Goal: Communication & Community: Share content

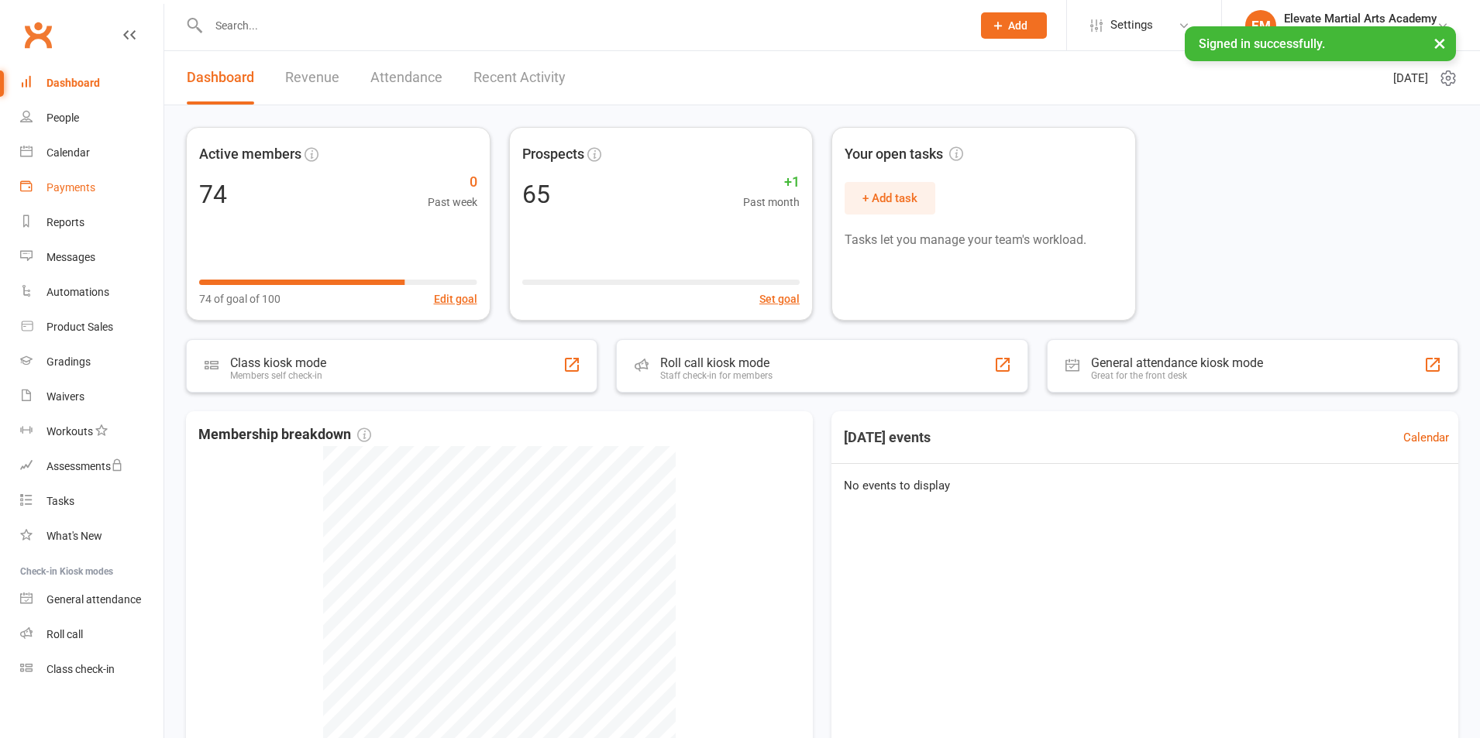
click at [83, 181] on div "Payments" at bounding box center [70, 187] width 49 height 12
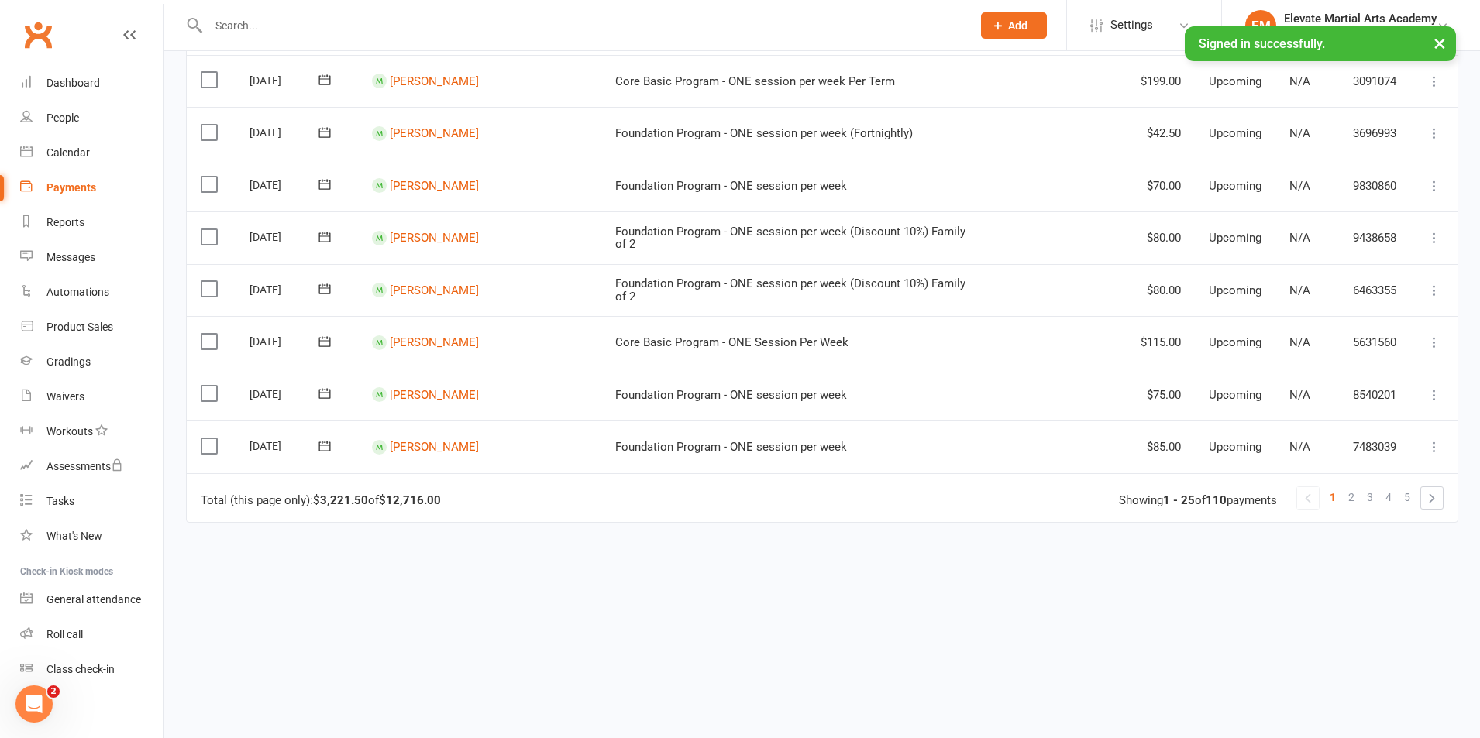
scroll to position [1090, 0]
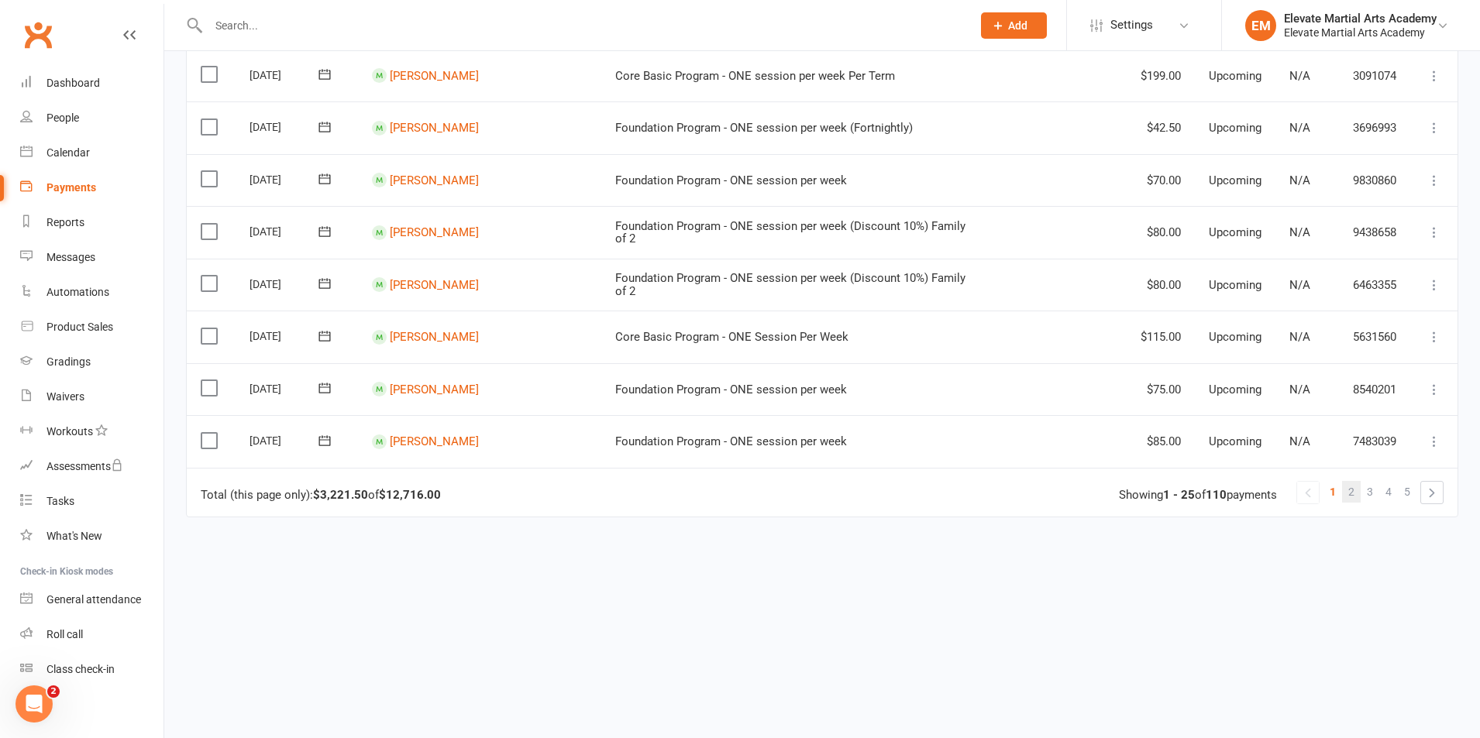
click at [1353, 493] on span "2" at bounding box center [1351, 492] width 6 height 22
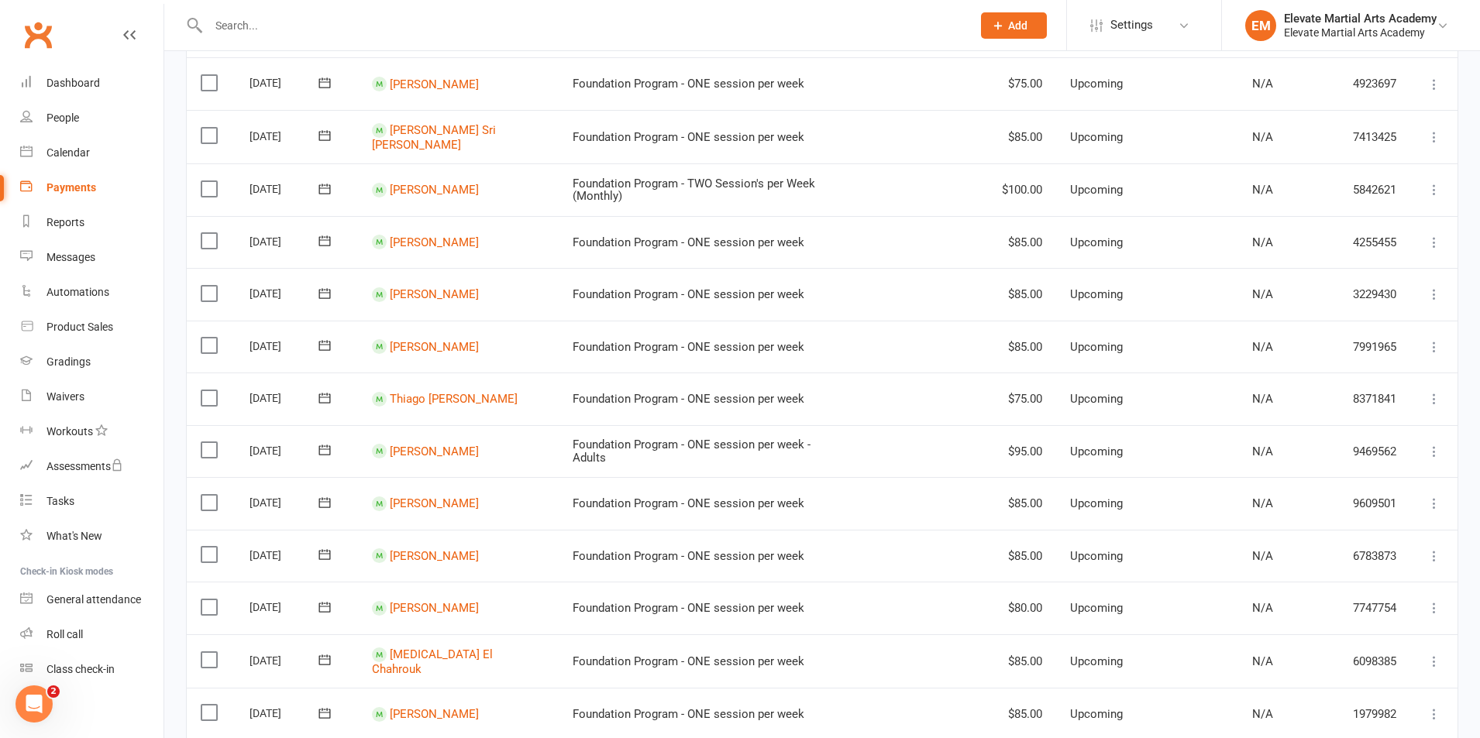
scroll to position [904, 0]
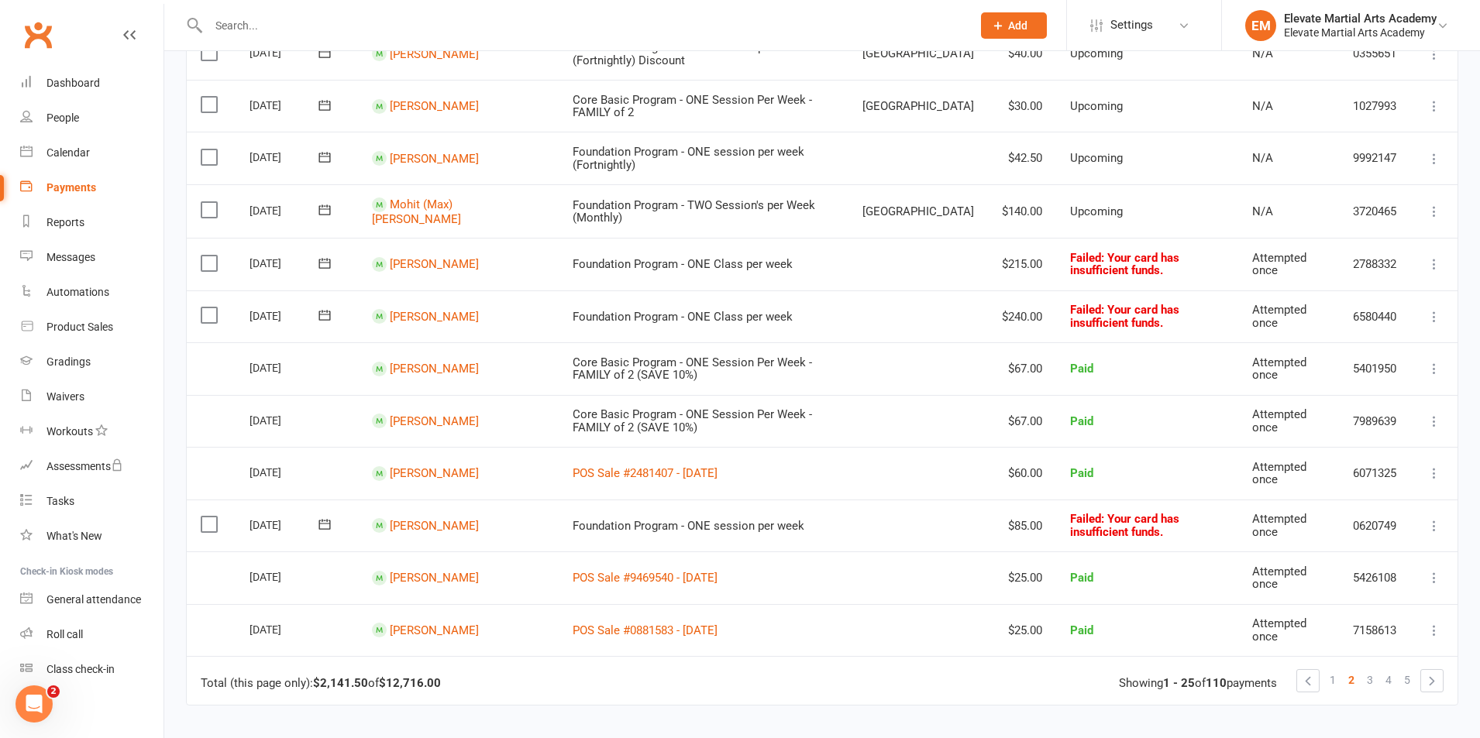
click at [329, 528] on icon at bounding box center [324, 524] width 15 height 15
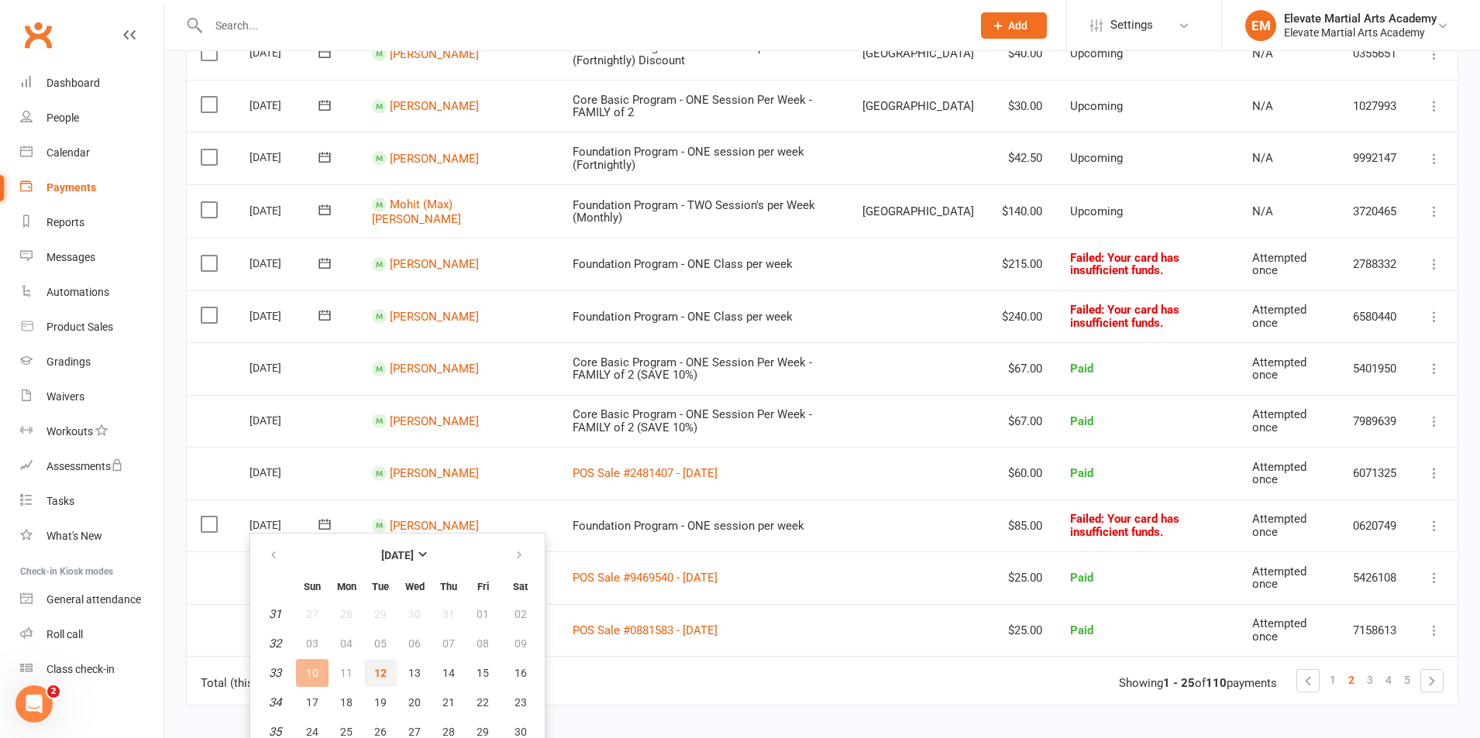
click at [377, 677] on span "12" at bounding box center [380, 673] width 12 height 12
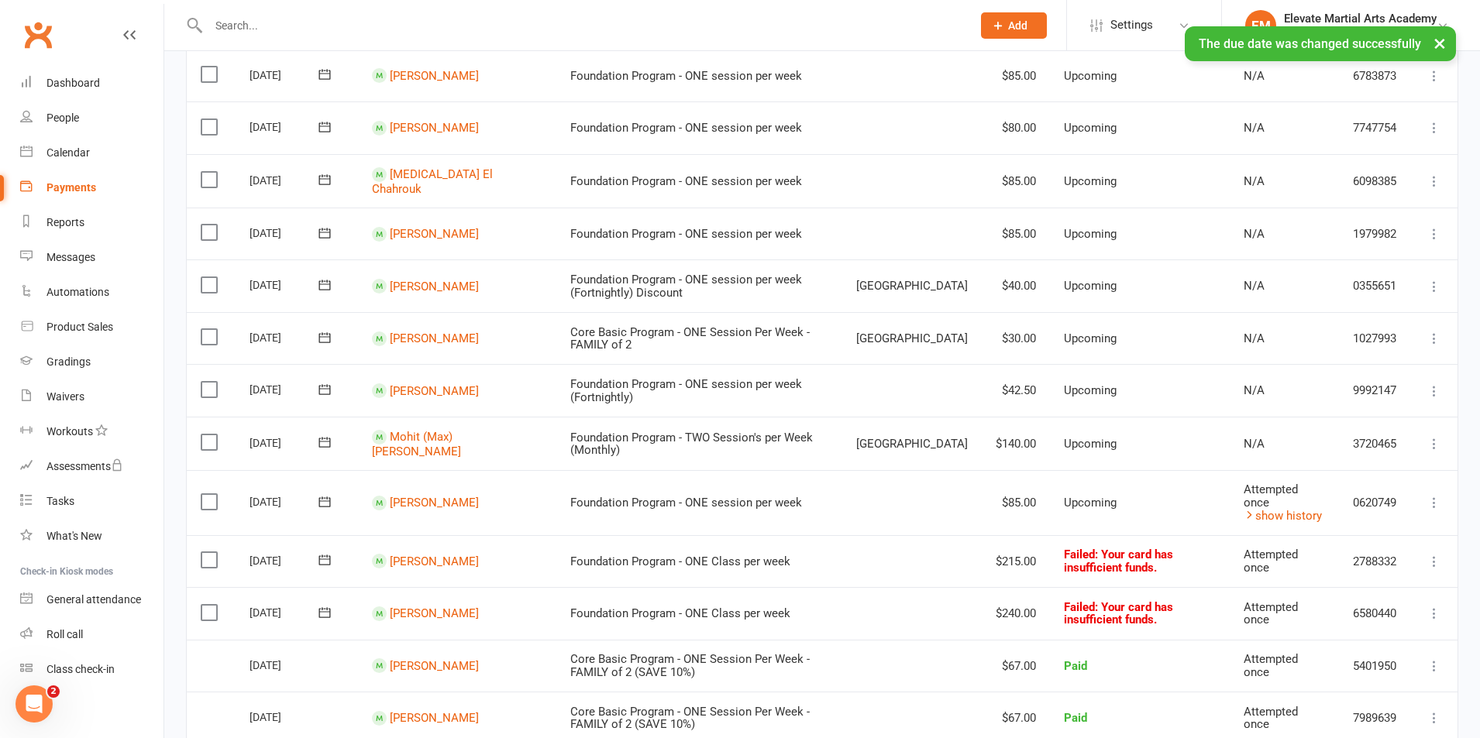
scroll to position [0, 0]
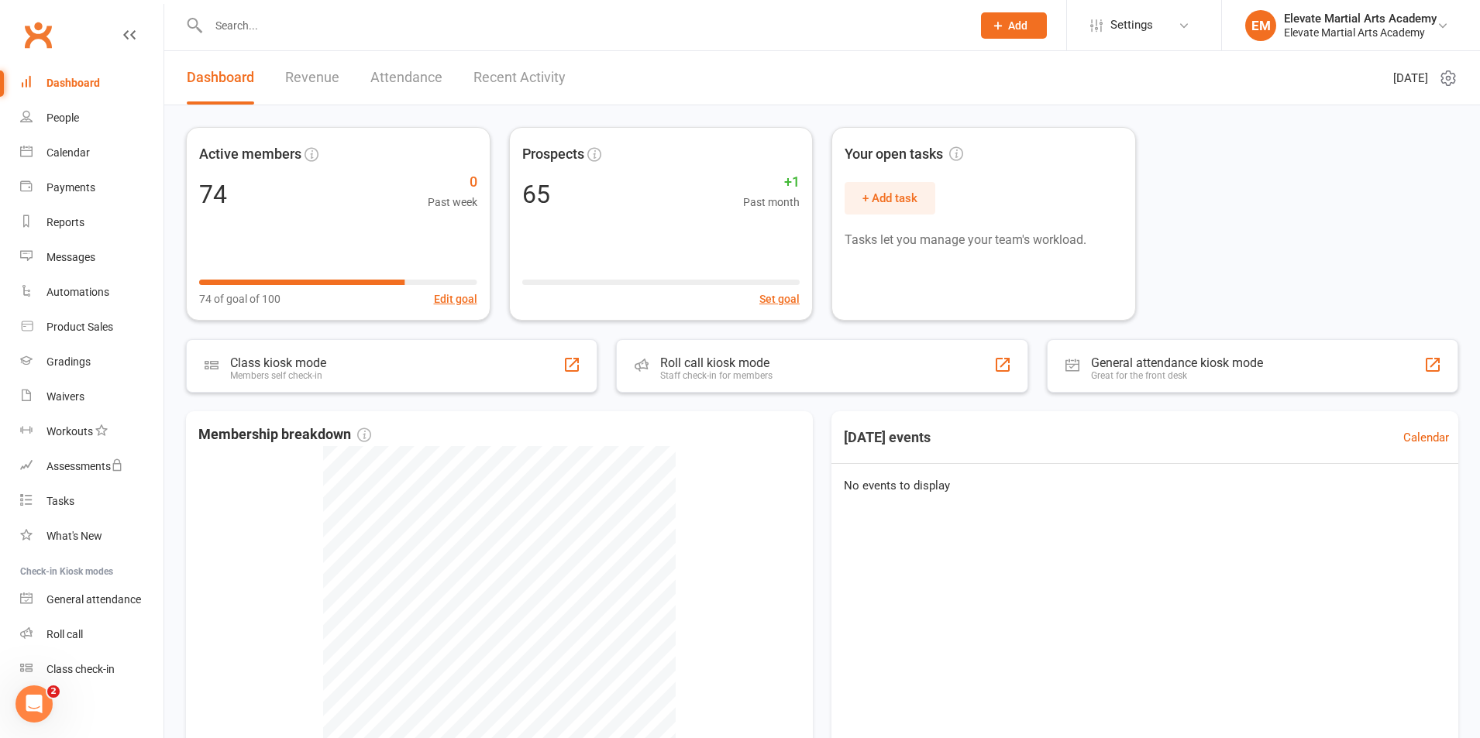
click at [1026, 11] on div "Prospect Member Non-attending contact Class / event Appointment Grading event T…" at bounding box center [1013, 25] width 105 height 50
click at [1024, 29] on span "Add" at bounding box center [1017, 25] width 19 height 12
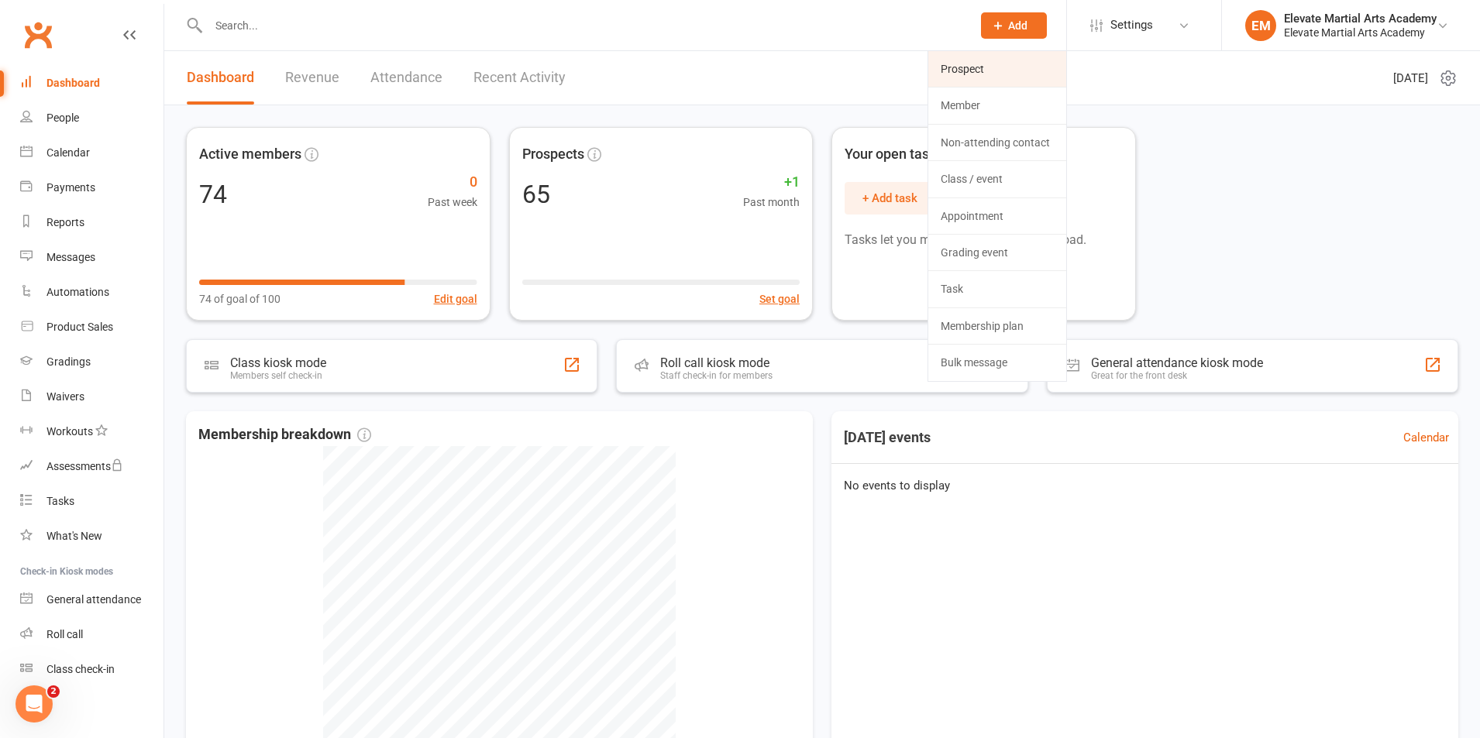
click at [982, 64] on link "Prospect" at bounding box center [997, 69] width 138 height 36
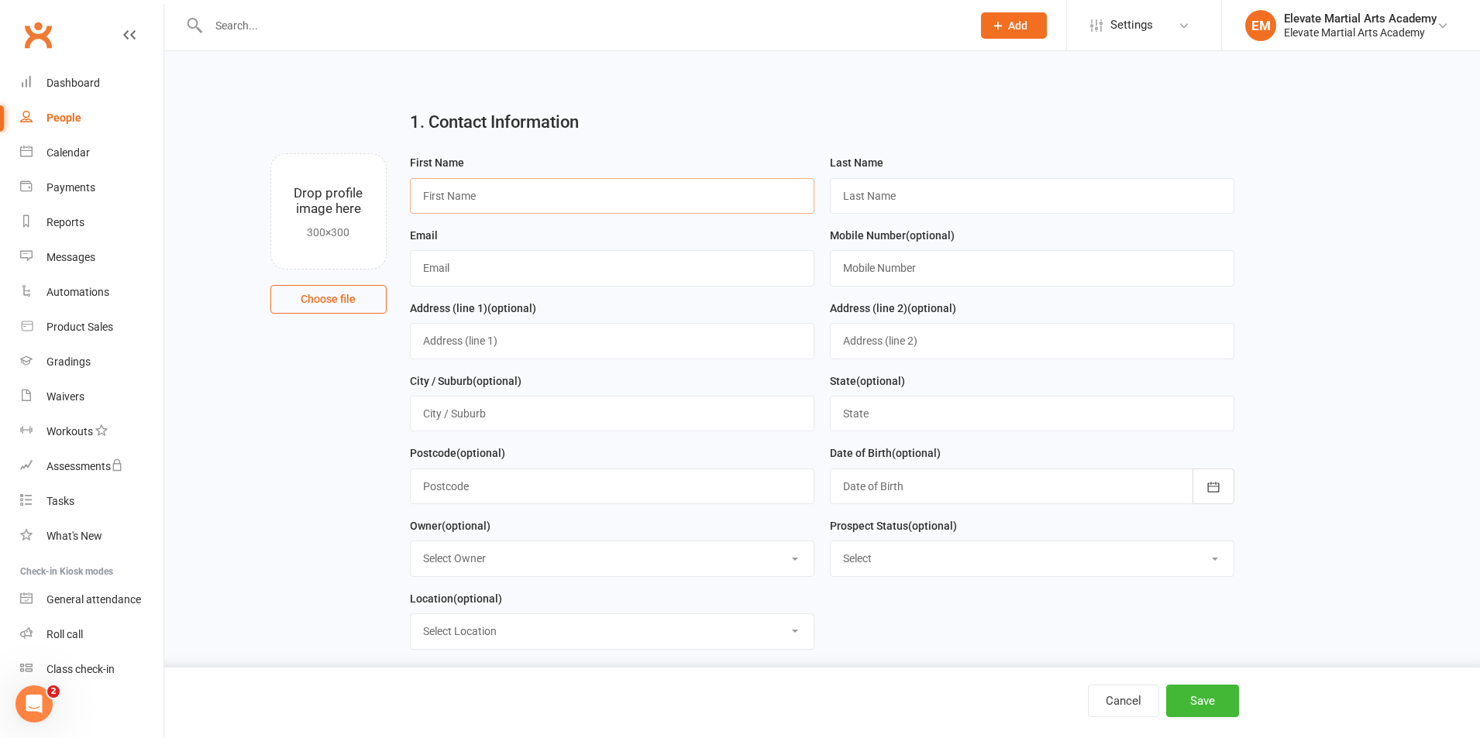
drag, startPoint x: 523, startPoint y: 198, endPoint x: 488, endPoint y: 198, distance: 34.9
click at [522, 198] on input "text" at bounding box center [612, 196] width 404 height 36
type input "Maggie"
click at [91, 325] on div "Product Sales" at bounding box center [79, 327] width 67 height 12
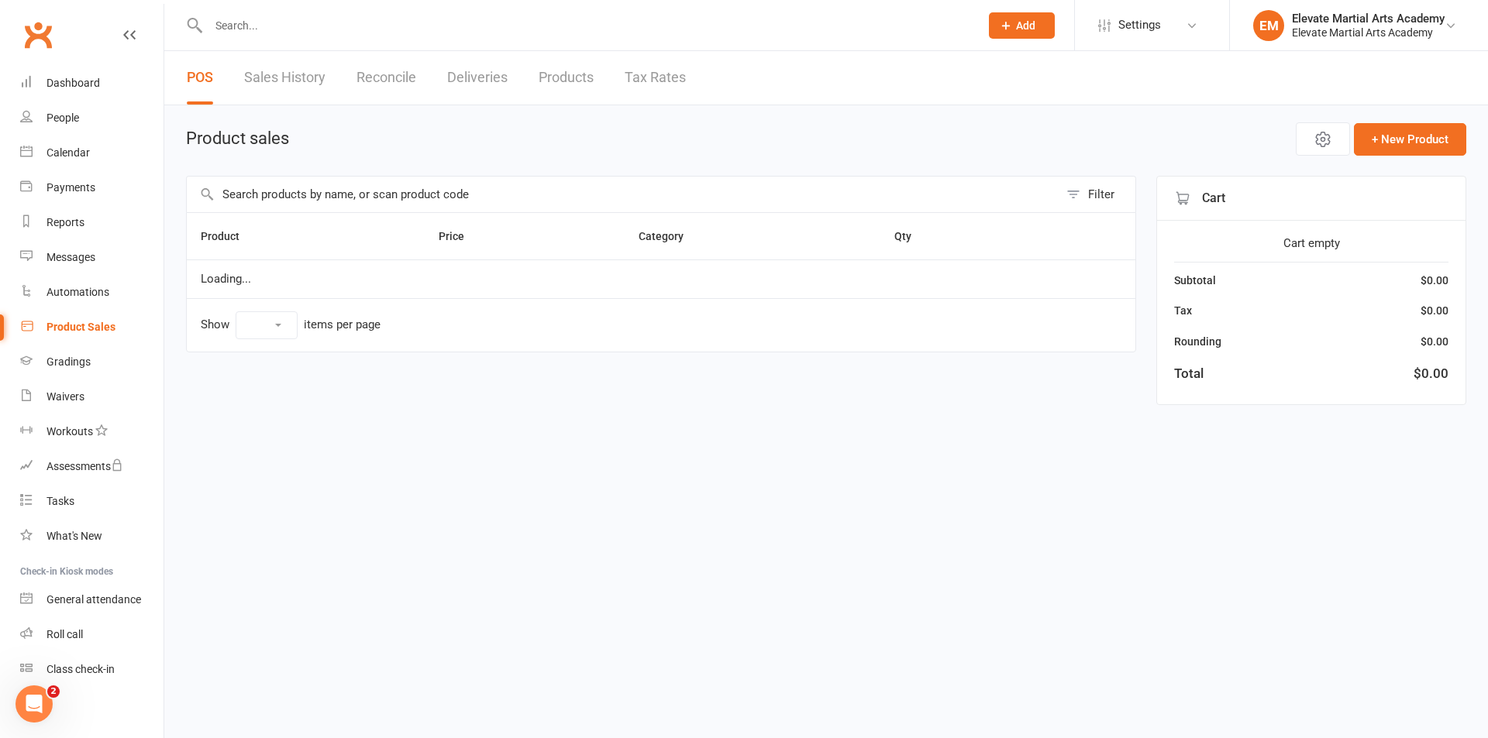
select select "10"
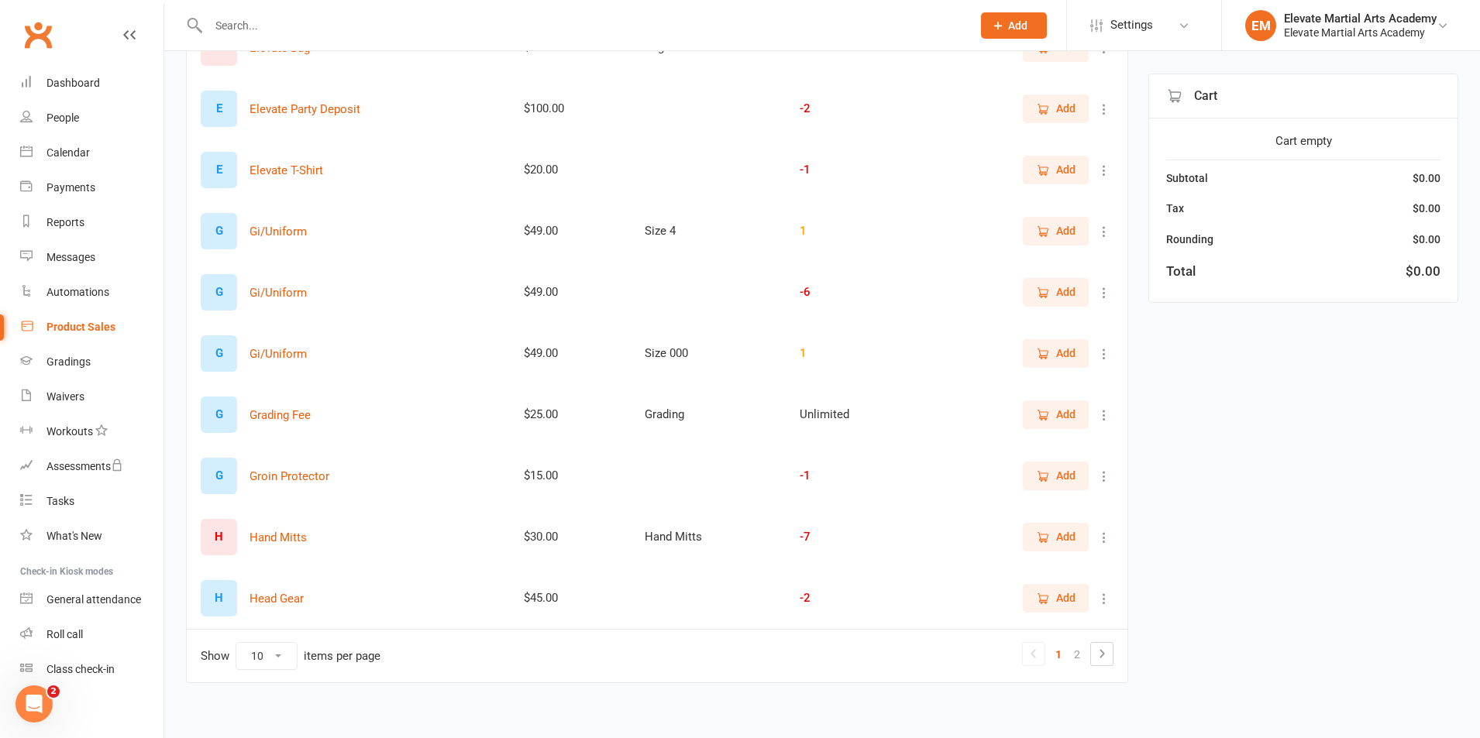
scroll to position [254, 0]
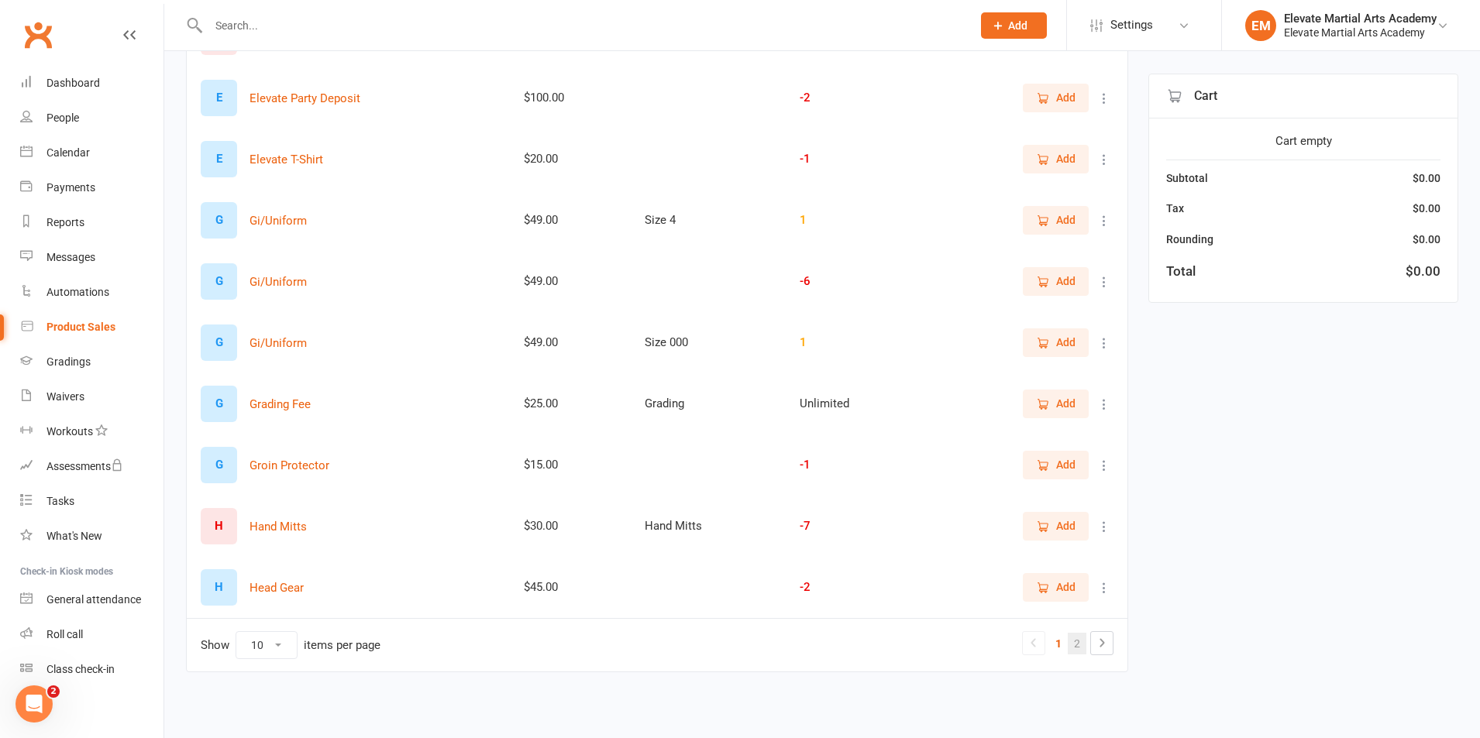
click at [1075, 649] on link "2" at bounding box center [1077, 644] width 19 height 22
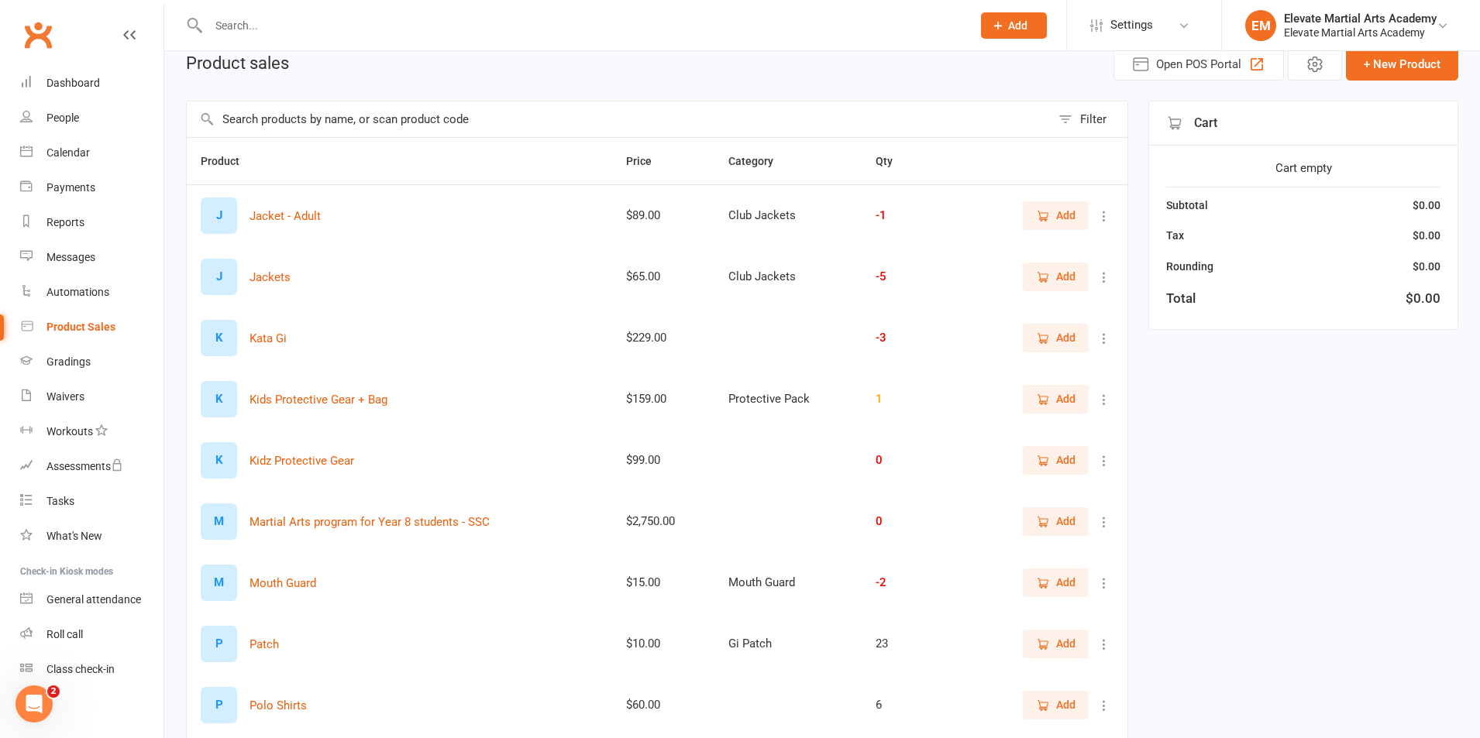
scroll to position [74, 0]
click at [1062, 280] on span "Add" at bounding box center [1065, 278] width 19 height 17
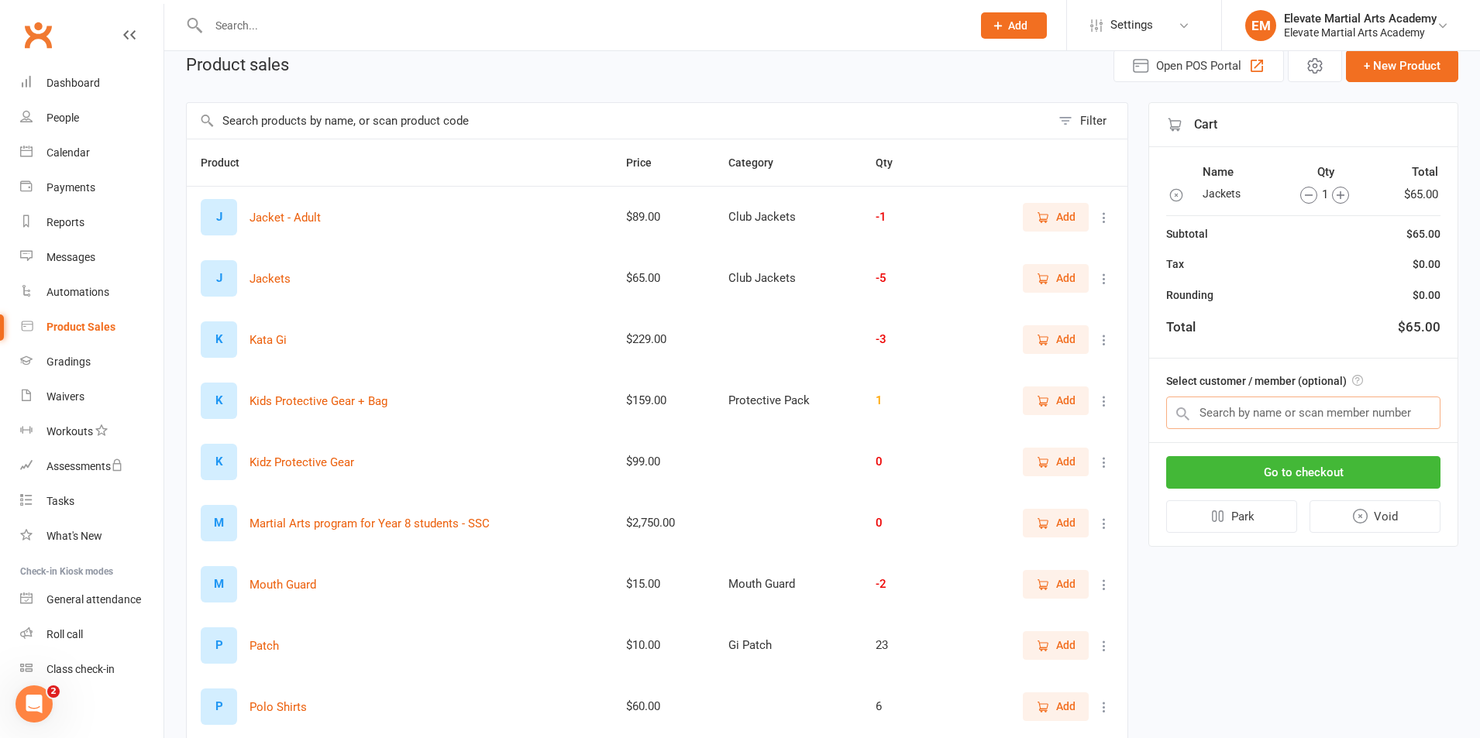
click at [1256, 420] on input "text" at bounding box center [1303, 413] width 274 height 33
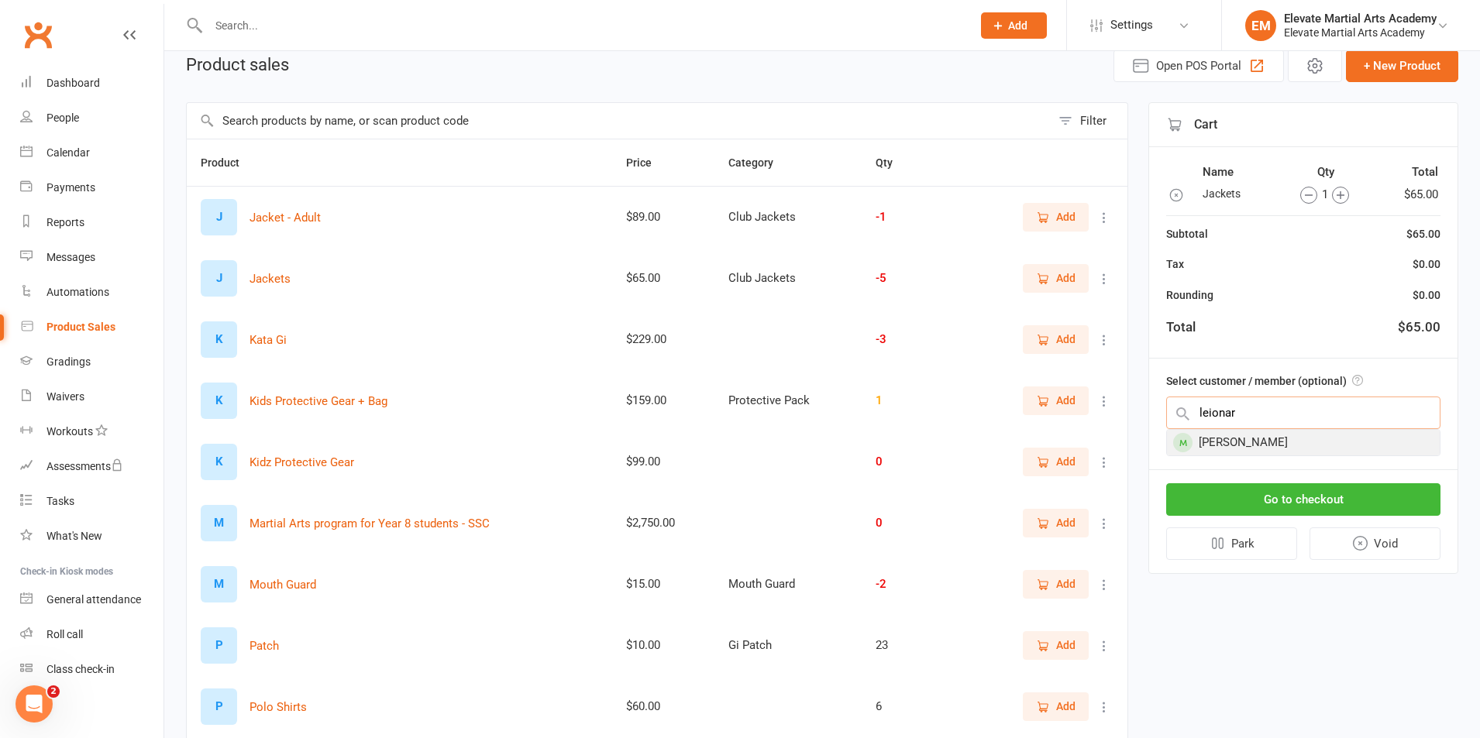
type input "leionar"
click at [1232, 443] on div "[PERSON_NAME]" at bounding box center [1303, 443] width 273 height 26
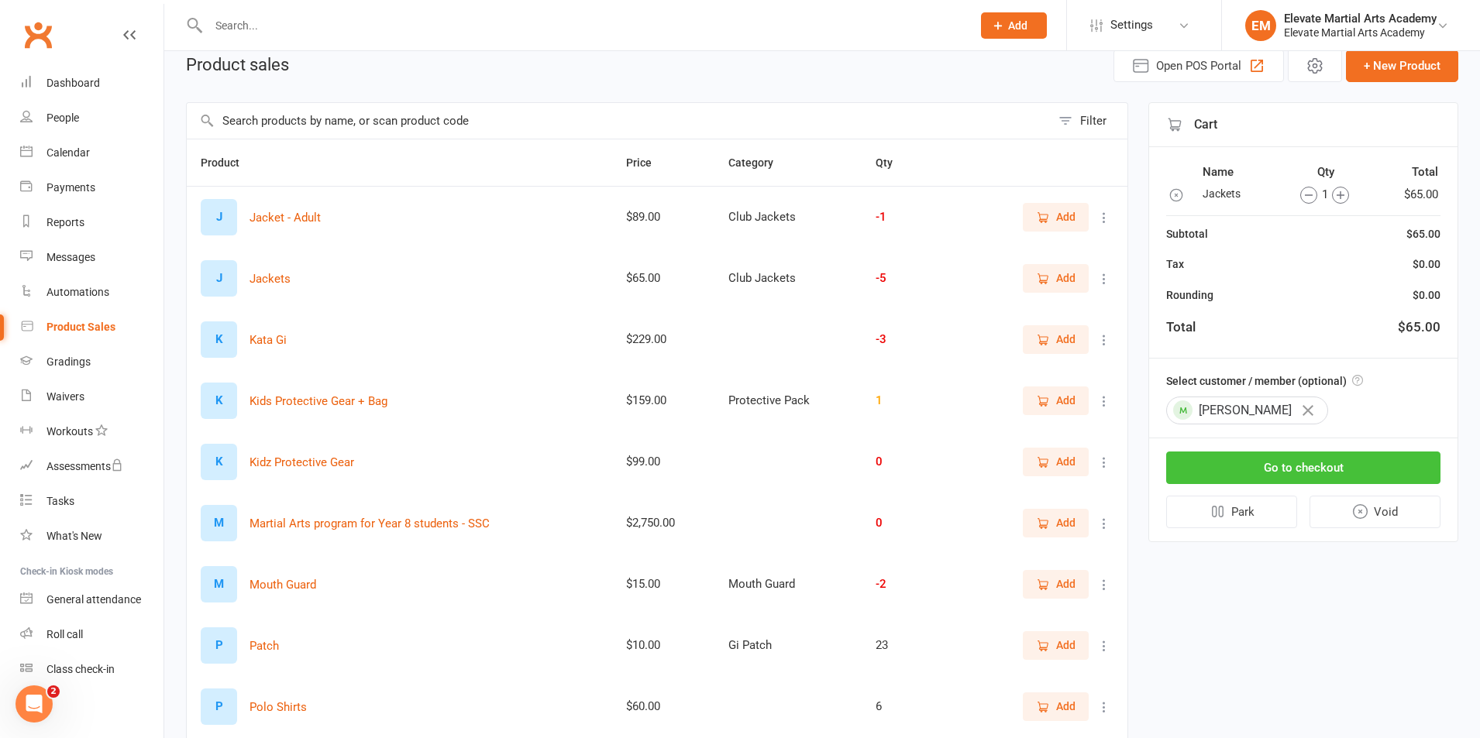
click at [1295, 470] on button "Go to checkout" at bounding box center [1303, 468] width 274 height 33
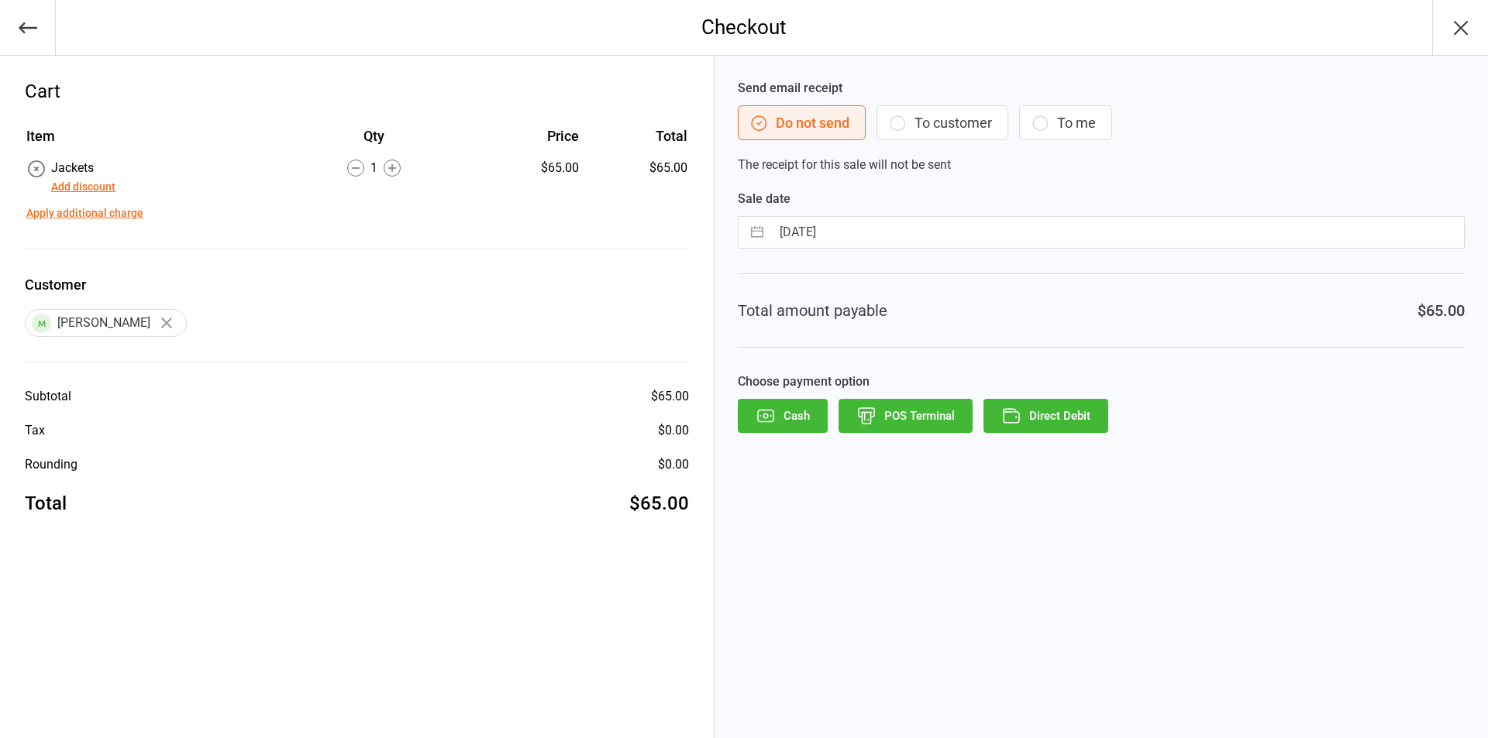
click at [930, 121] on button "To customer" at bounding box center [942, 122] width 132 height 35
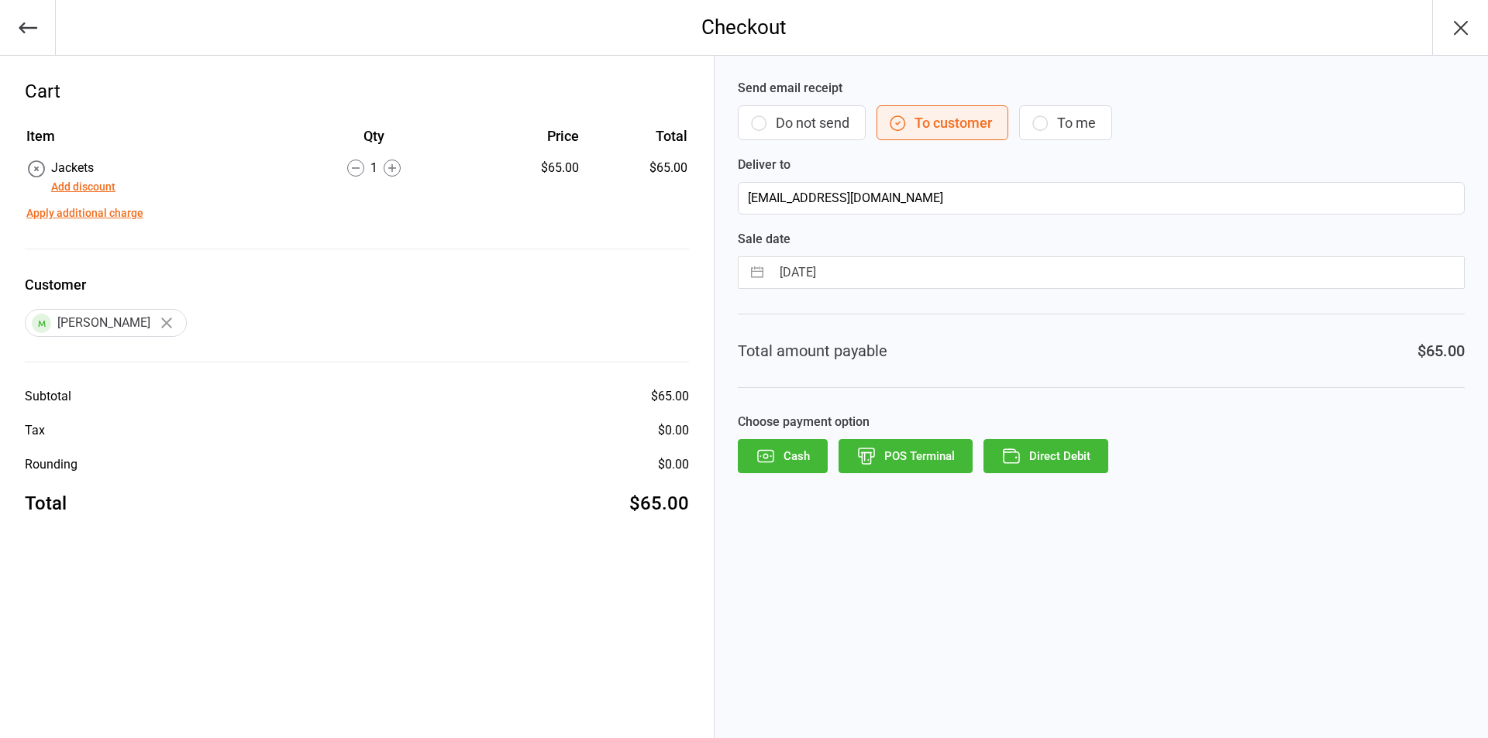
click at [71, 186] on button "Add discount" at bounding box center [83, 187] width 64 height 16
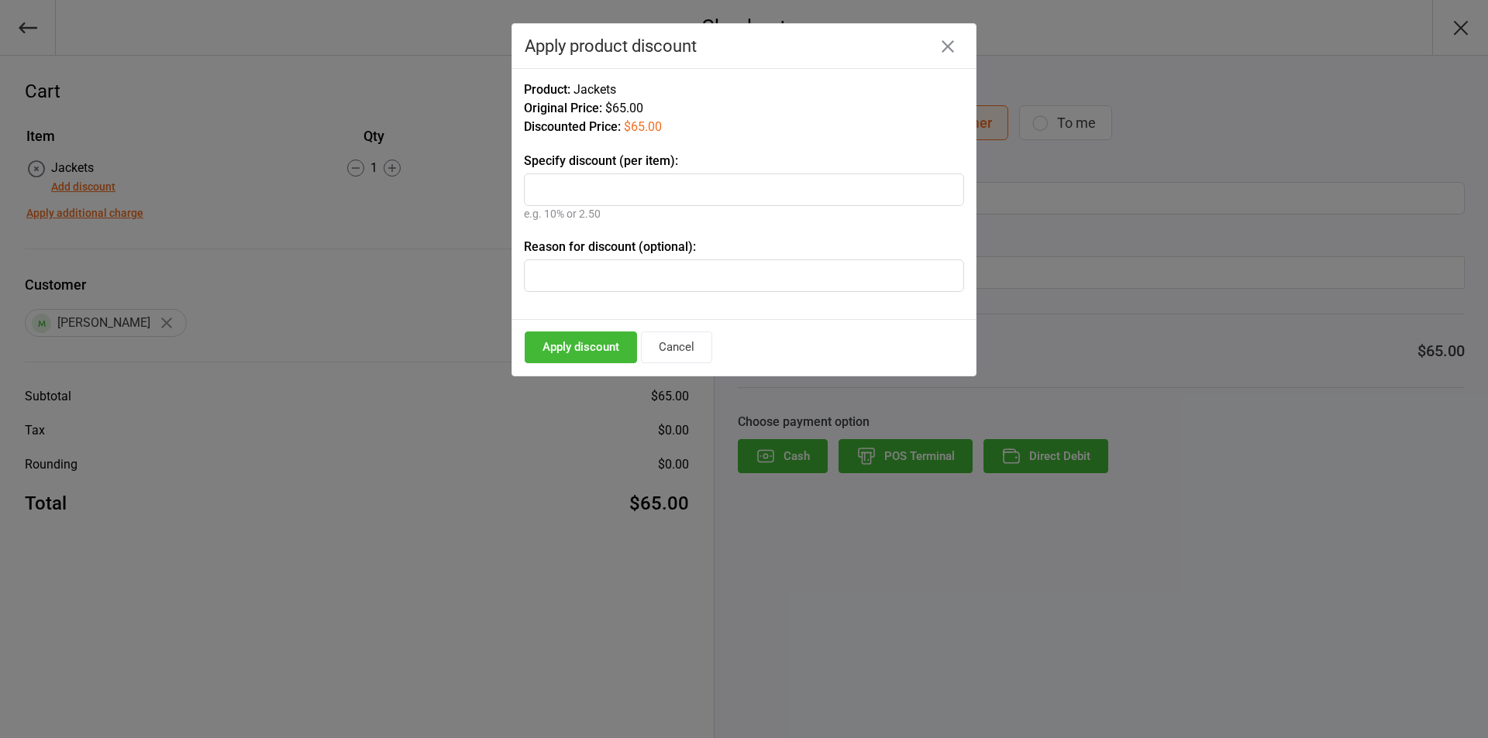
type input "5"
click at [579, 275] on input "text" at bounding box center [744, 276] width 440 height 33
type input "b"
type input "Siblings"
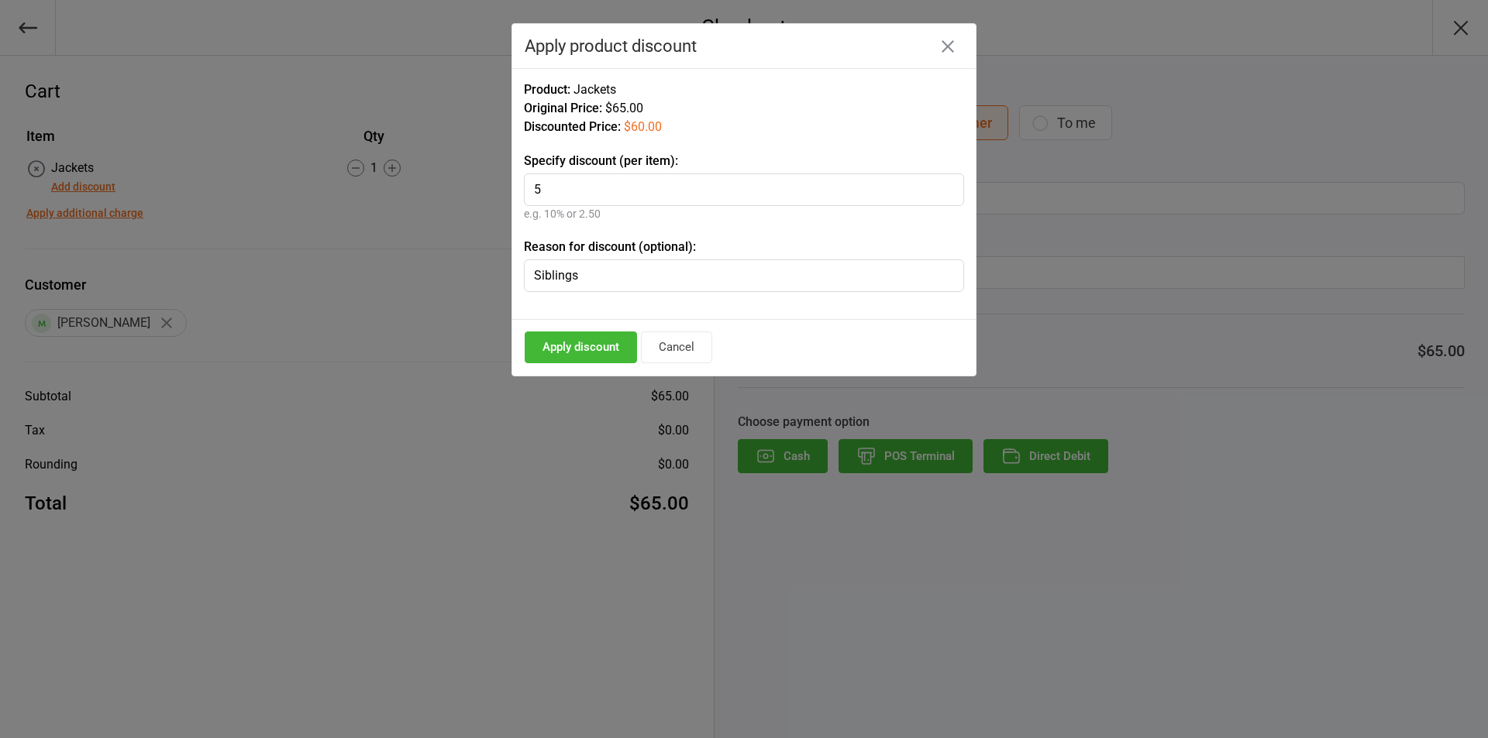
click at [580, 349] on button "Apply discount" at bounding box center [581, 348] width 112 height 32
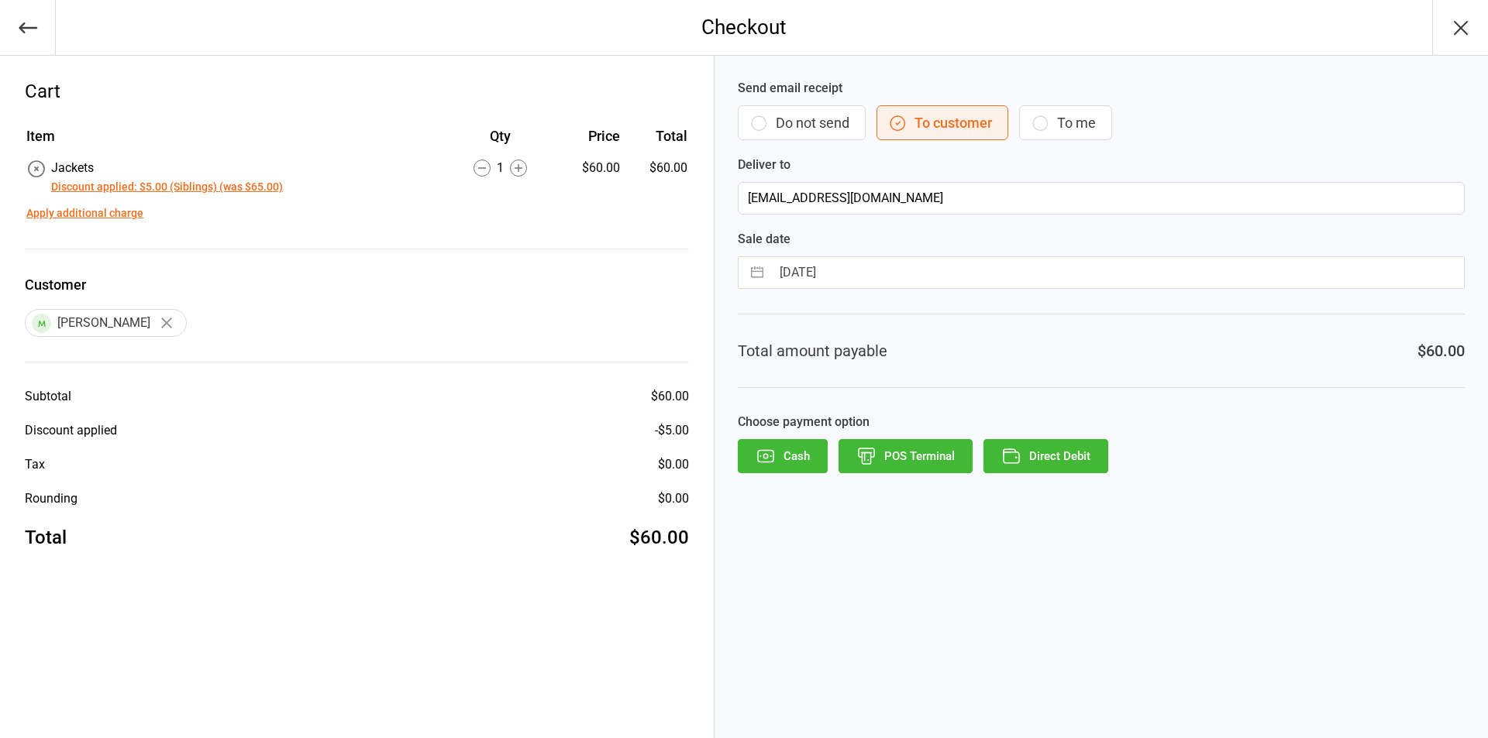
click at [1049, 456] on button "Direct Debit" at bounding box center [1045, 456] width 125 height 34
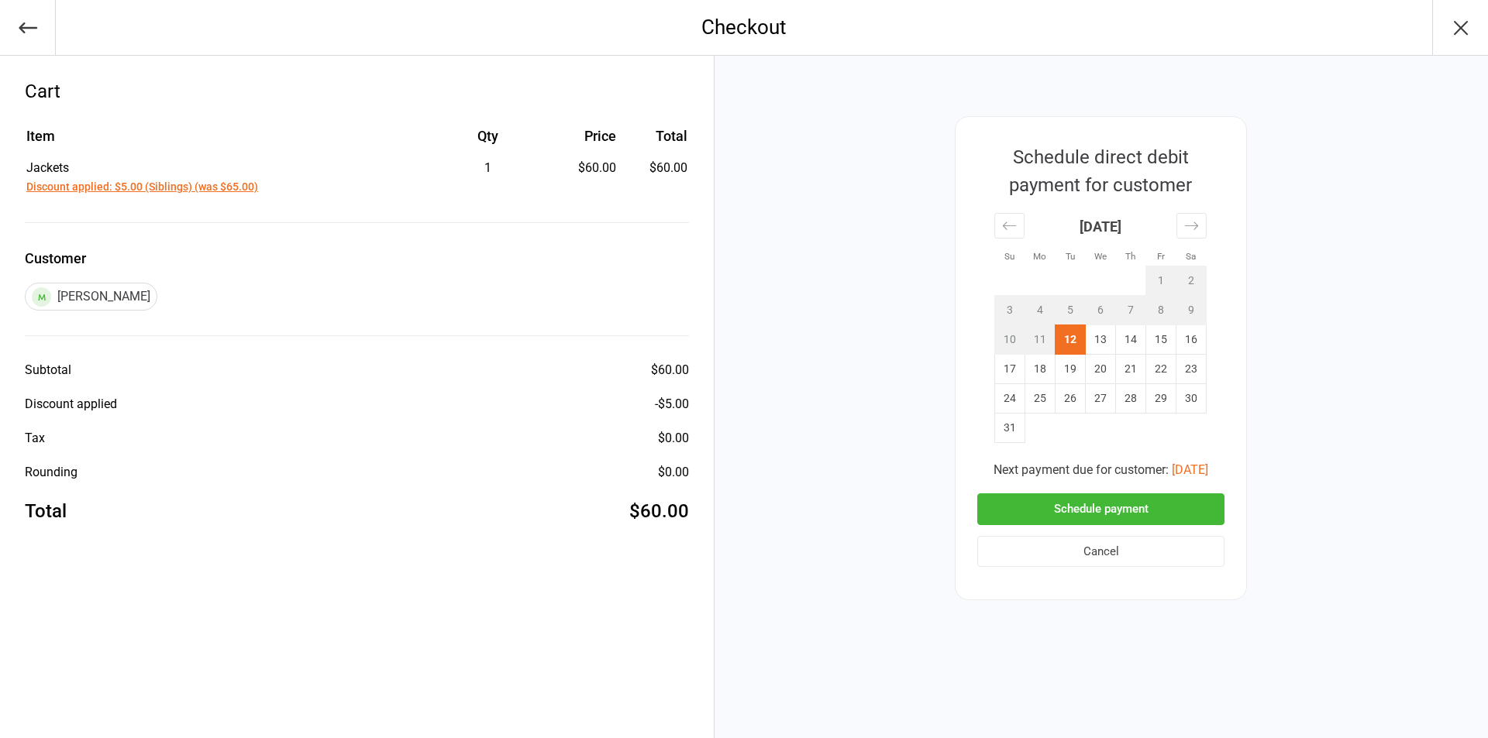
click at [1098, 507] on button "Schedule payment" at bounding box center [1100, 510] width 247 height 32
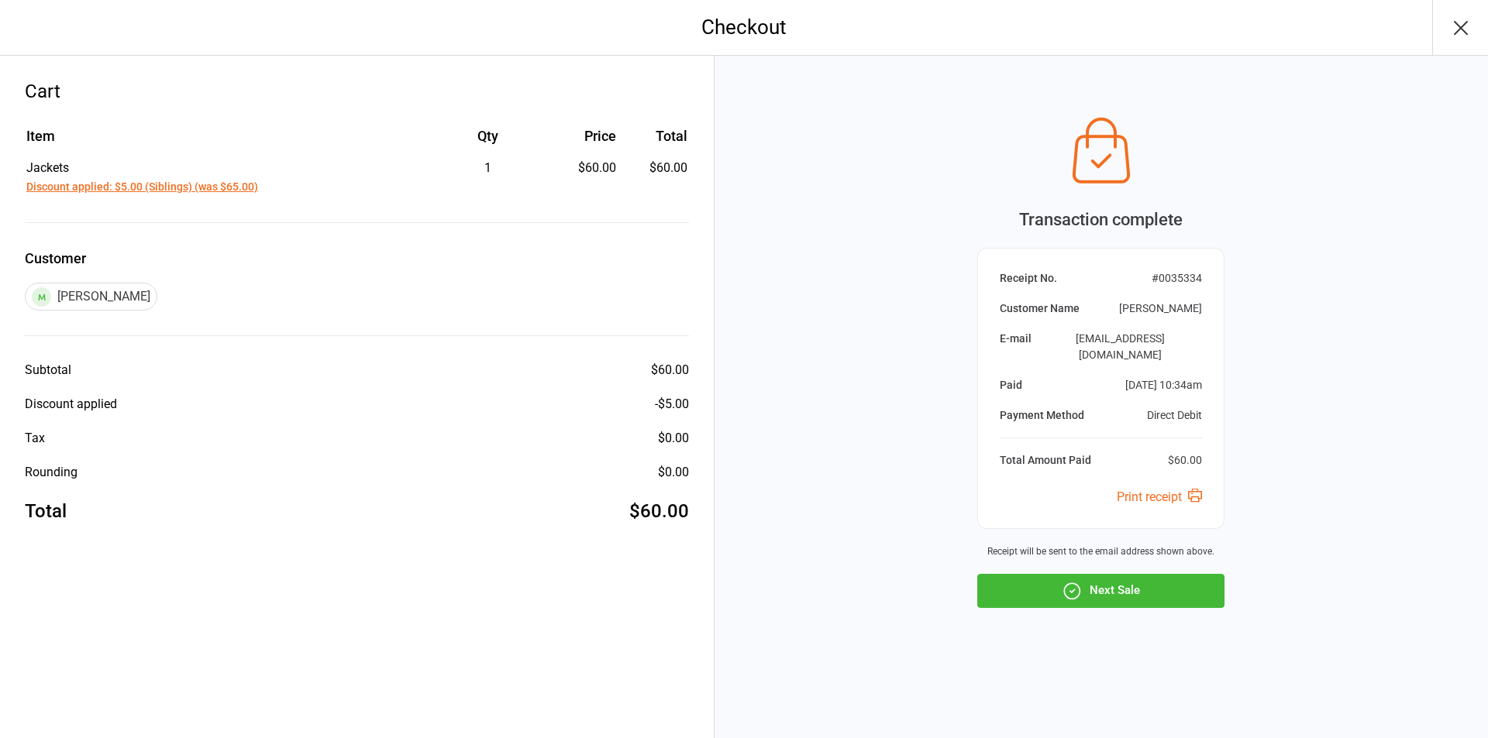
click at [1464, 32] on icon "button" at bounding box center [1460, 28] width 12 height 12
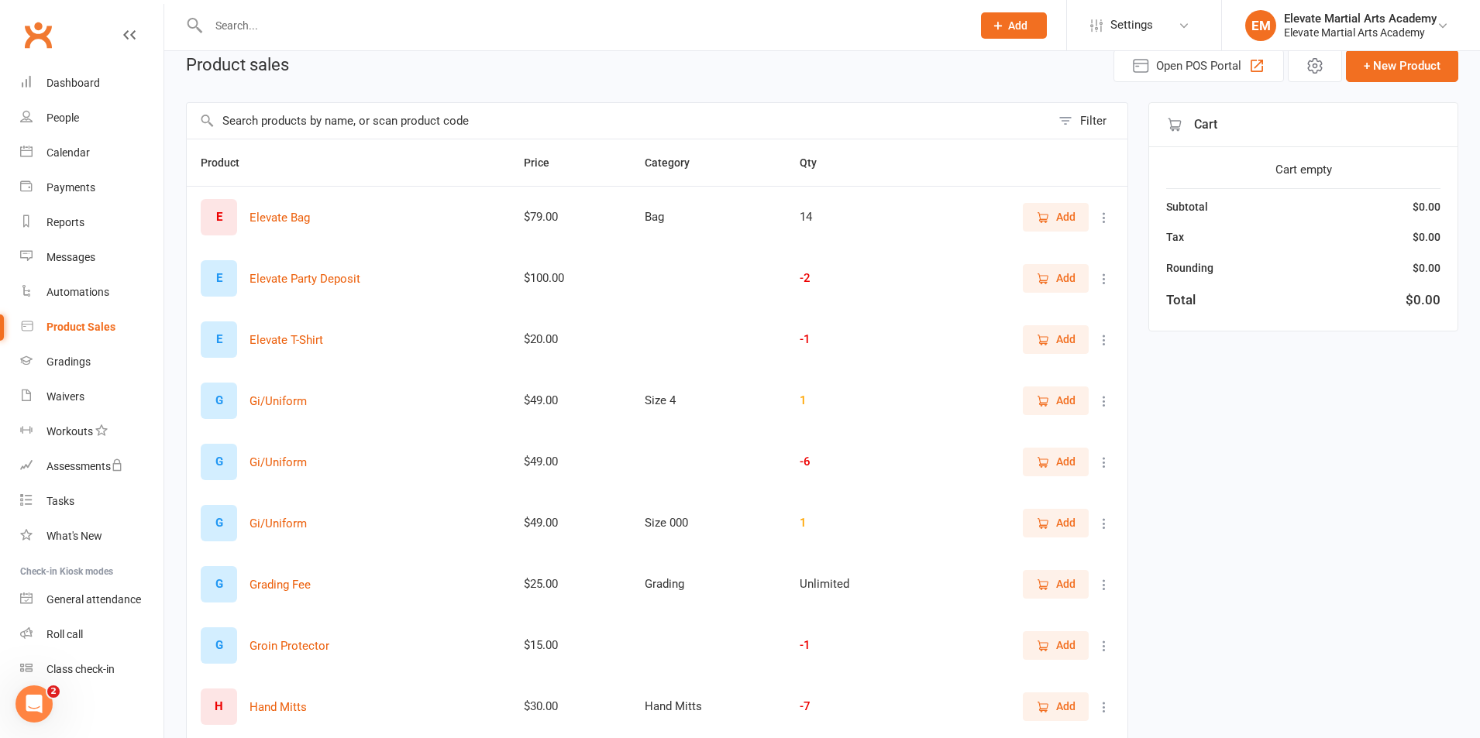
scroll to position [254, 0]
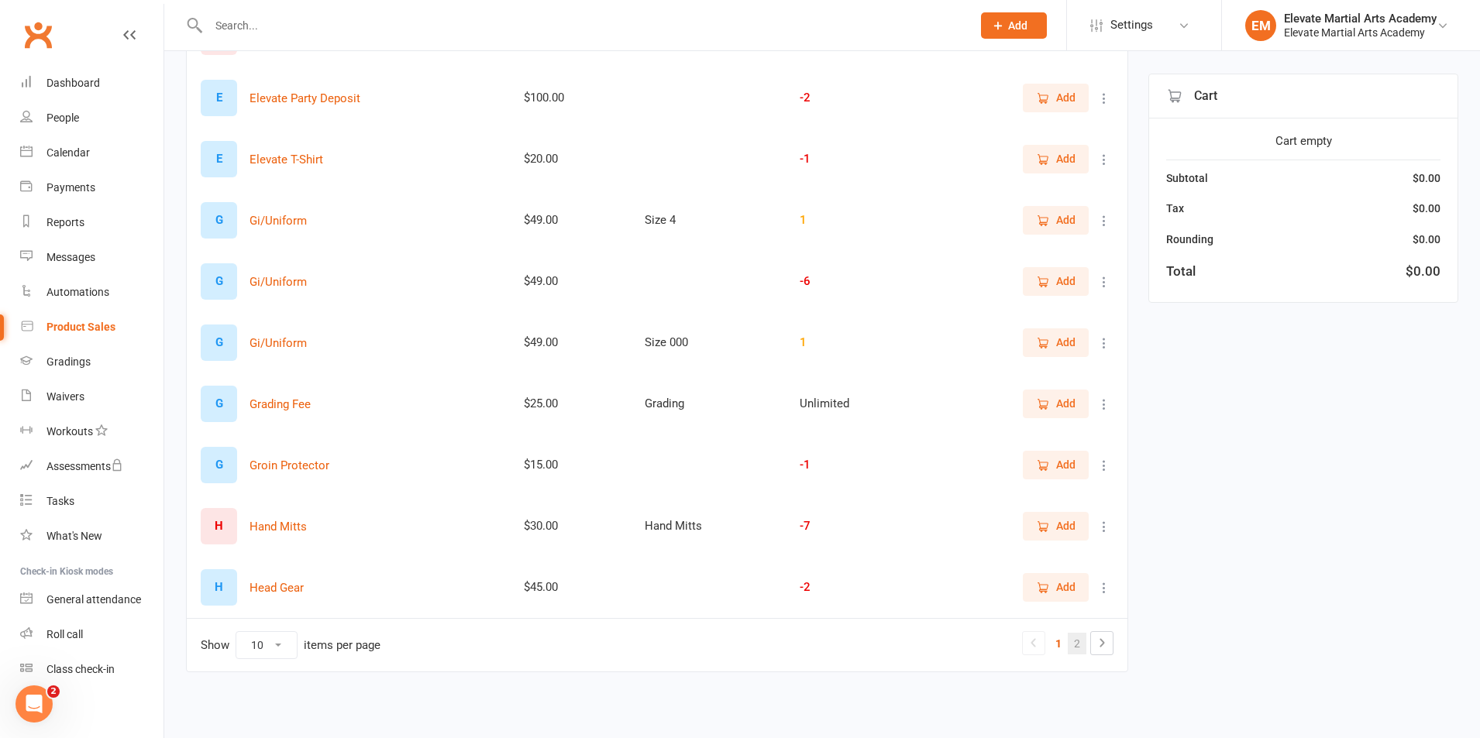
click at [1078, 645] on link "2" at bounding box center [1077, 644] width 19 height 22
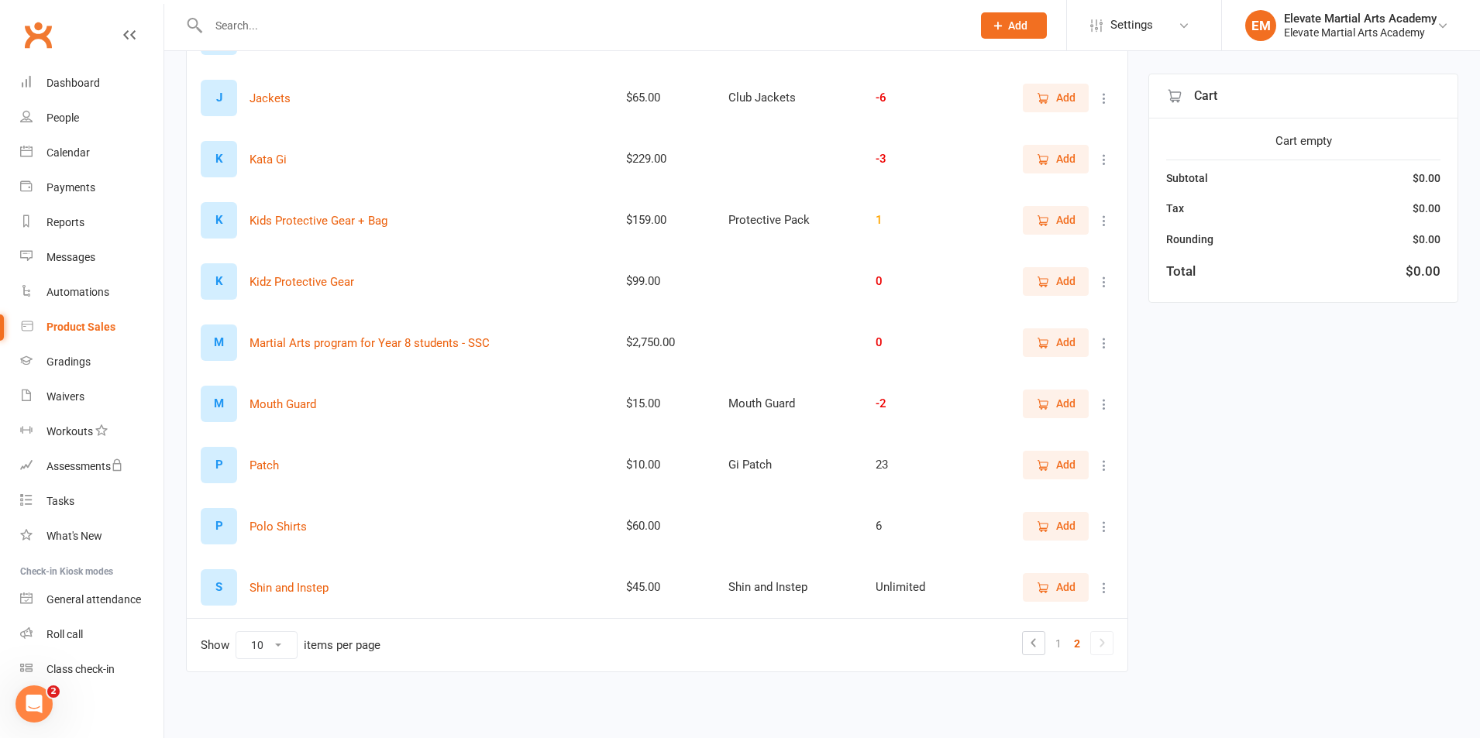
click at [1096, 339] on button at bounding box center [1104, 343] width 19 height 19
click at [1013, 401] on link "Delete" at bounding box center [1027, 404] width 153 height 31
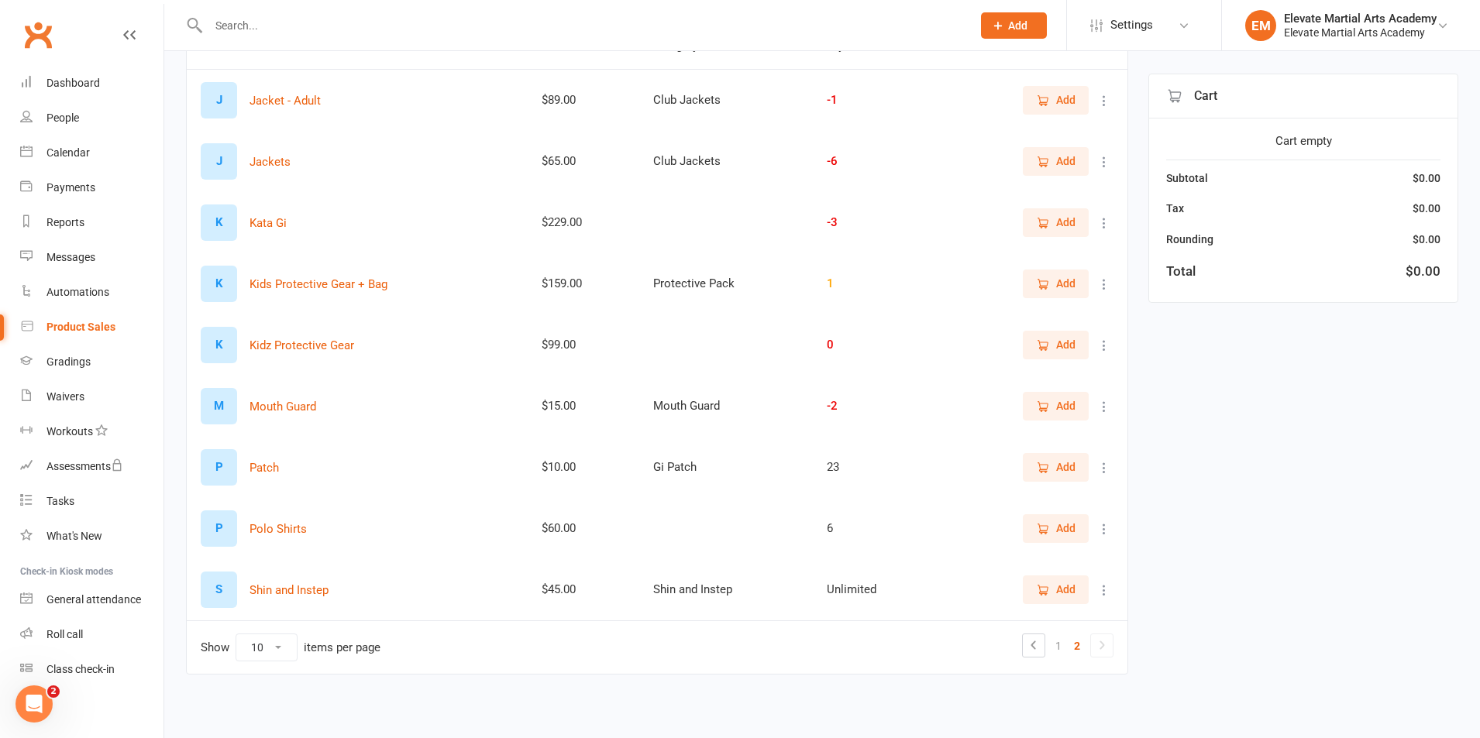
scroll to position [193, 0]
click at [1061, 647] on link "1" at bounding box center [1058, 644] width 19 height 22
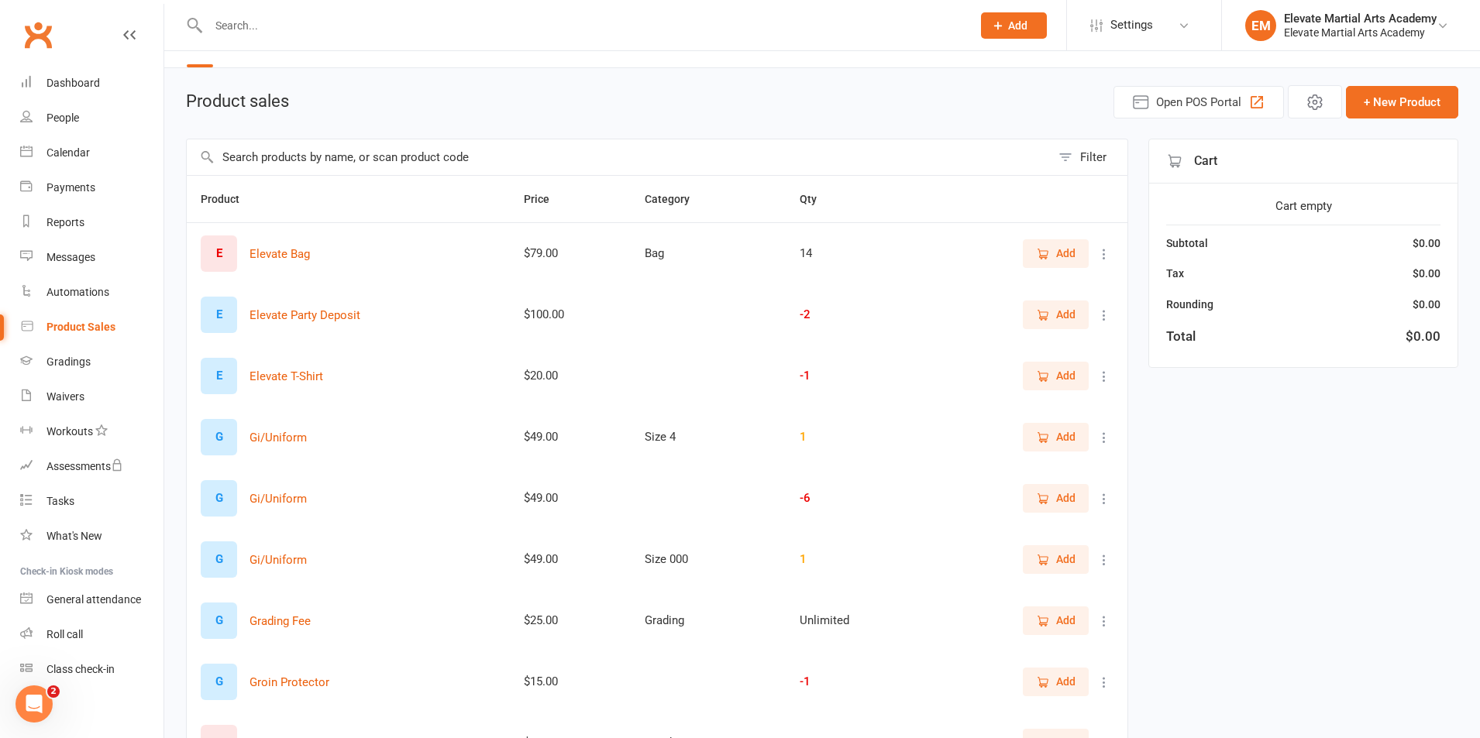
scroll to position [0, 0]
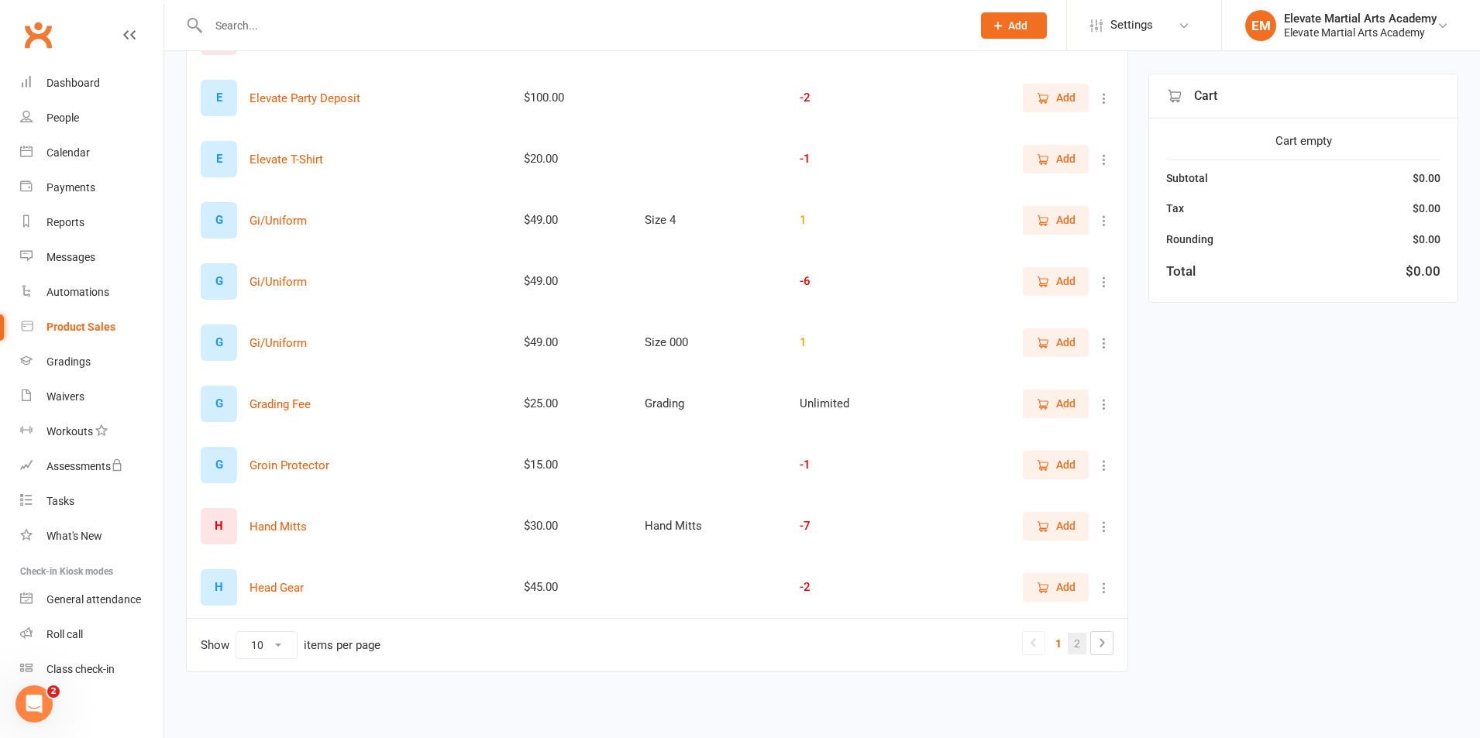
click at [1075, 648] on link "2" at bounding box center [1077, 644] width 19 height 22
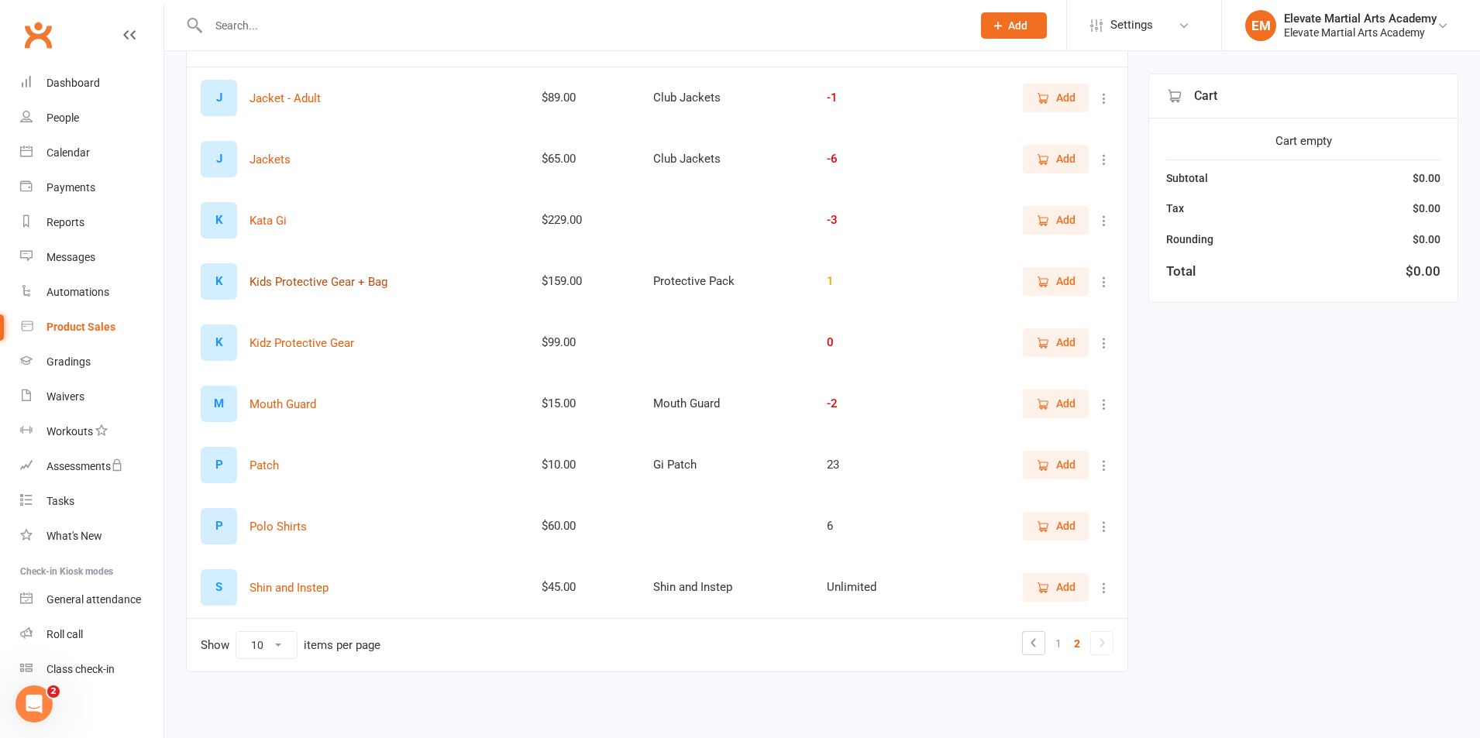
click at [327, 277] on button "Kids Protective Gear + Bag" at bounding box center [318, 282] width 138 height 19
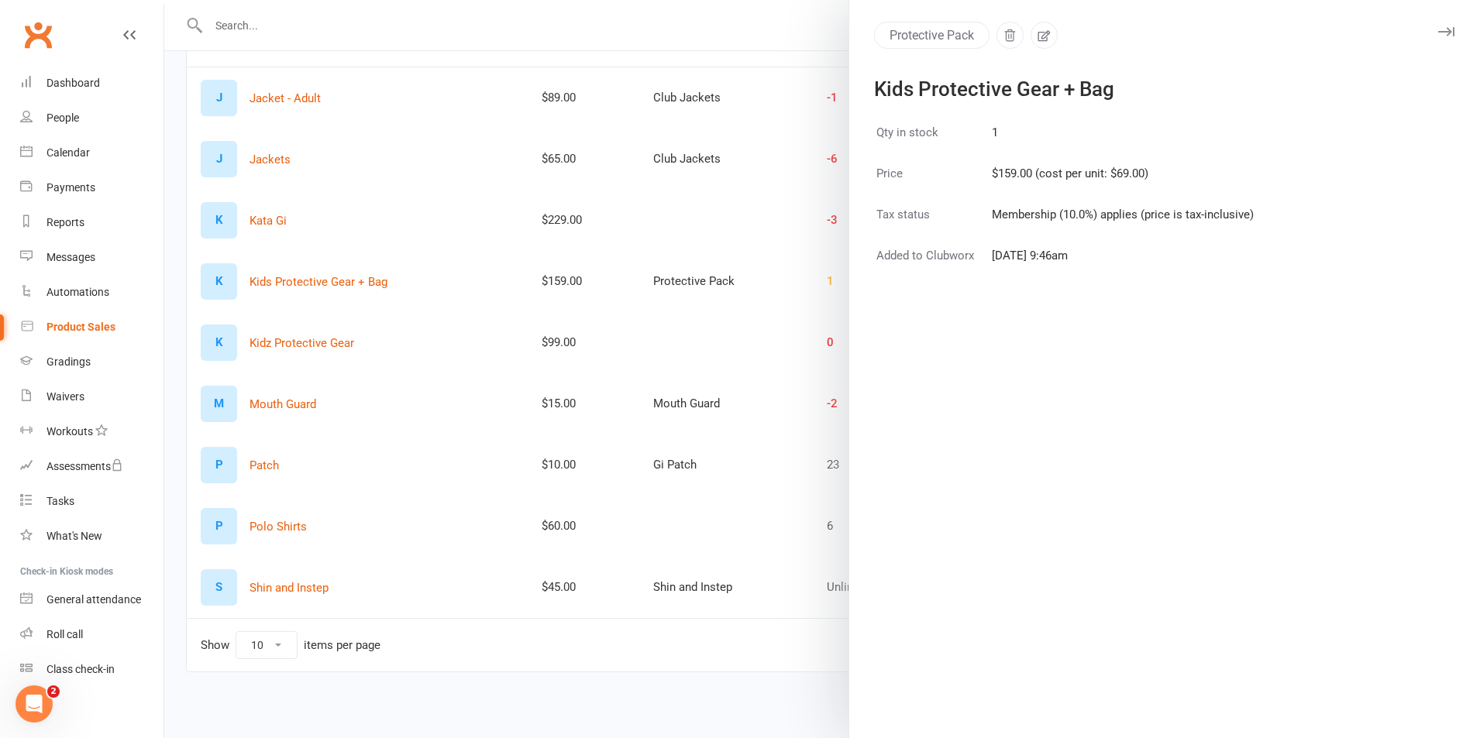
click at [646, 22] on div at bounding box center [822, 369] width 1316 height 738
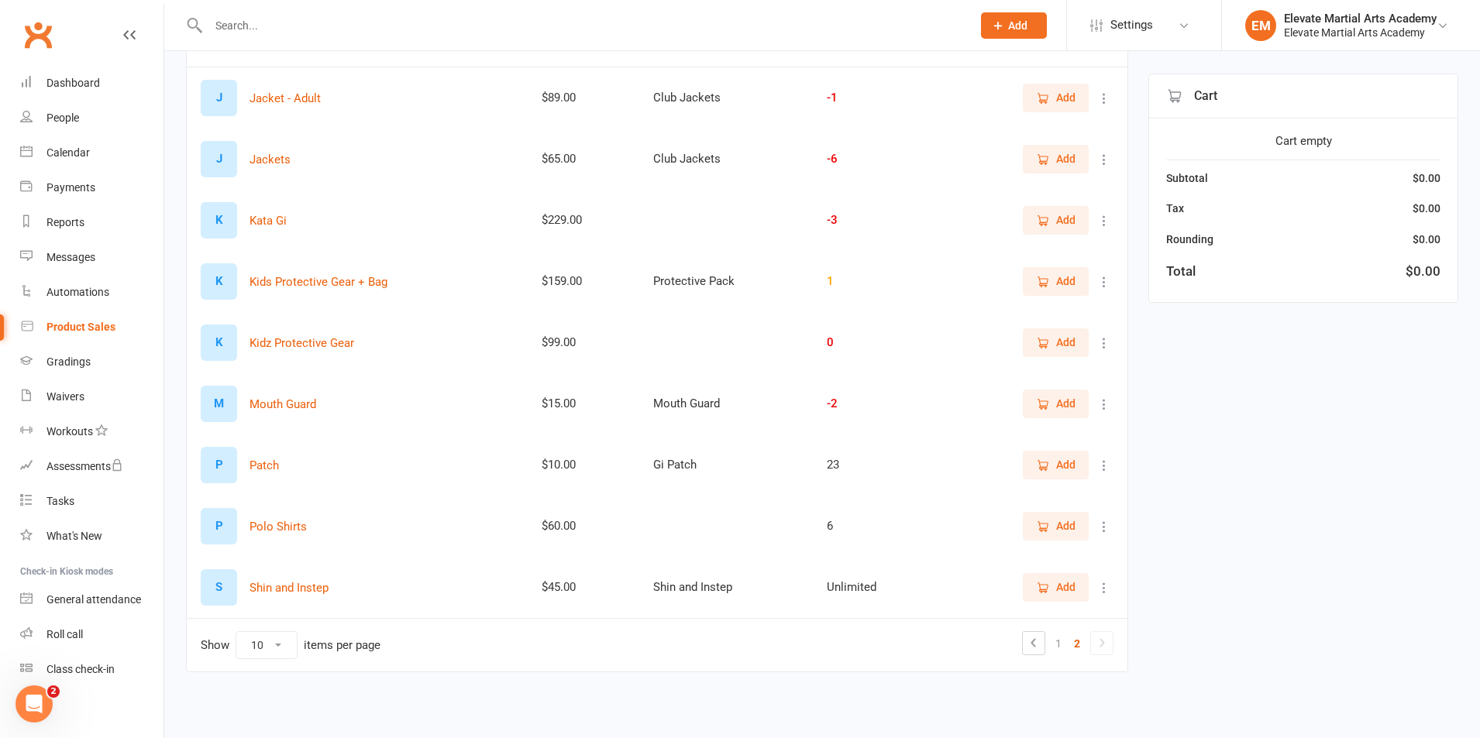
click at [1076, 645] on link "2" at bounding box center [1077, 644] width 19 height 22
click at [1065, 645] on link "1" at bounding box center [1058, 644] width 19 height 22
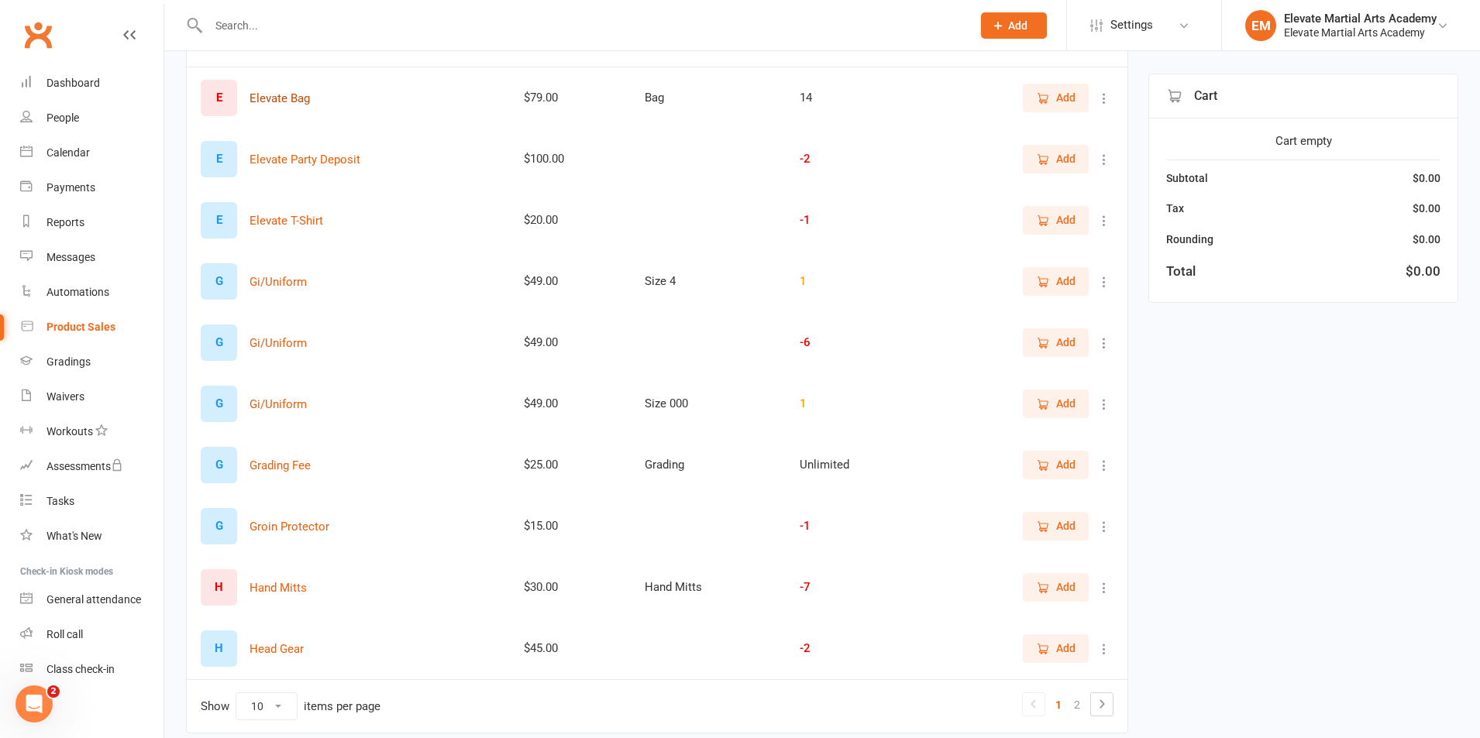
click at [278, 96] on button "Elevate Bag" at bounding box center [279, 98] width 60 height 19
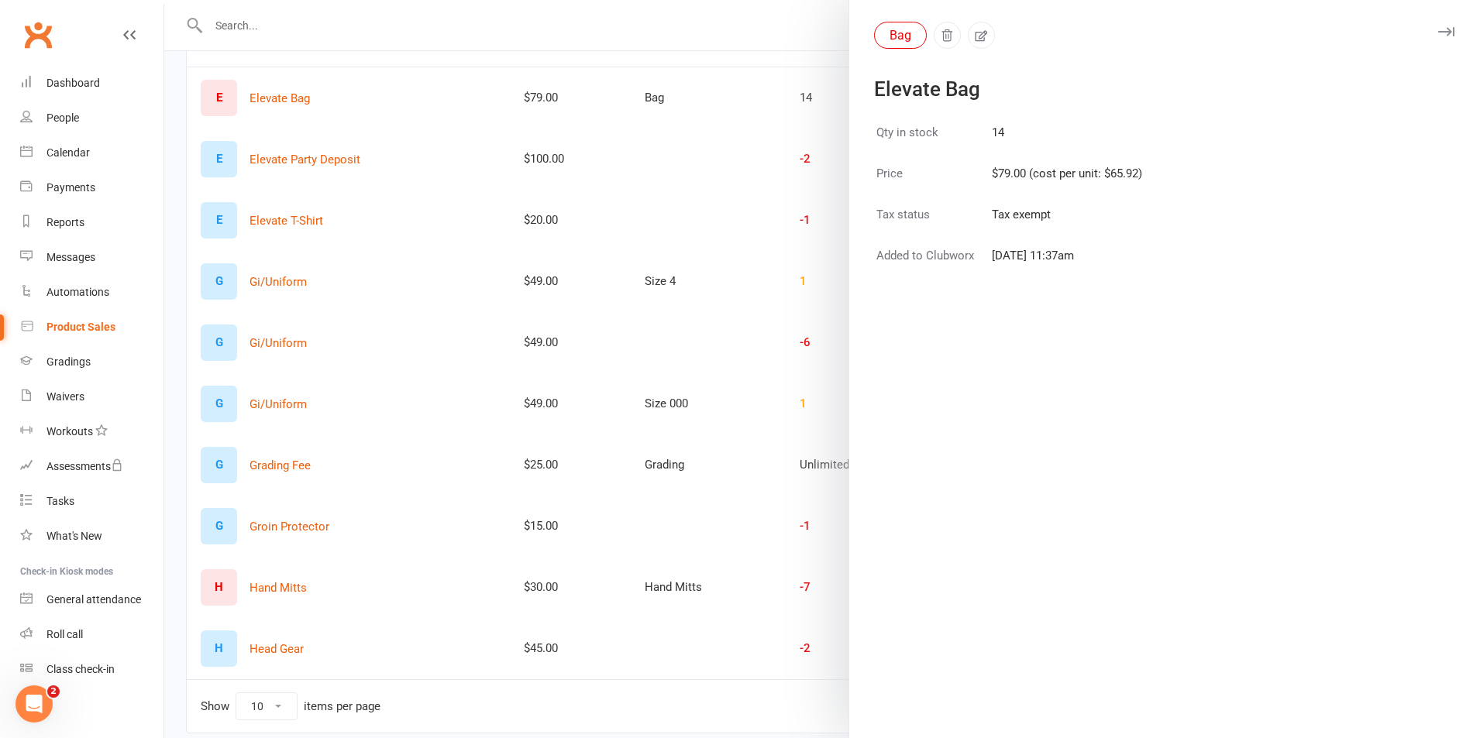
click at [743, 24] on div at bounding box center [822, 369] width 1316 height 738
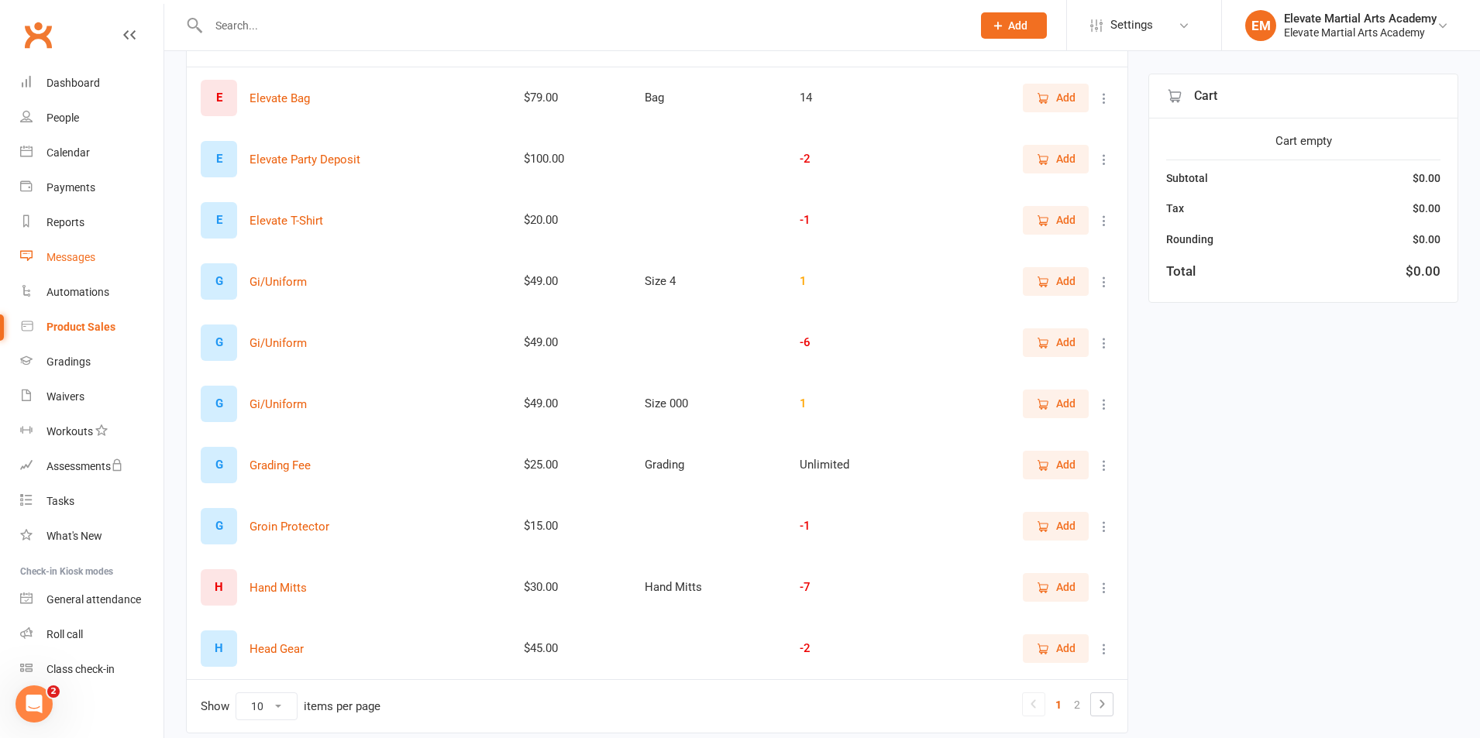
click at [81, 252] on div "Messages" at bounding box center [70, 257] width 49 height 12
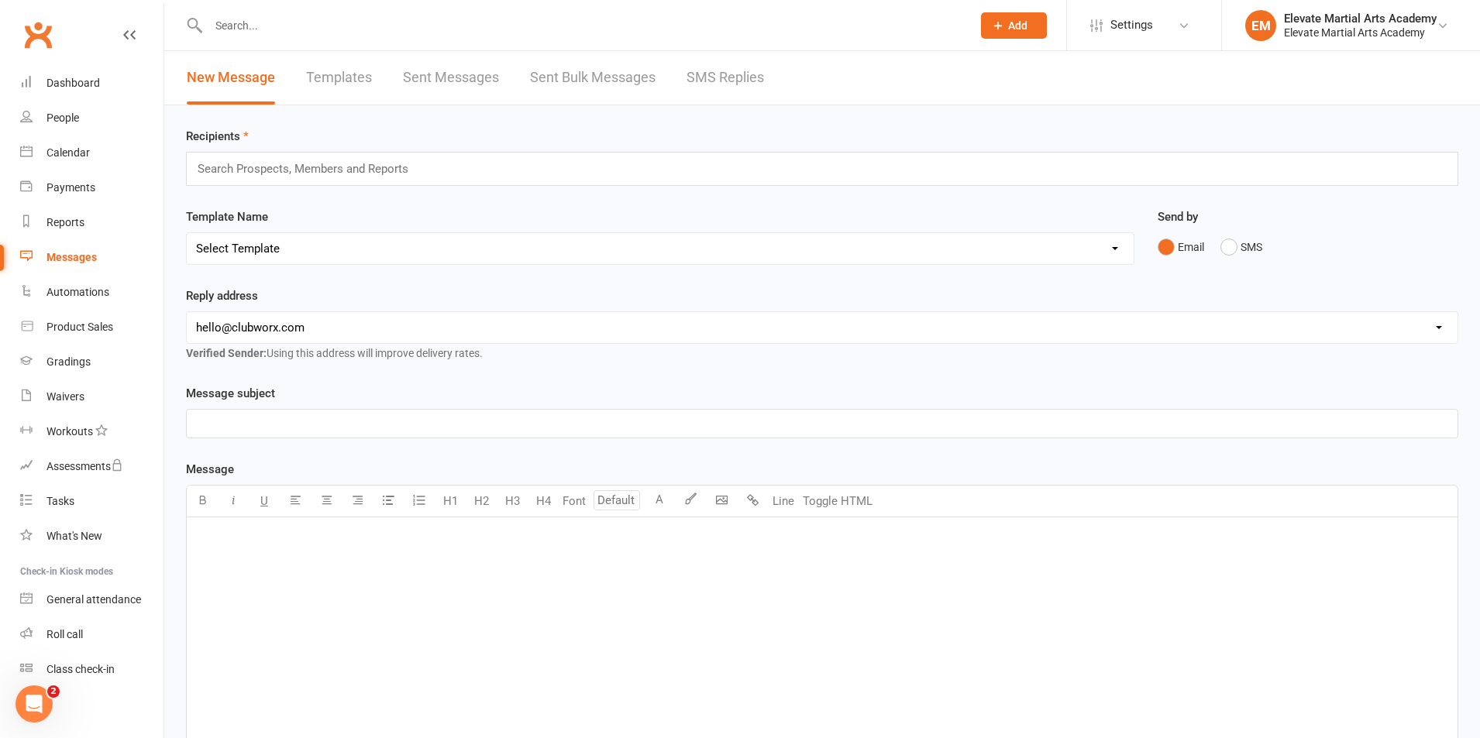
click at [236, 15] on input "text" at bounding box center [582, 26] width 757 height 22
type input "[PERSON_NAME]"
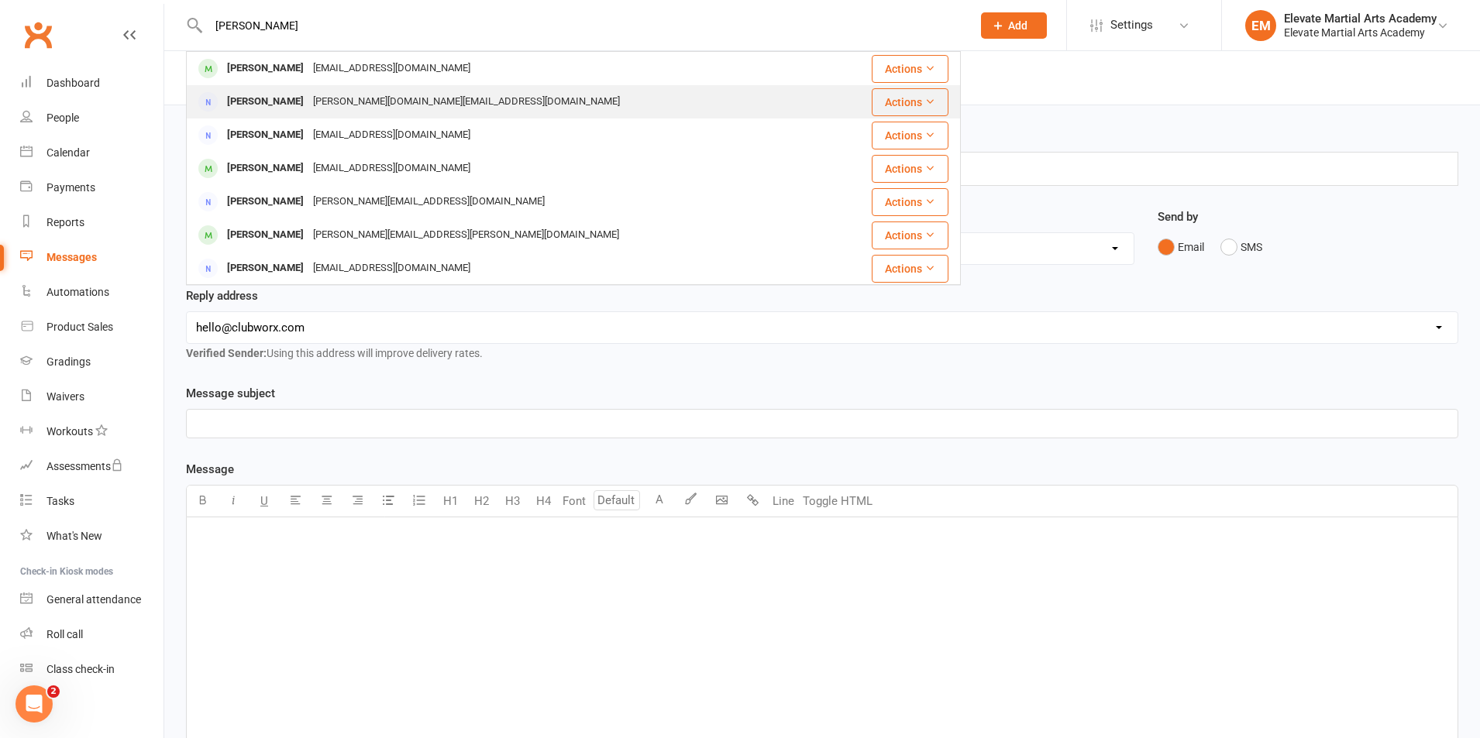
click at [308, 102] on div "[PERSON_NAME][DOMAIN_NAME][EMAIL_ADDRESS][DOMAIN_NAME]" at bounding box center [466, 102] width 316 height 22
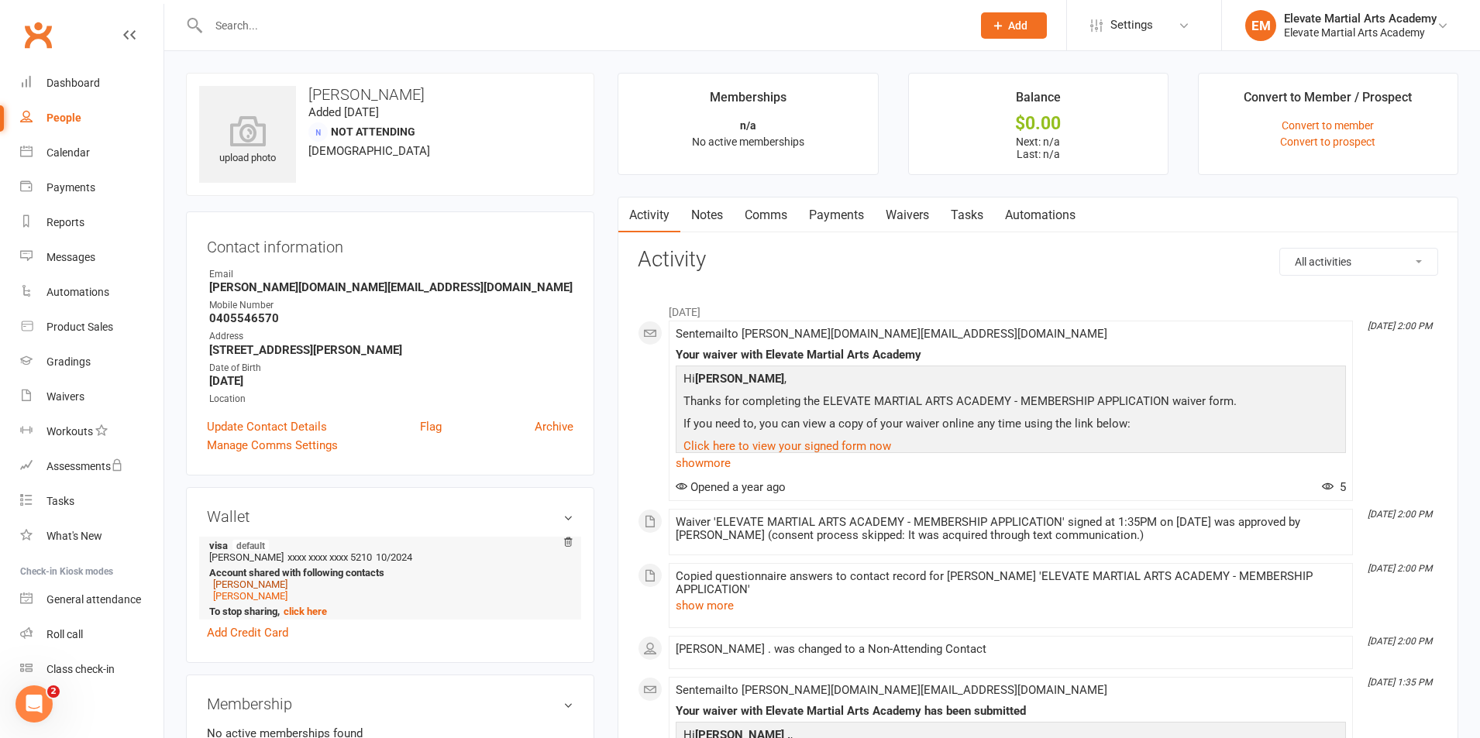
click at [251, 587] on link "[PERSON_NAME]" at bounding box center [250, 585] width 74 height 12
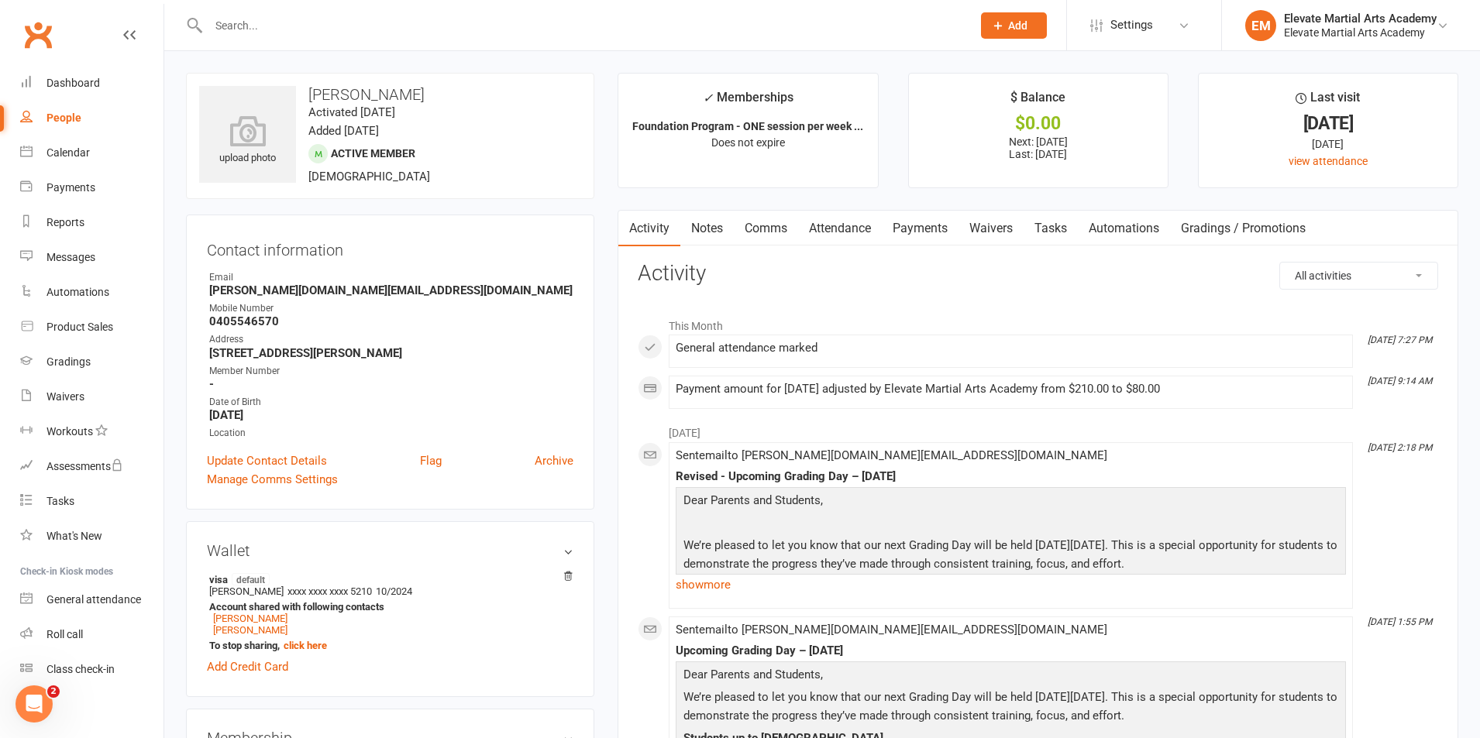
click at [920, 229] on link "Payments" at bounding box center [920, 229] width 77 height 36
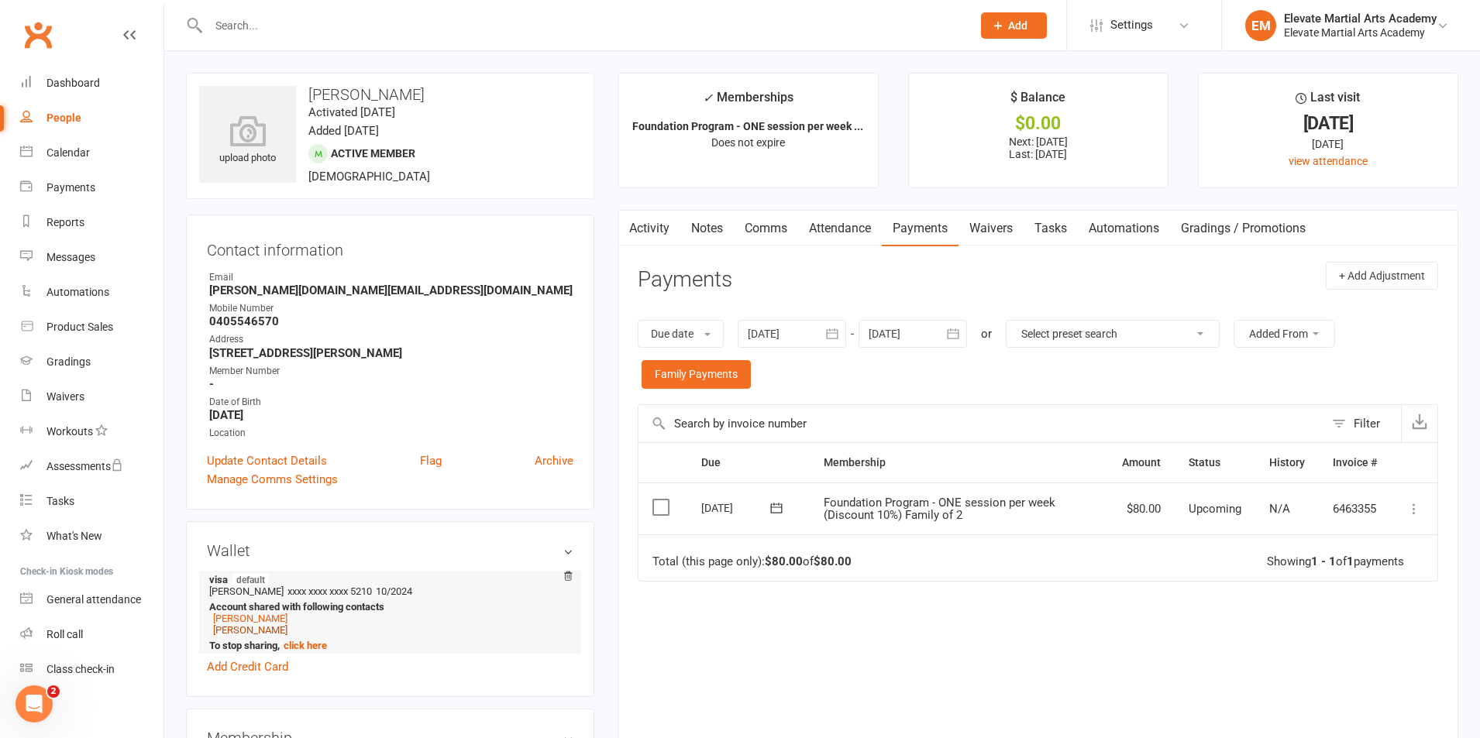
click at [246, 631] on link "[PERSON_NAME]" at bounding box center [250, 631] width 74 height 12
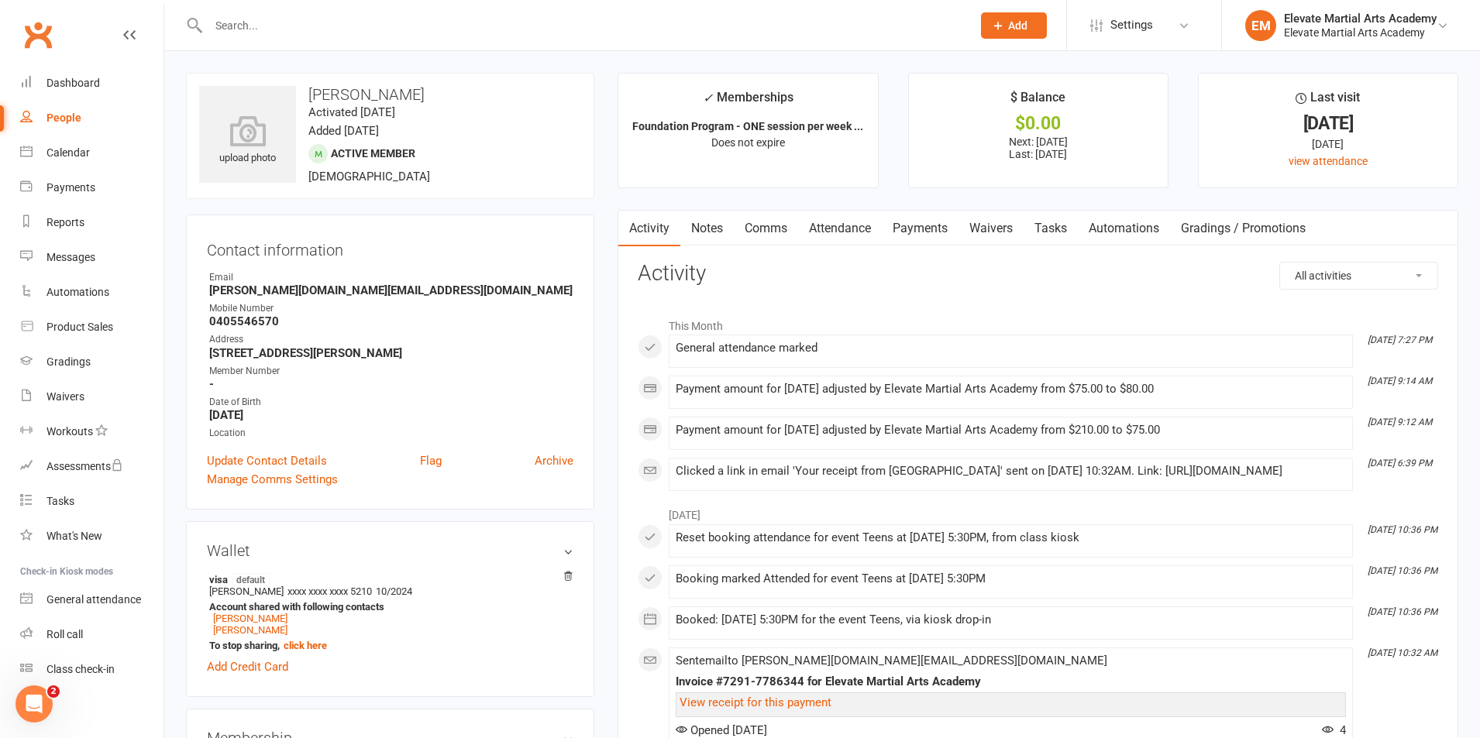
click at [922, 231] on link "Payments" at bounding box center [920, 229] width 77 height 36
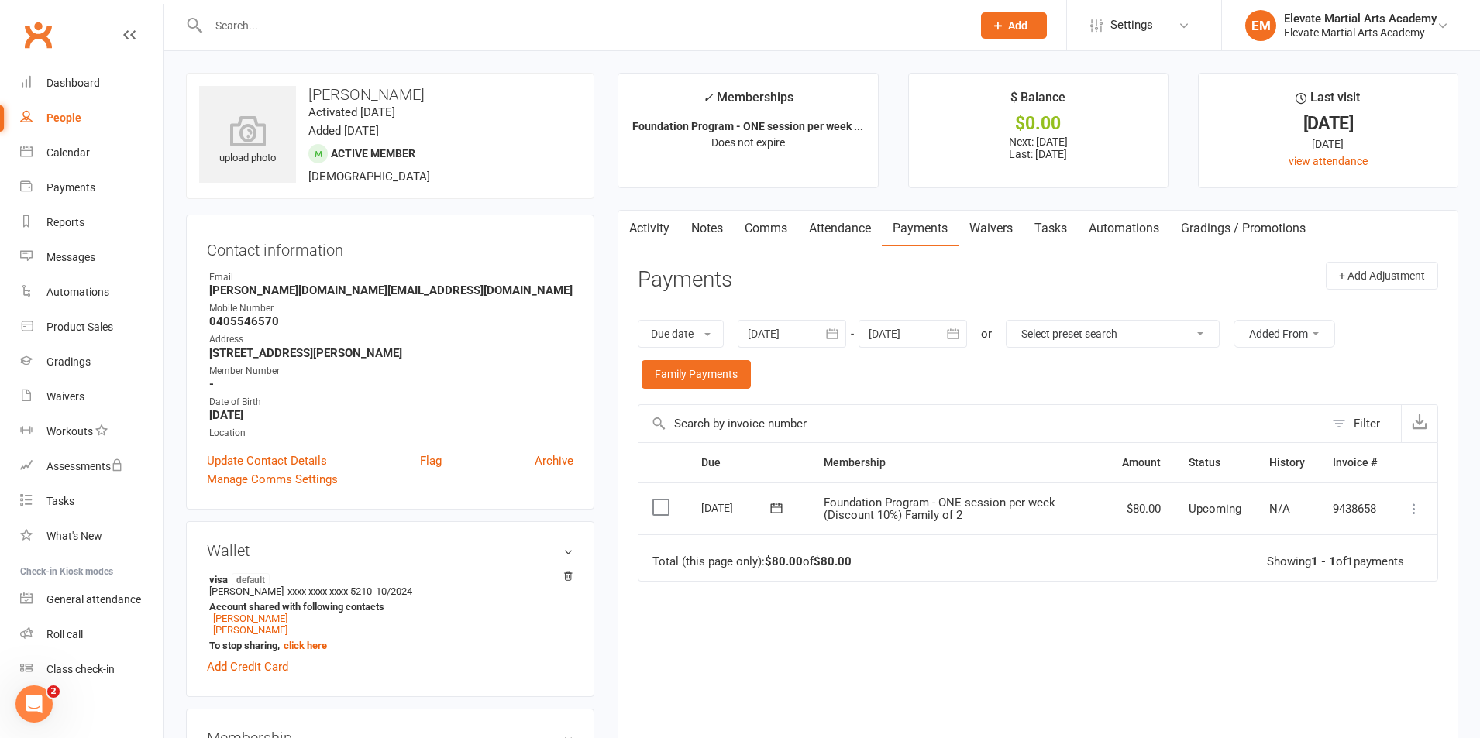
click at [1414, 511] on icon at bounding box center [1413, 508] width 15 height 15
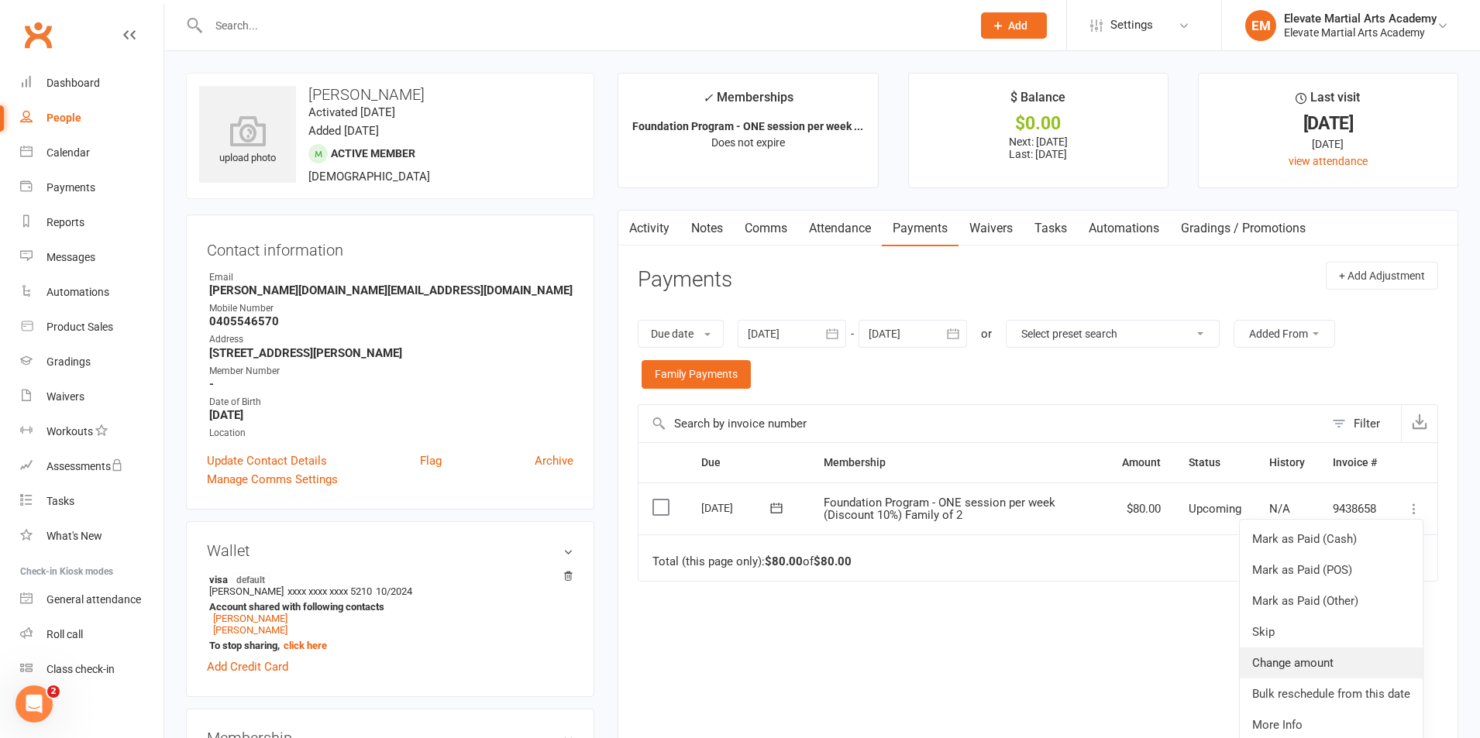
click at [1327, 660] on link "Change amount" at bounding box center [1331, 663] width 183 height 31
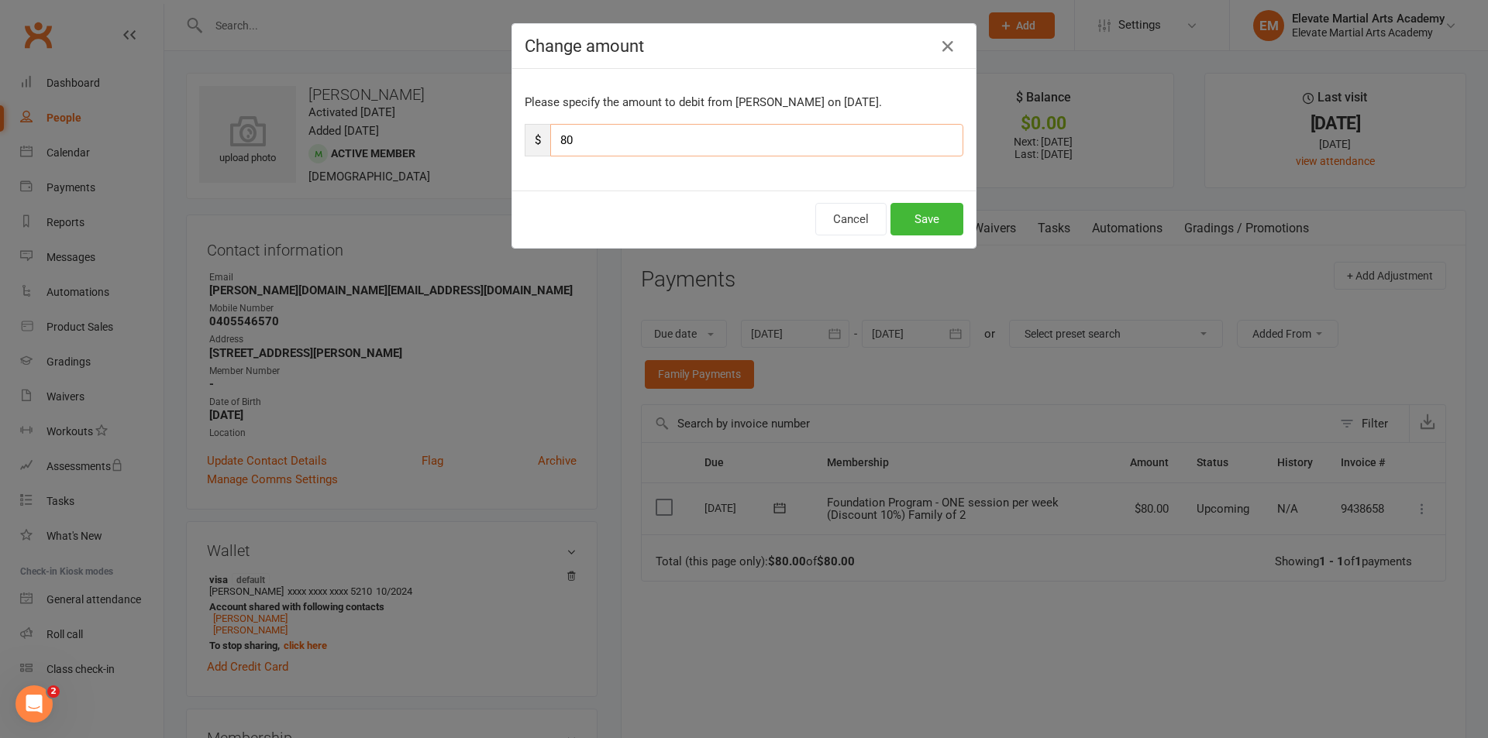
click at [550, 143] on input "80" at bounding box center [756, 140] width 413 height 33
type input "75"
click at [924, 208] on button "Save" at bounding box center [926, 219] width 73 height 33
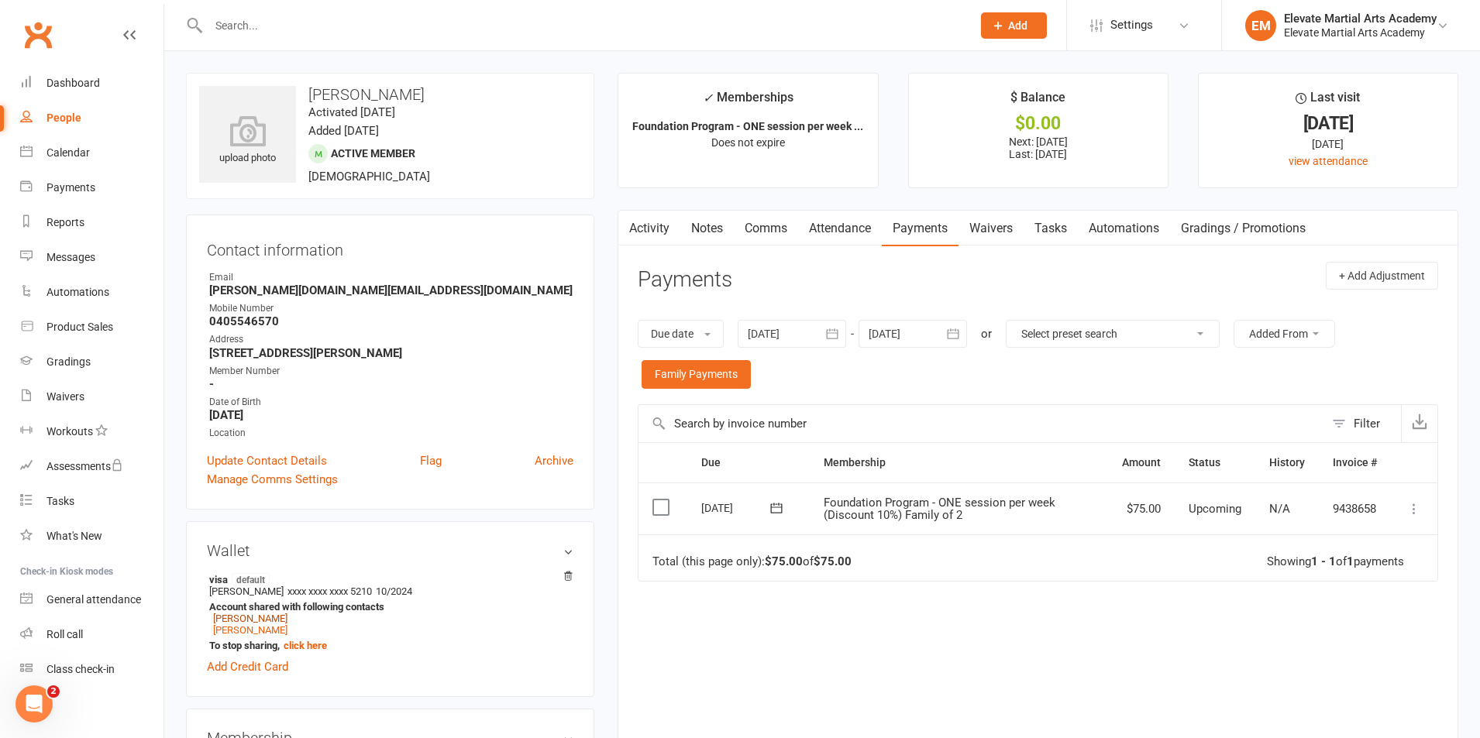
click at [262, 618] on link "[PERSON_NAME]" at bounding box center [250, 619] width 74 height 12
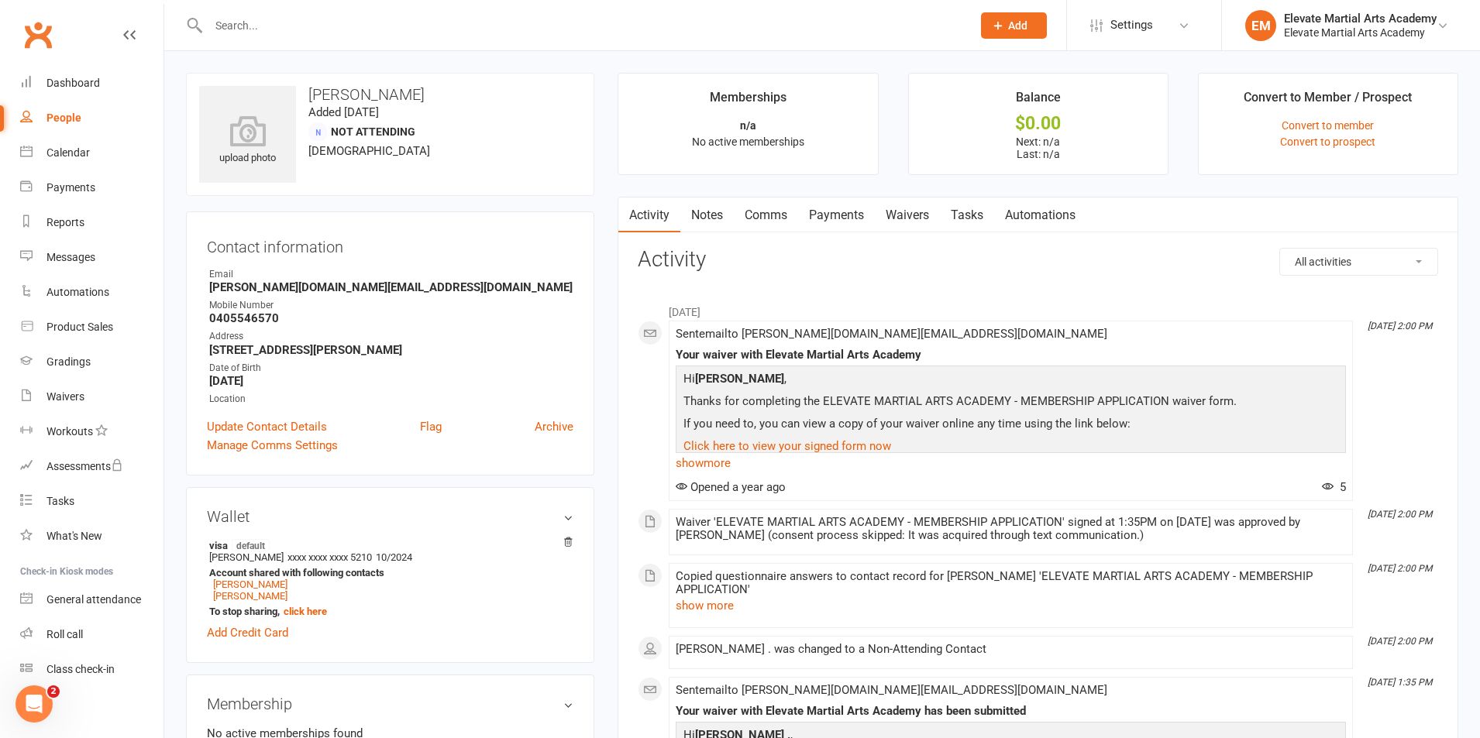
click at [759, 211] on link "Comms" at bounding box center [766, 216] width 64 height 36
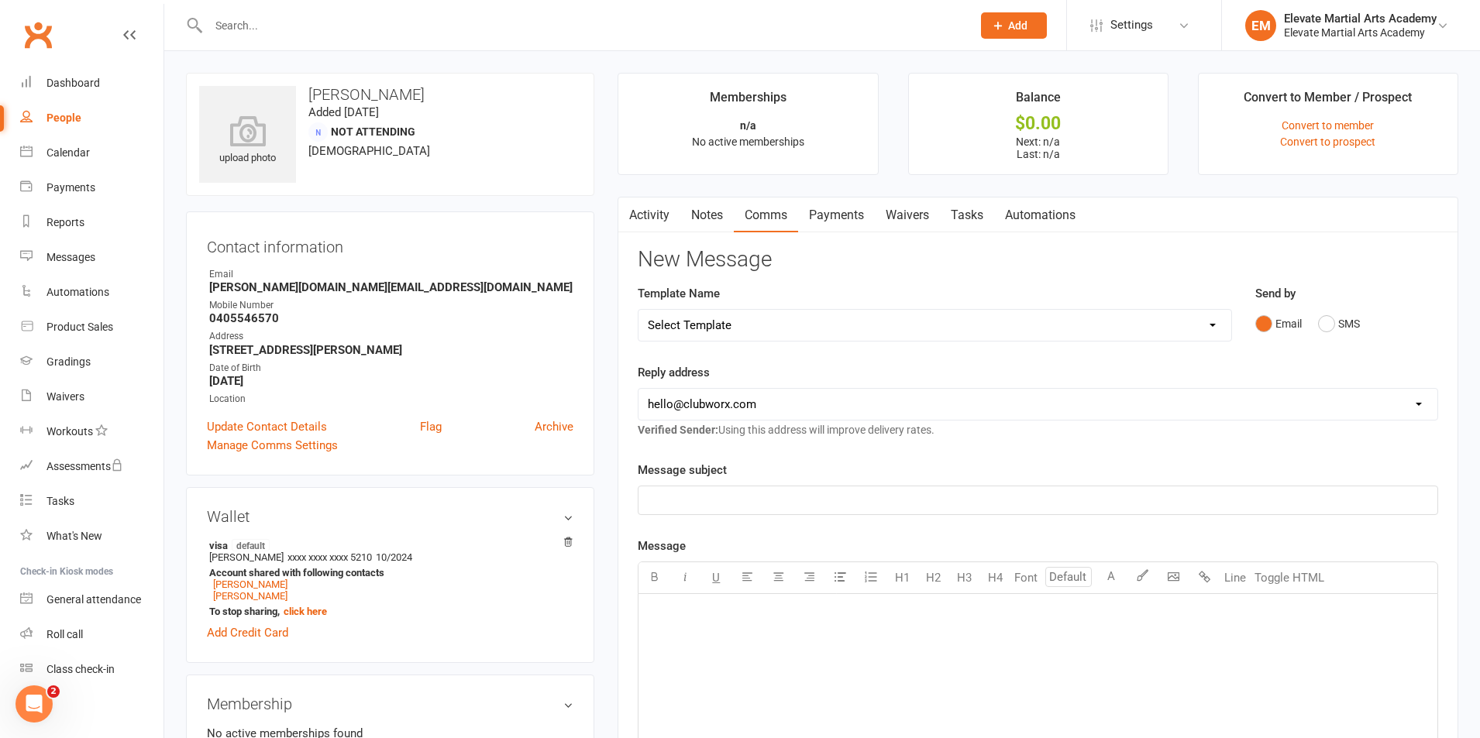
click at [788, 327] on select "Select Template" at bounding box center [934, 325] width 593 height 31
click at [787, 327] on select "Select Template" at bounding box center [934, 325] width 593 height 31
click at [779, 402] on select "[EMAIL_ADDRESS][DOMAIN_NAME] [EMAIL_ADDRESS][DOMAIN_NAME]" at bounding box center [1037, 404] width 799 height 31
select select "1"
click at [638, 389] on select "[EMAIL_ADDRESS][DOMAIN_NAME] [EMAIL_ADDRESS][DOMAIN_NAME]" at bounding box center [1037, 404] width 799 height 31
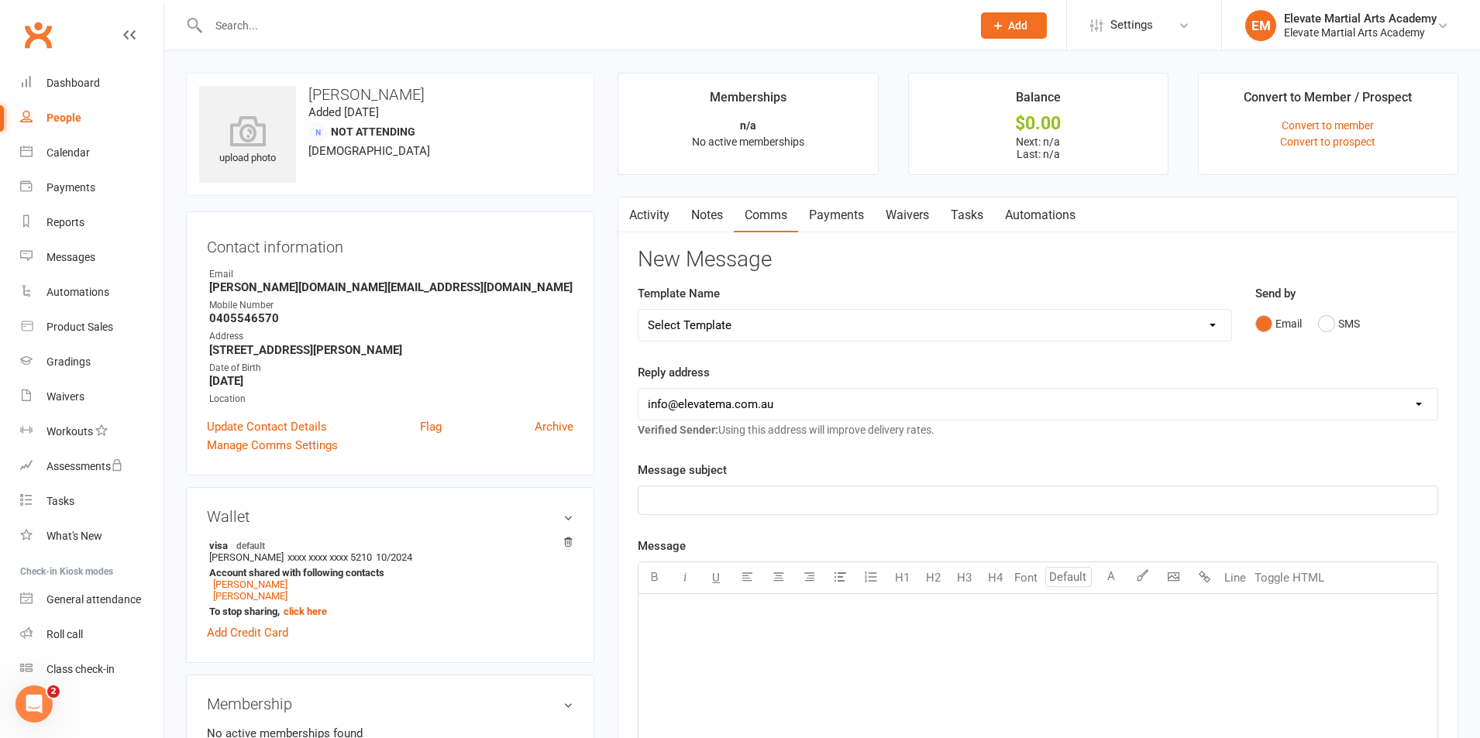
click at [732, 496] on p "﻿" at bounding box center [1038, 500] width 780 height 19
click at [76, 84] on div "Dashboard" at bounding box center [72, 83] width 53 height 12
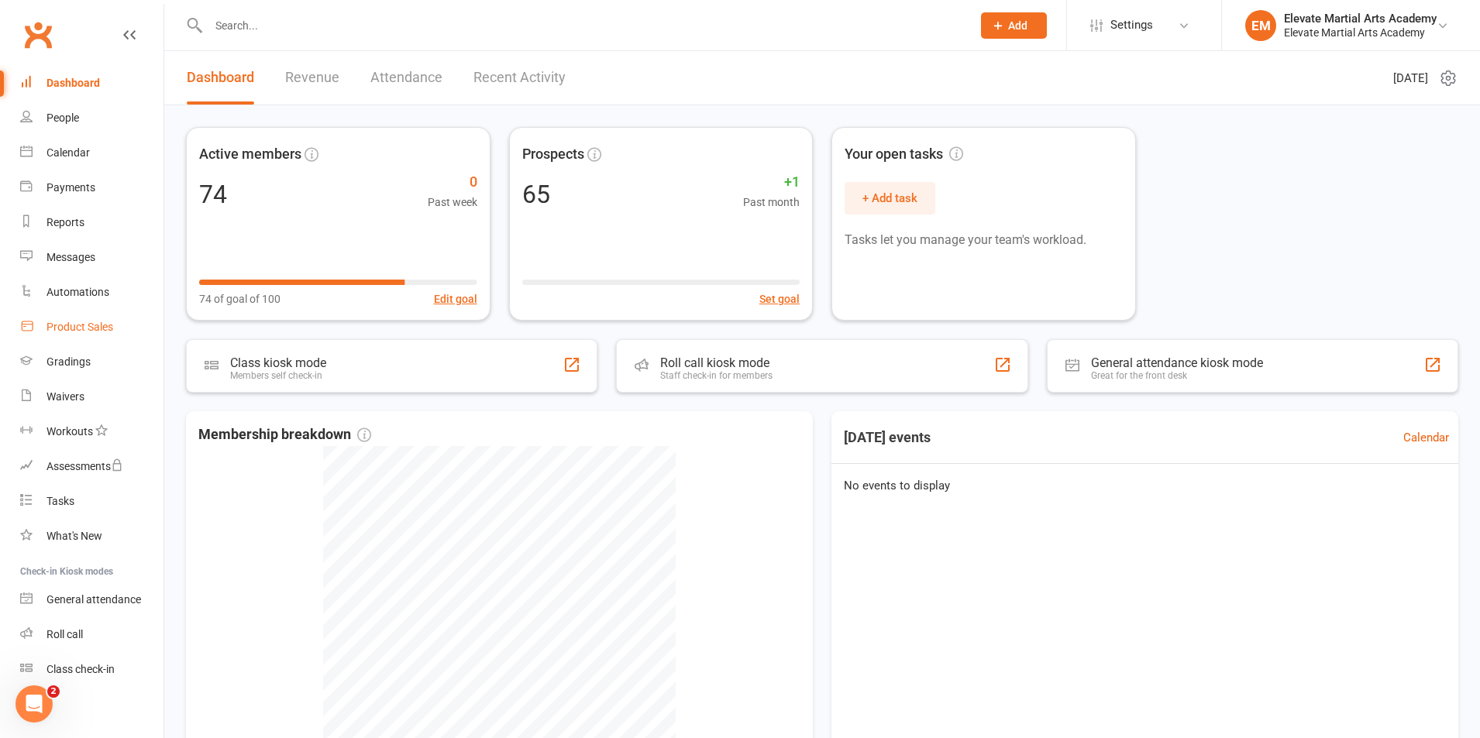
click at [90, 332] on div "Product Sales" at bounding box center [79, 327] width 67 height 12
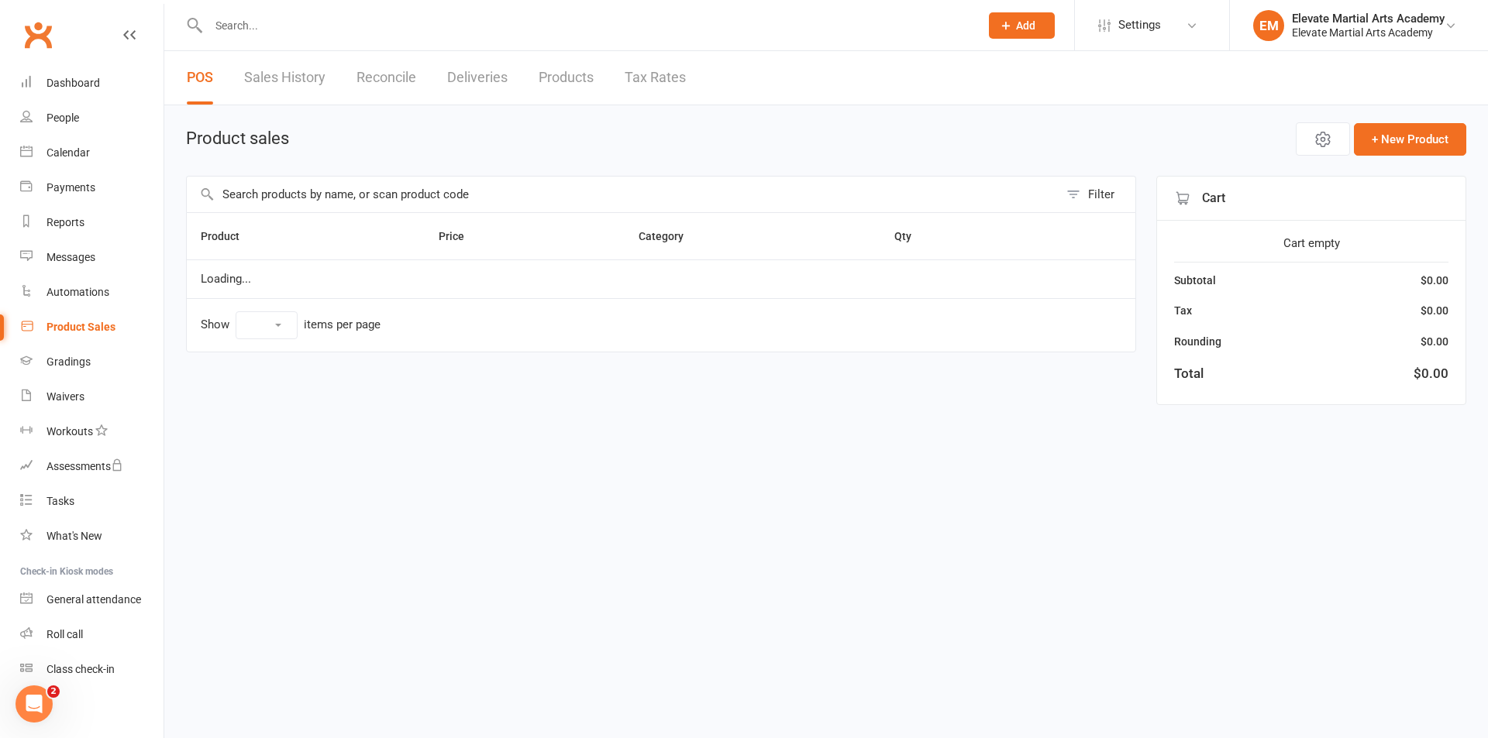
select select "10"
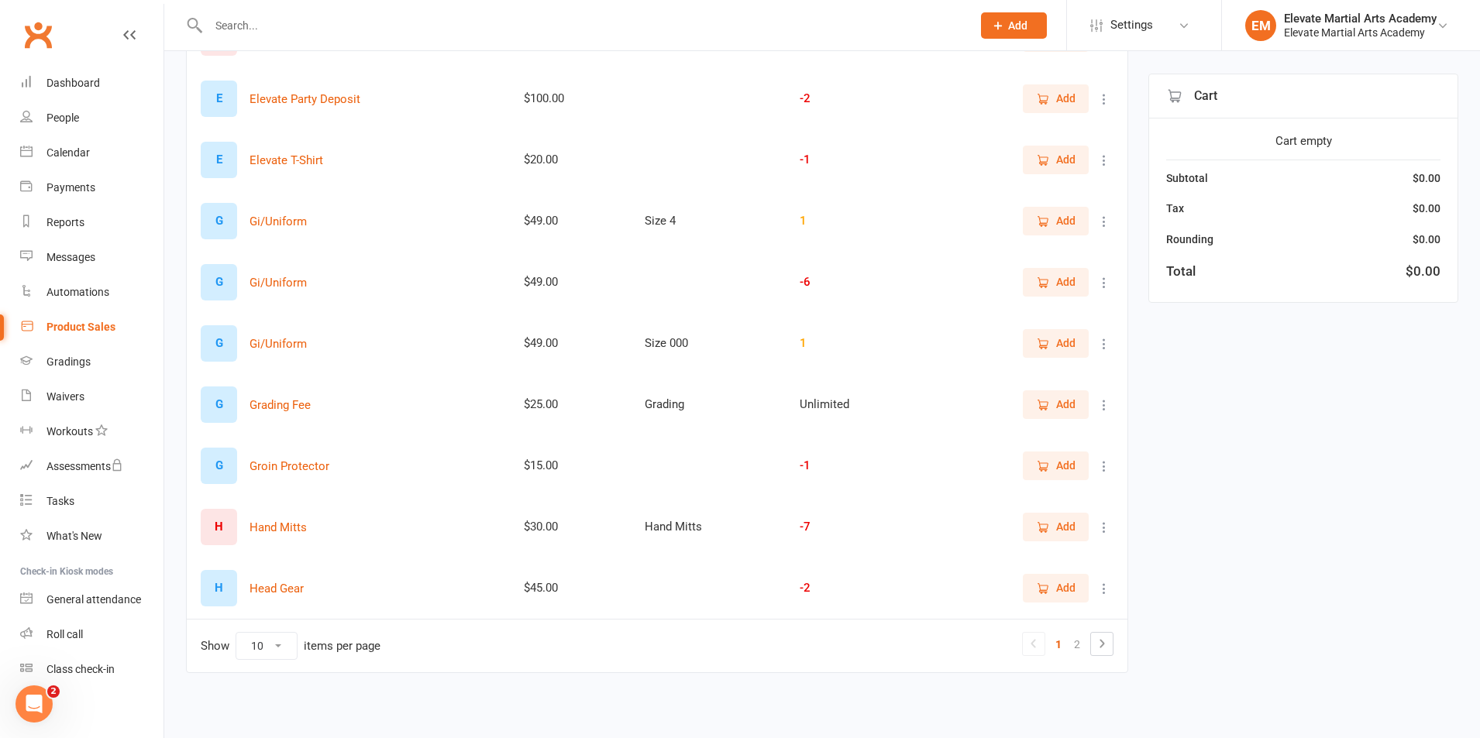
scroll to position [254, 0]
click at [1079, 649] on link "2" at bounding box center [1077, 644] width 19 height 22
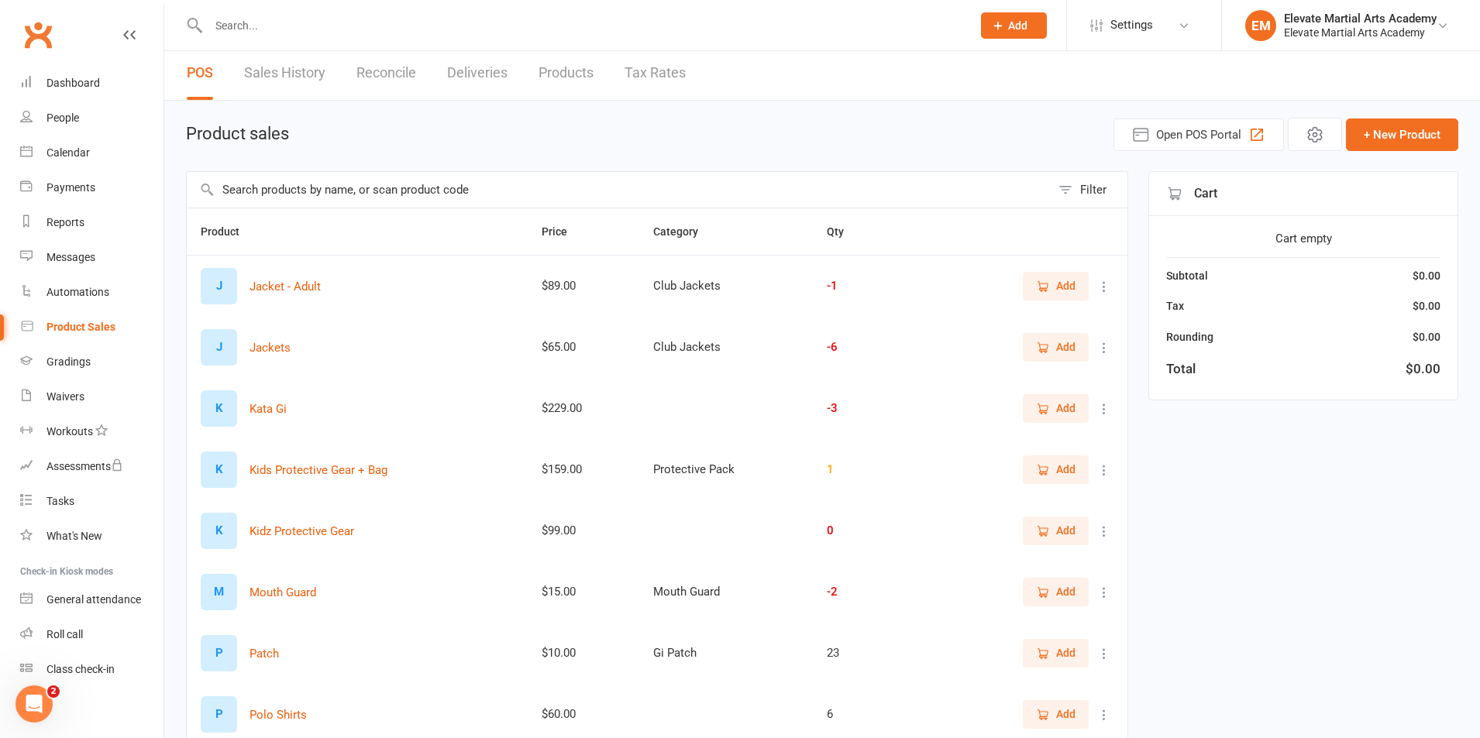
scroll to position [0, 0]
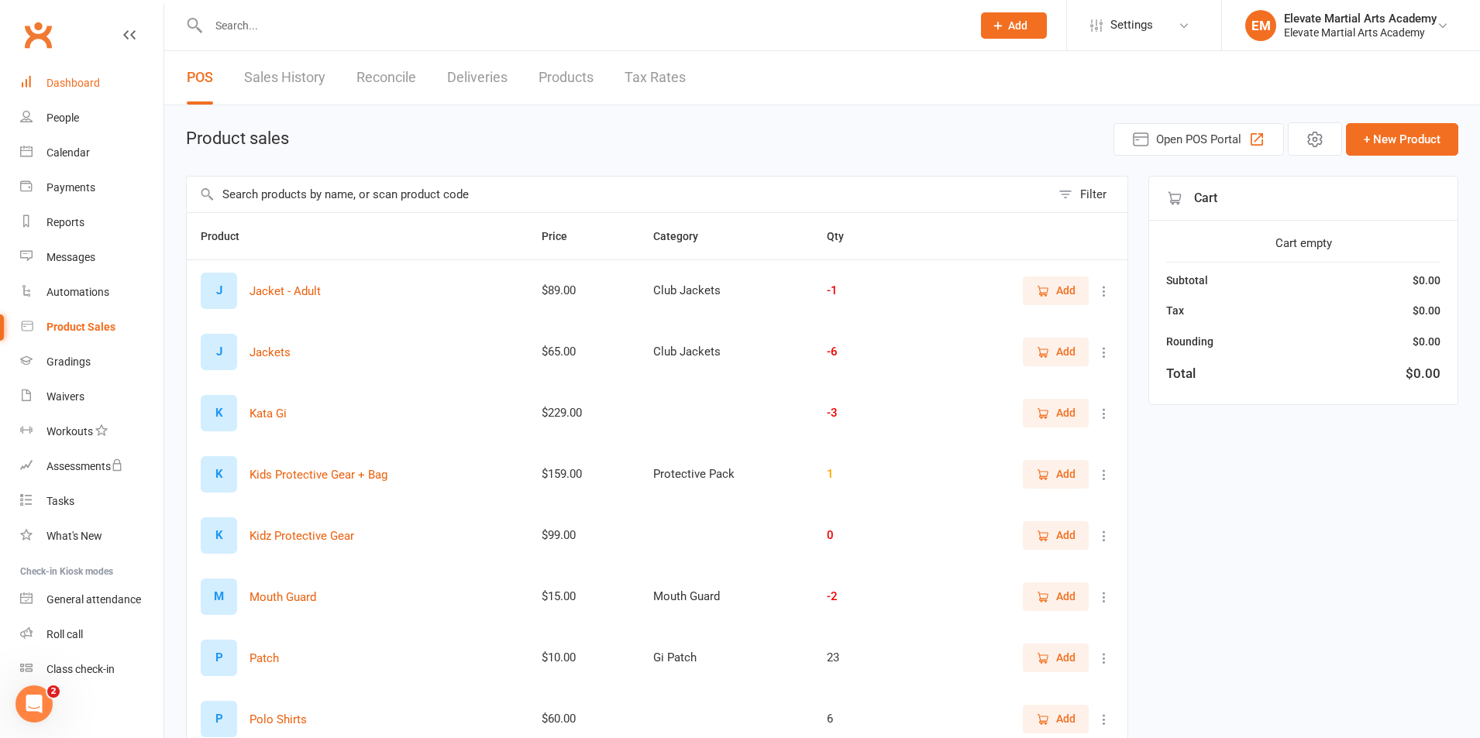
click at [90, 85] on div "Dashboard" at bounding box center [72, 83] width 53 height 12
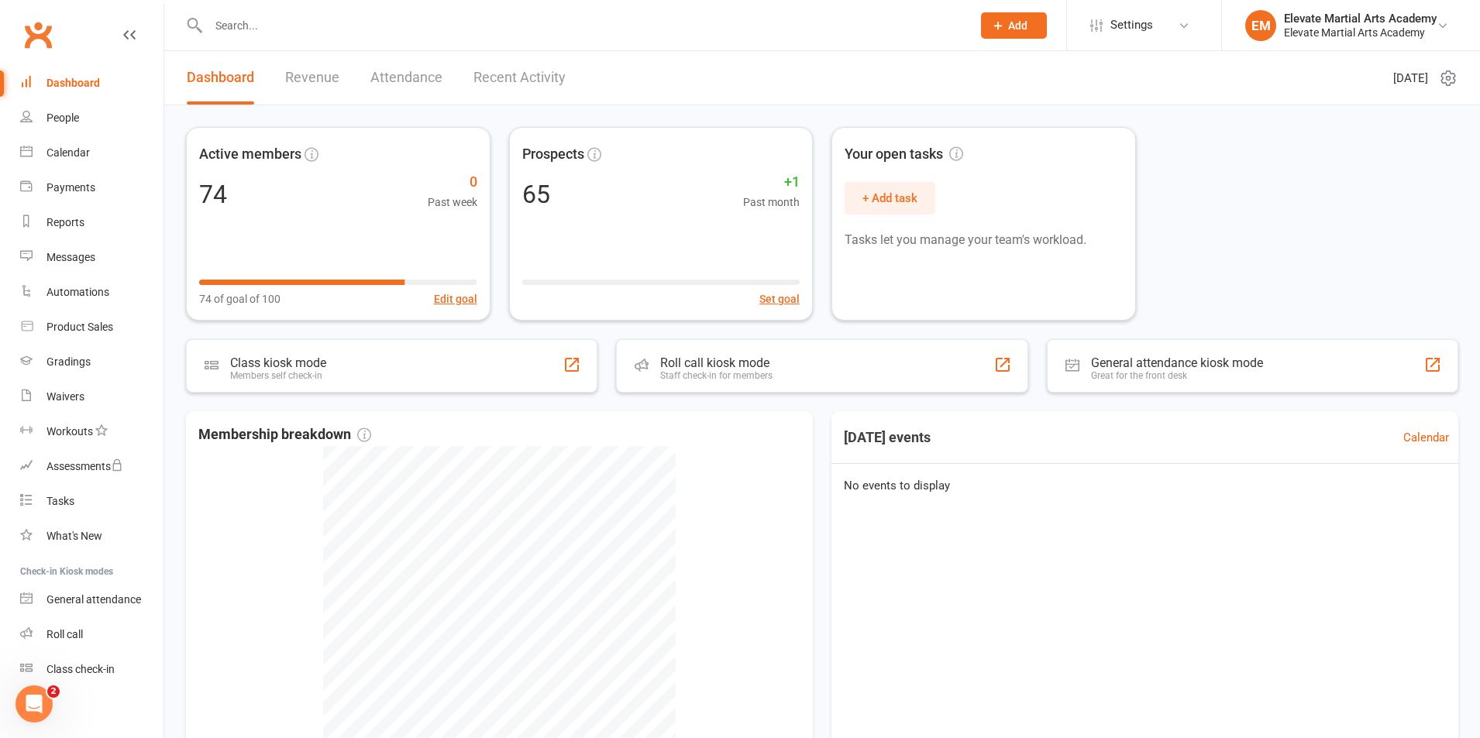
click at [283, 38] on div at bounding box center [573, 25] width 775 height 50
click at [291, 29] on input "text" at bounding box center [582, 26] width 757 height 22
type input "[PERSON_NAME]"
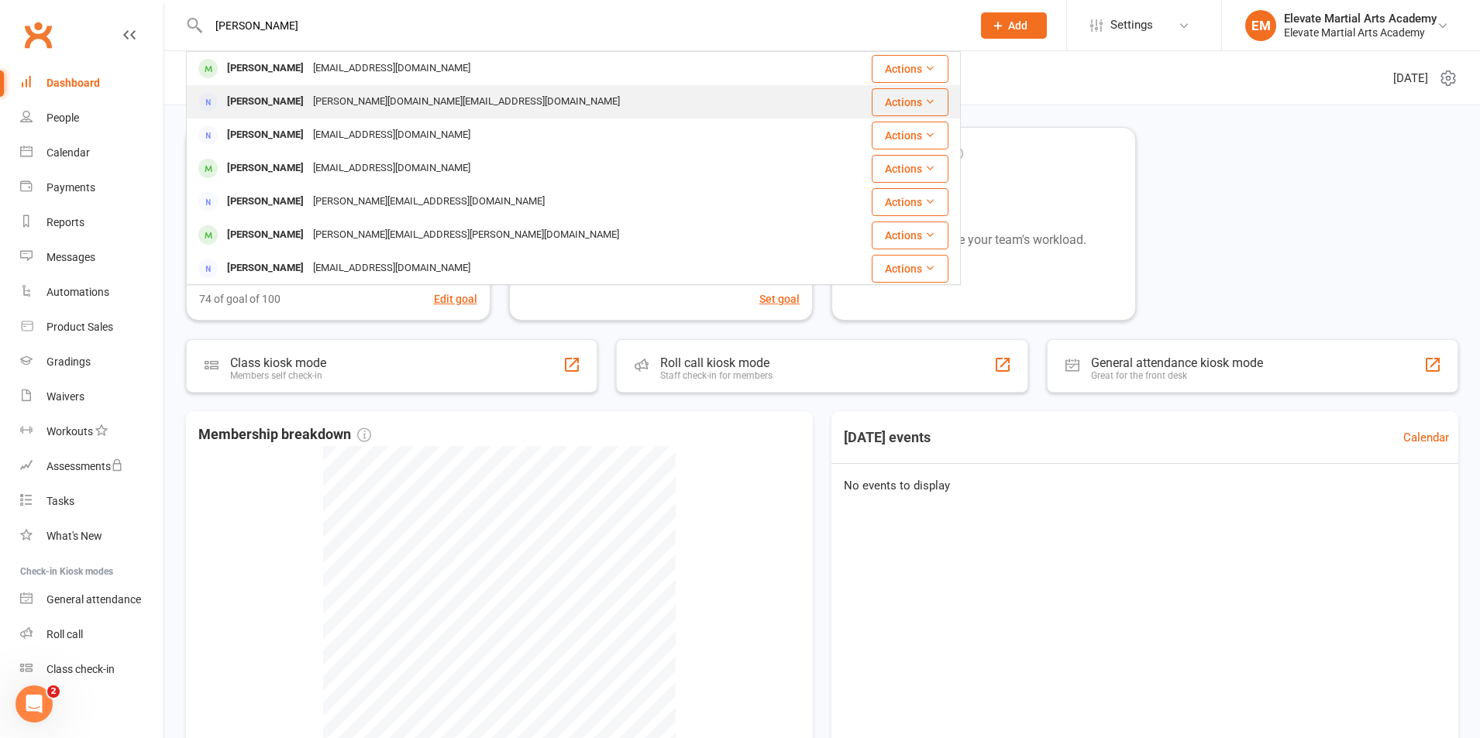
click at [289, 96] on div "[PERSON_NAME]" at bounding box center [265, 102] width 86 height 22
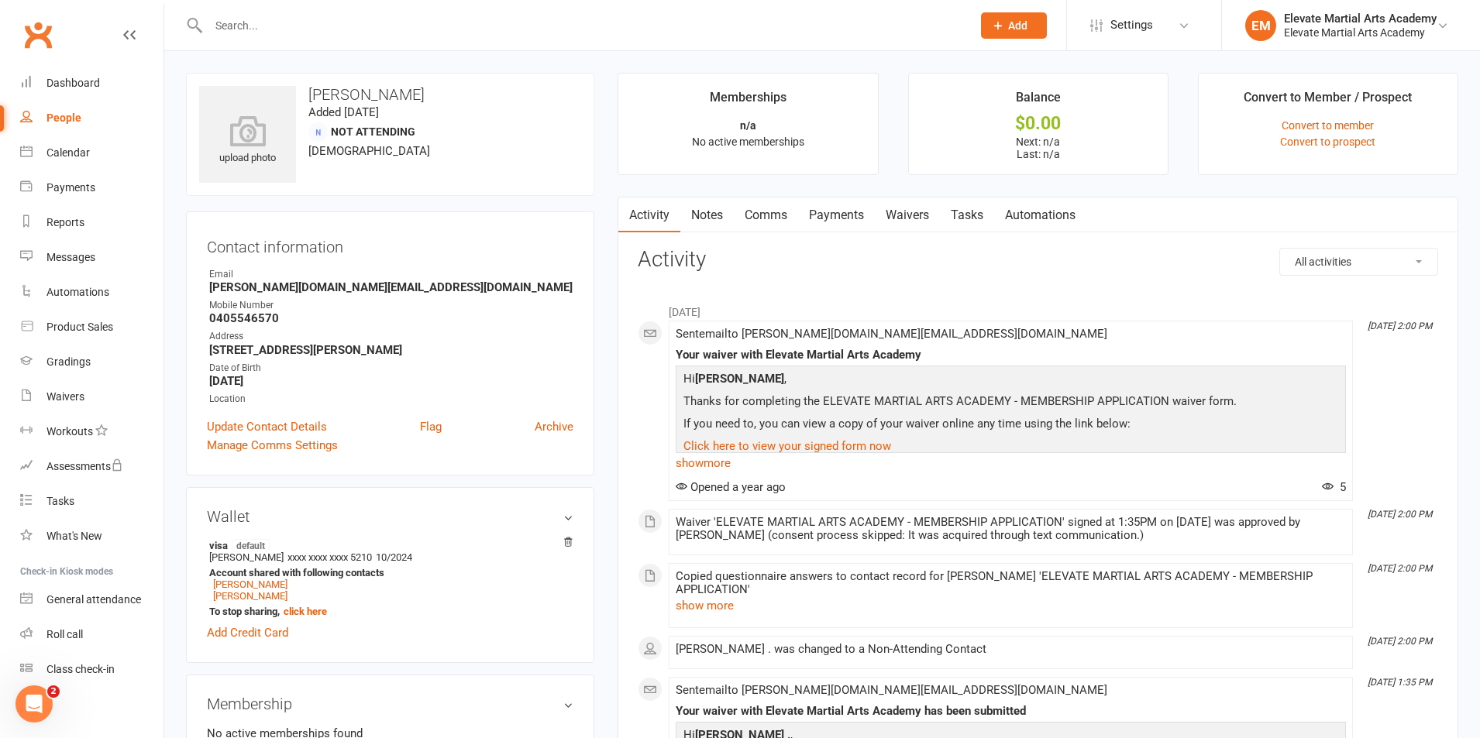
click at [772, 213] on link "Comms" at bounding box center [766, 216] width 64 height 36
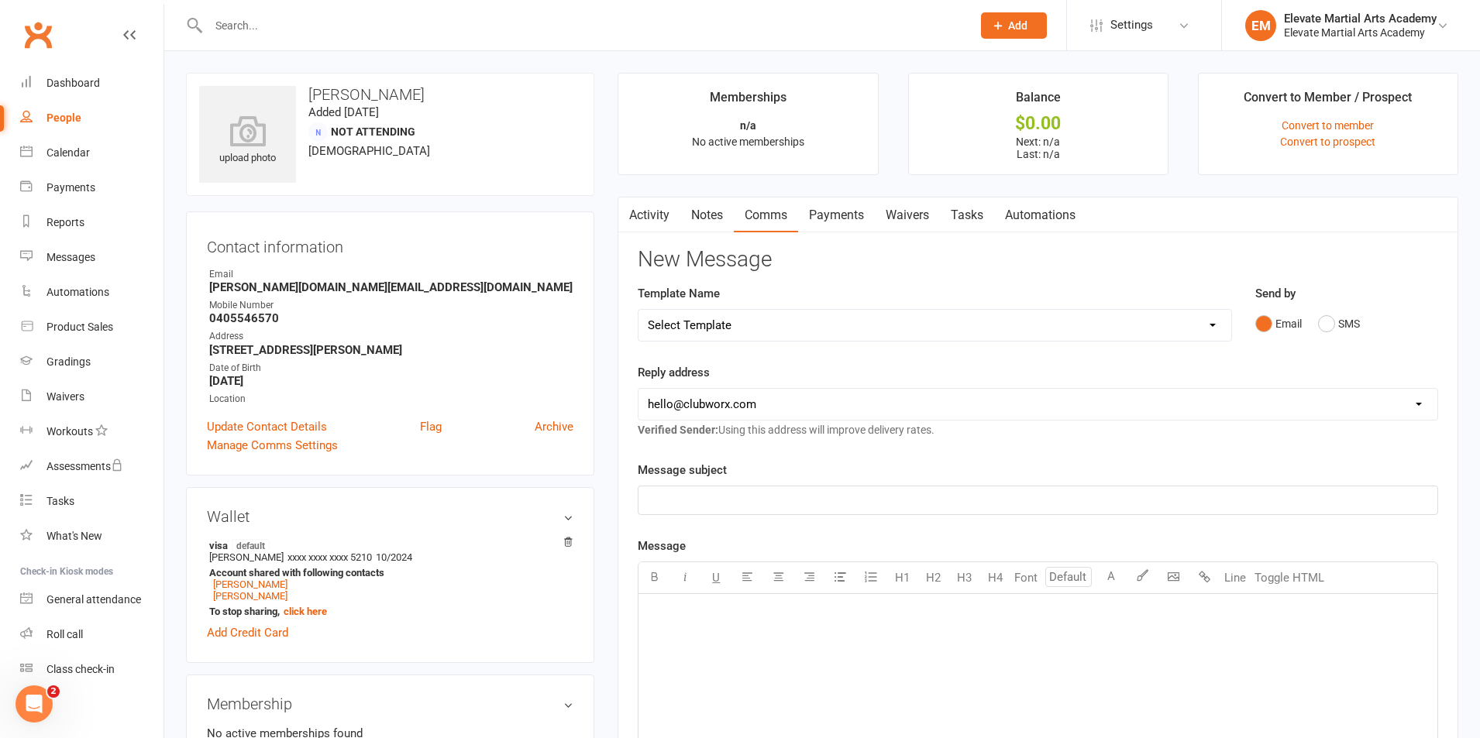
click at [776, 412] on select "[EMAIL_ADDRESS][DOMAIN_NAME] [EMAIL_ADDRESS][DOMAIN_NAME]" at bounding box center [1037, 404] width 799 height 31
select select "1"
click at [638, 389] on select "[EMAIL_ADDRESS][DOMAIN_NAME] [EMAIL_ADDRESS][DOMAIN_NAME]" at bounding box center [1037, 404] width 799 height 31
click at [701, 614] on p "﻿" at bounding box center [1038, 613] width 780 height 19
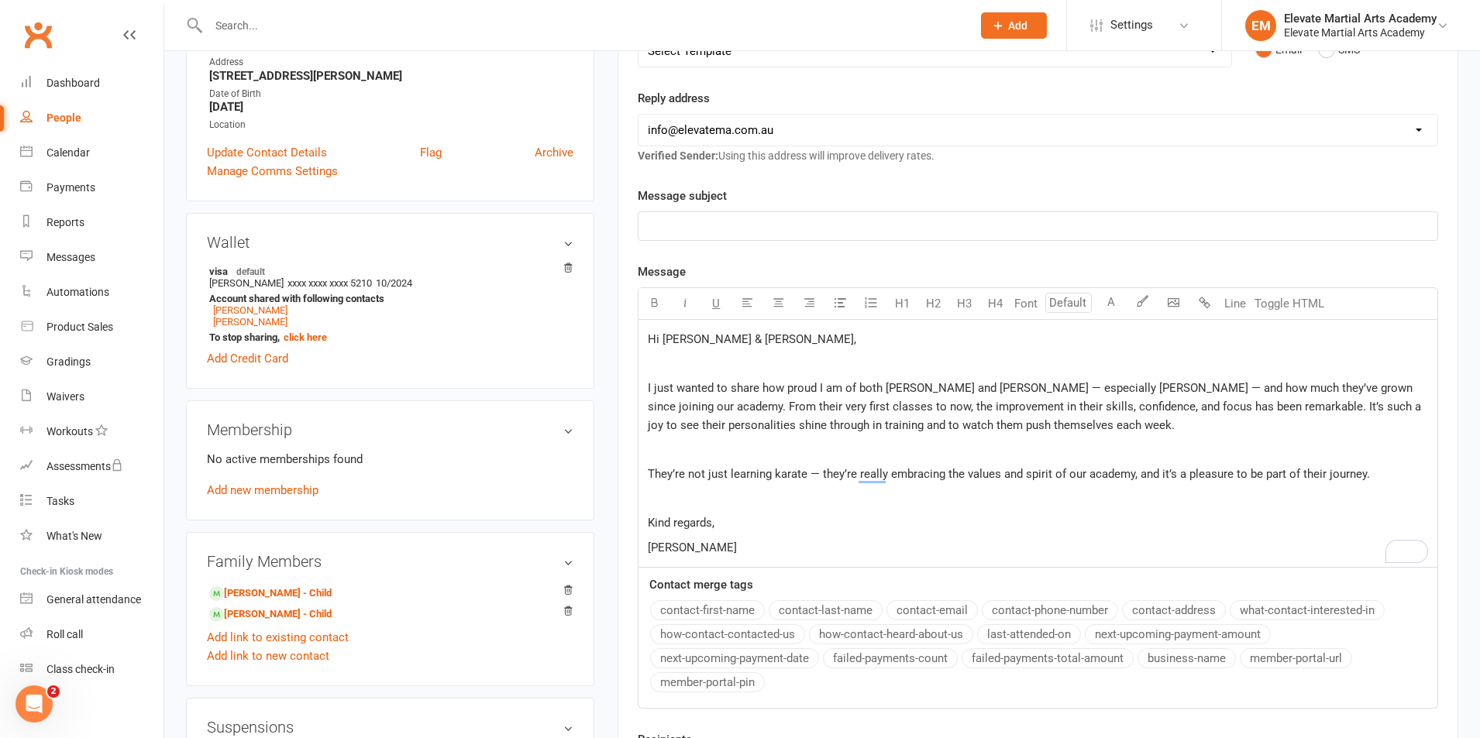
scroll to position [273, 0]
click at [691, 226] on p "﻿" at bounding box center [1038, 227] width 780 height 19
click at [646, 384] on div "Hi [PERSON_NAME] & [PERSON_NAME], ﻿ I just wanted to share how proud I am of bo…" at bounding box center [1037, 446] width 799 height 248
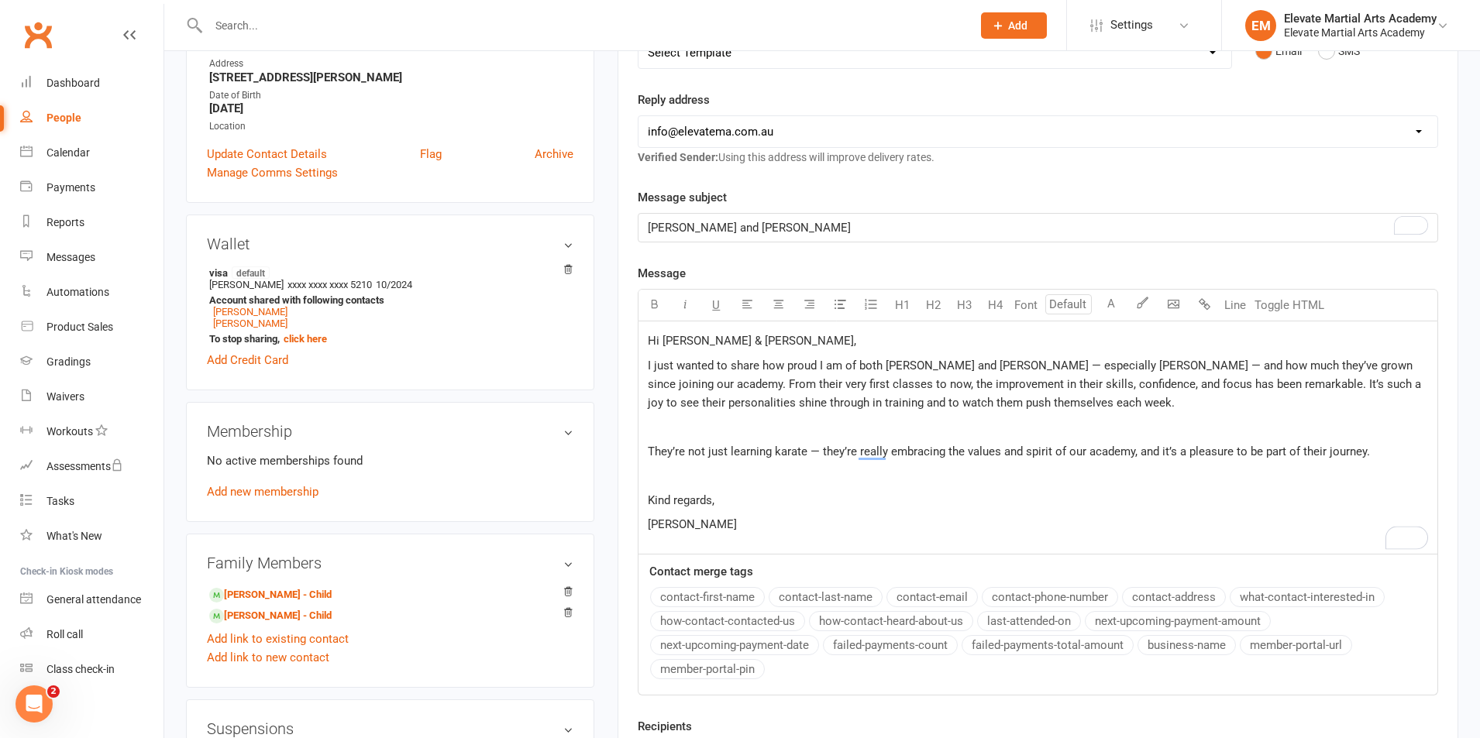
click at [645, 450] on div "Hi [PERSON_NAME] & [PERSON_NAME], I just wanted to share how proud I am of both…" at bounding box center [1037, 438] width 799 height 232
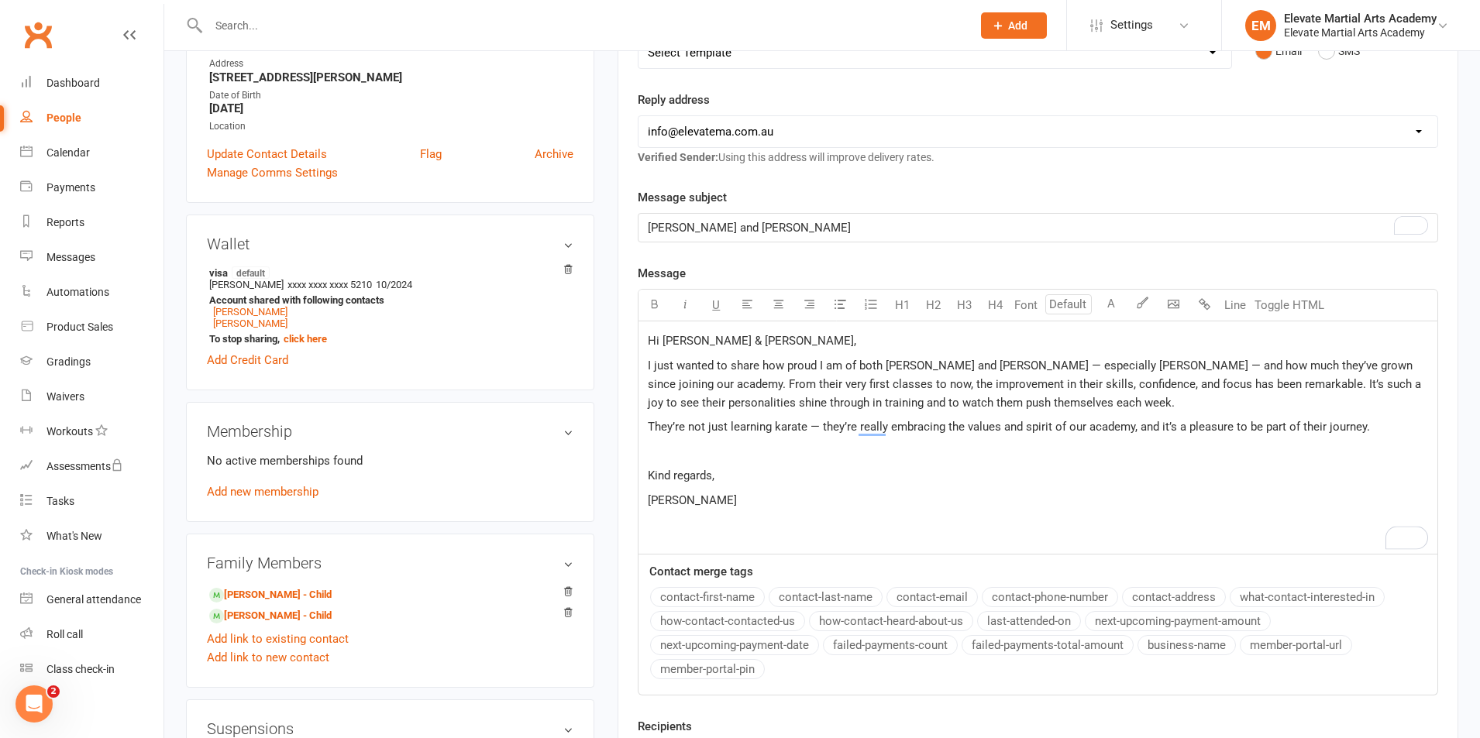
click at [973, 368] on span "I just wanted to share how proud I am of both [PERSON_NAME] and [PERSON_NAME] —…" at bounding box center [1036, 384] width 776 height 51
click at [1057, 370] on span "I just wanted to share how proud I am of both [PERSON_NAME] and [PERSON_NAME], …" at bounding box center [1036, 384] width 776 height 51
click at [747, 386] on span "I just wanted to share how proud I am of both [PERSON_NAME] and [PERSON_NAME], …" at bounding box center [1037, 384] width 779 height 51
click at [1044, 367] on span "I just wanted to share how proud I am of both [PERSON_NAME] and [PERSON_NAME], …" at bounding box center [1037, 384] width 779 height 51
click at [1188, 385] on span "I just wanted to share how proud I am of both [PERSON_NAME] and [PERSON_NAME], …" at bounding box center [1032, 384] width 769 height 51
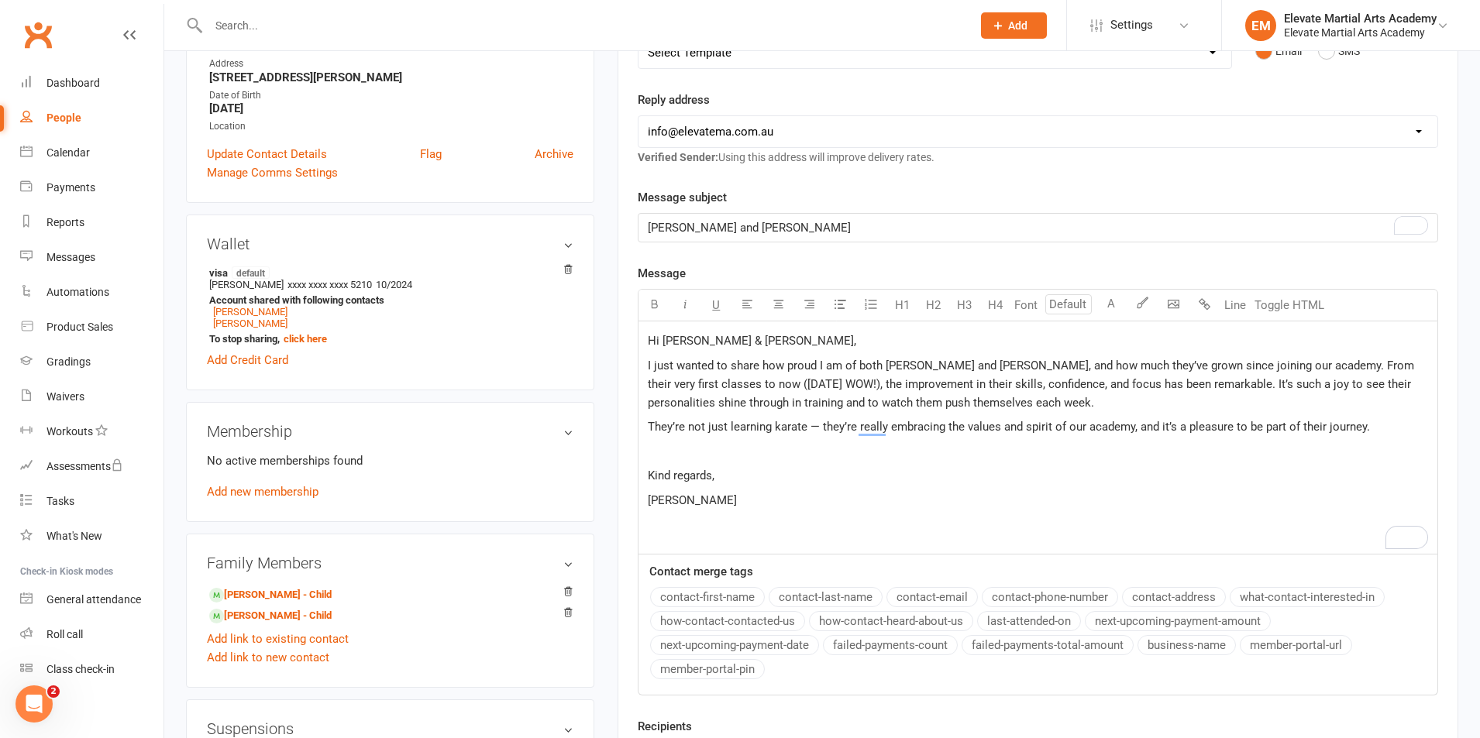
click at [823, 430] on span "They’re not just learning karate — they’re really embracing the values and spir…" at bounding box center [1009, 427] width 722 height 14
click at [1022, 388] on span "I just wanted to share how proud I am of both [PERSON_NAME] and [PERSON_NAME], …" at bounding box center [1032, 384] width 769 height 51
click at [744, 230] on p "[PERSON_NAME] and [PERSON_NAME]" at bounding box center [1038, 227] width 780 height 19
drag, startPoint x: 884, startPoint y: 229, endPoint x: 728, endPoint y: 232, distance: 156.5
click at [728, 232] on p "[PERSON_NAME] and [PERSON_NAME] - Elevate Martial Arts Academy" at bounding box center [1038, 227] width 780 height 19
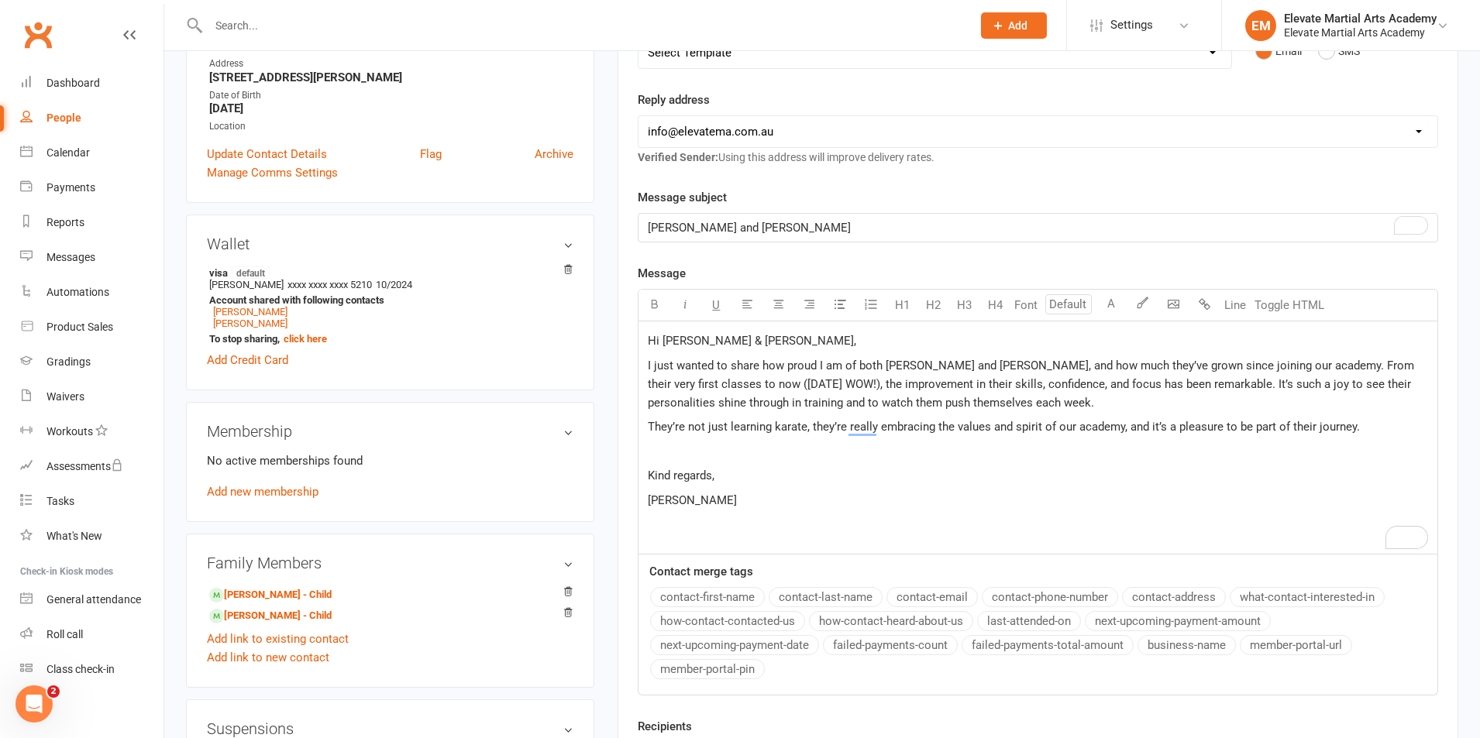
click at [986, 405] on span "I just wanted to share how proud I am of both [PERSON_NAME] and [PERSON_NAME], …" at bounding box center [1032, 384] width 769 height 51
click at [1387, 423] on p "They’re not just learning karate, they’re really embracing the values and spiri…" at bounding box center [1038, 427] width 780 height 19
click at [751, 455] on p "﻿" at bounding box center [1038, 451] width 780 height 19
click at [660, 452] on span "Se you next week!" at bounding box center [694, 452] width 93 height 14
click at [649, 478] on span "Kind regards," at bounding box center [681, 476] width 67 height 14
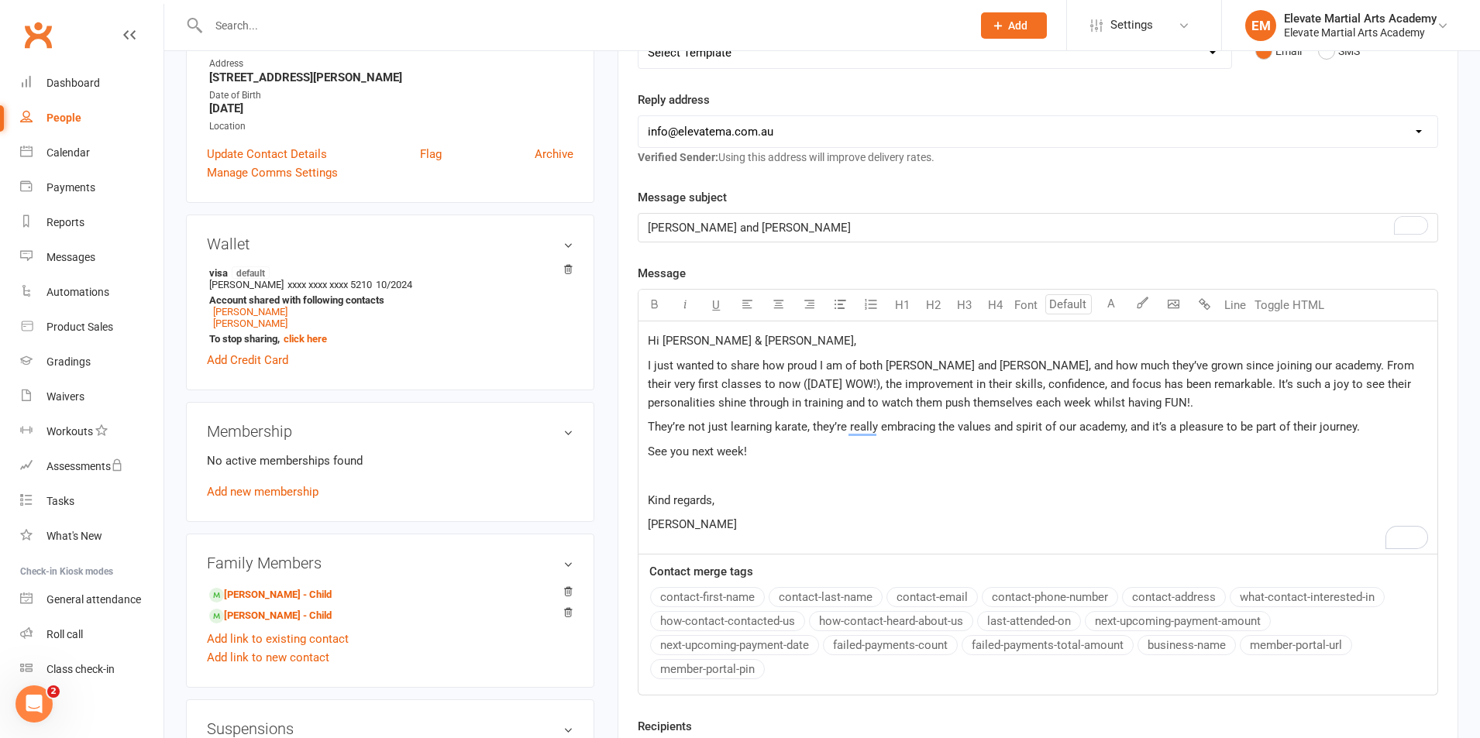
click at [1189, 385] on span "I just wanted to share how proud I am of both [PERSON_NAME] and [PERSON_NAME], …" at bounding box center [1032, 384] width 769 height 51
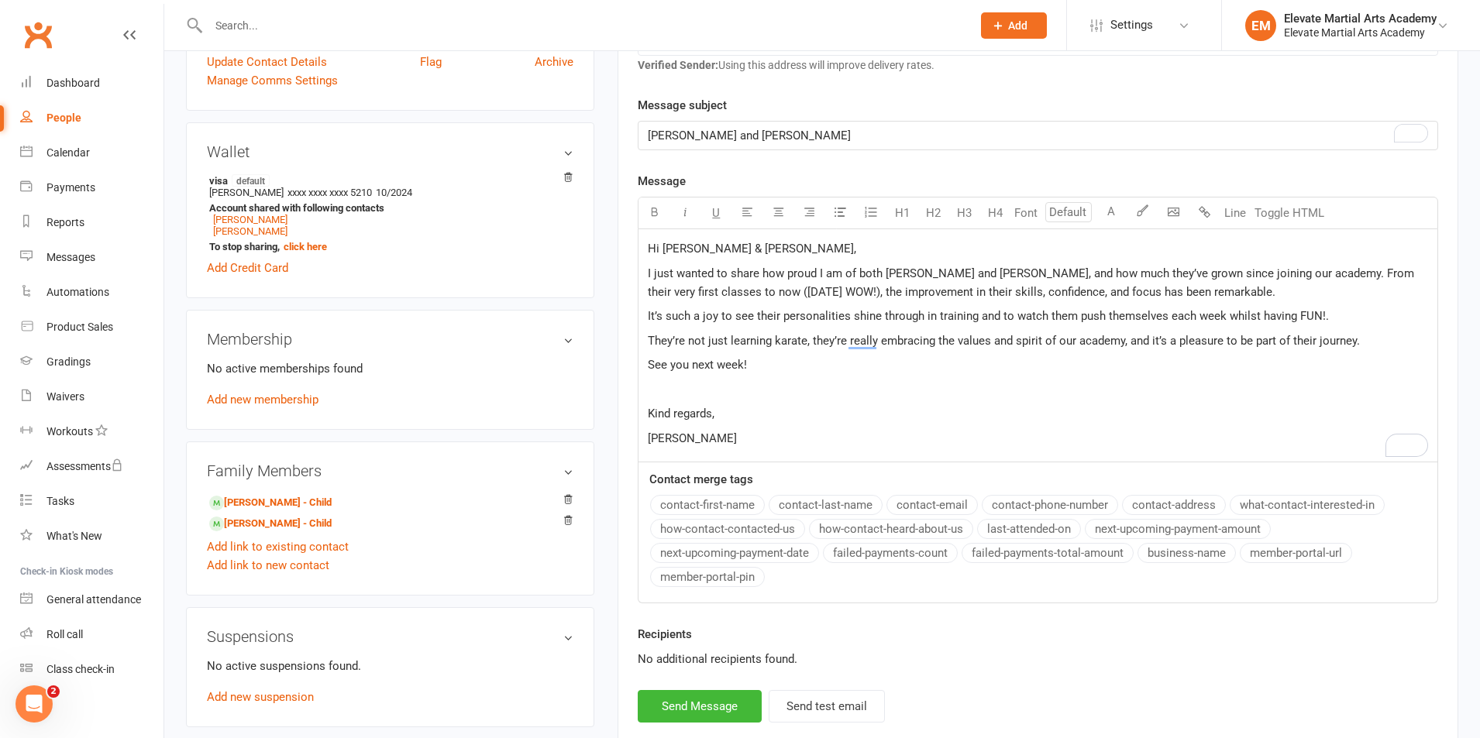
scroll to position [362, 0]
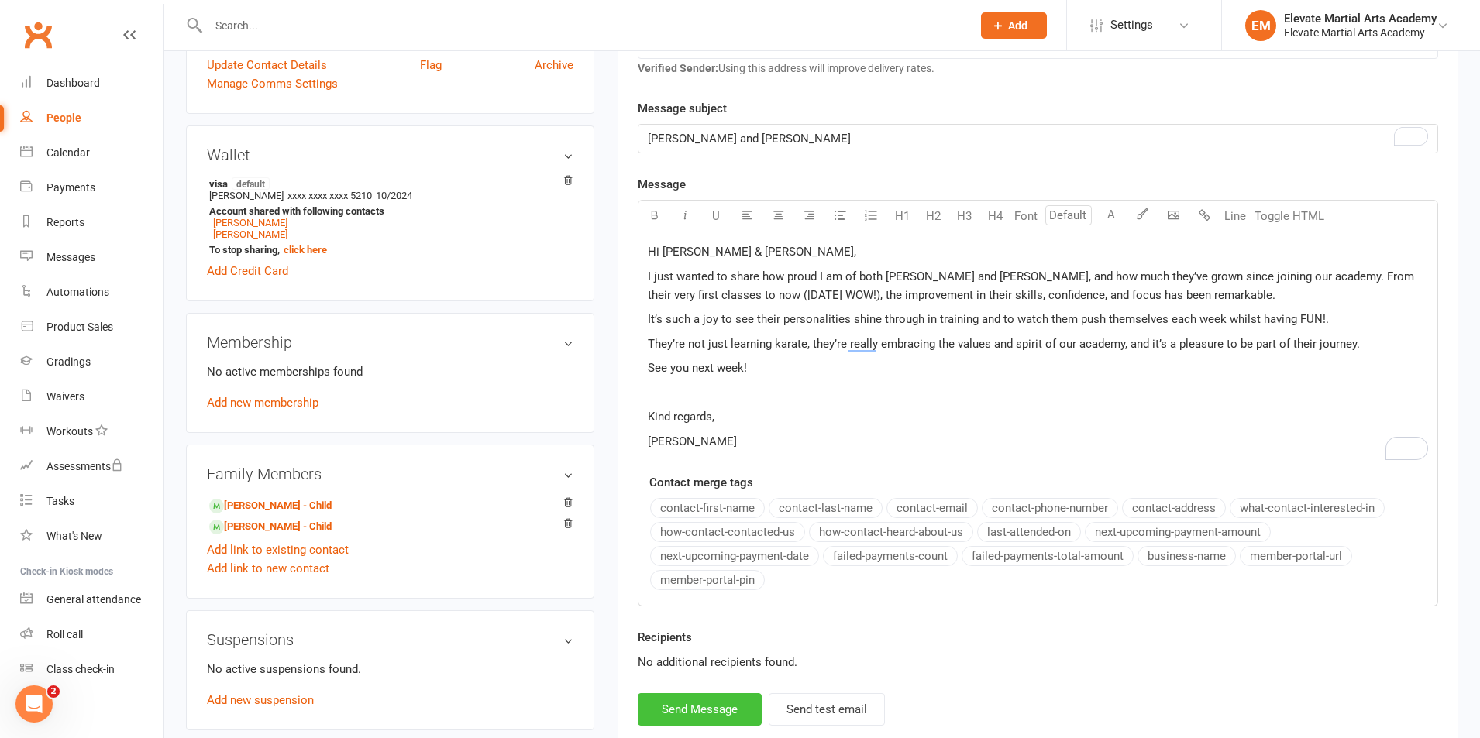
click at [707, 707] on button "Send Message" at bounding box center [700, 709] width 124 height 33
select select "0"
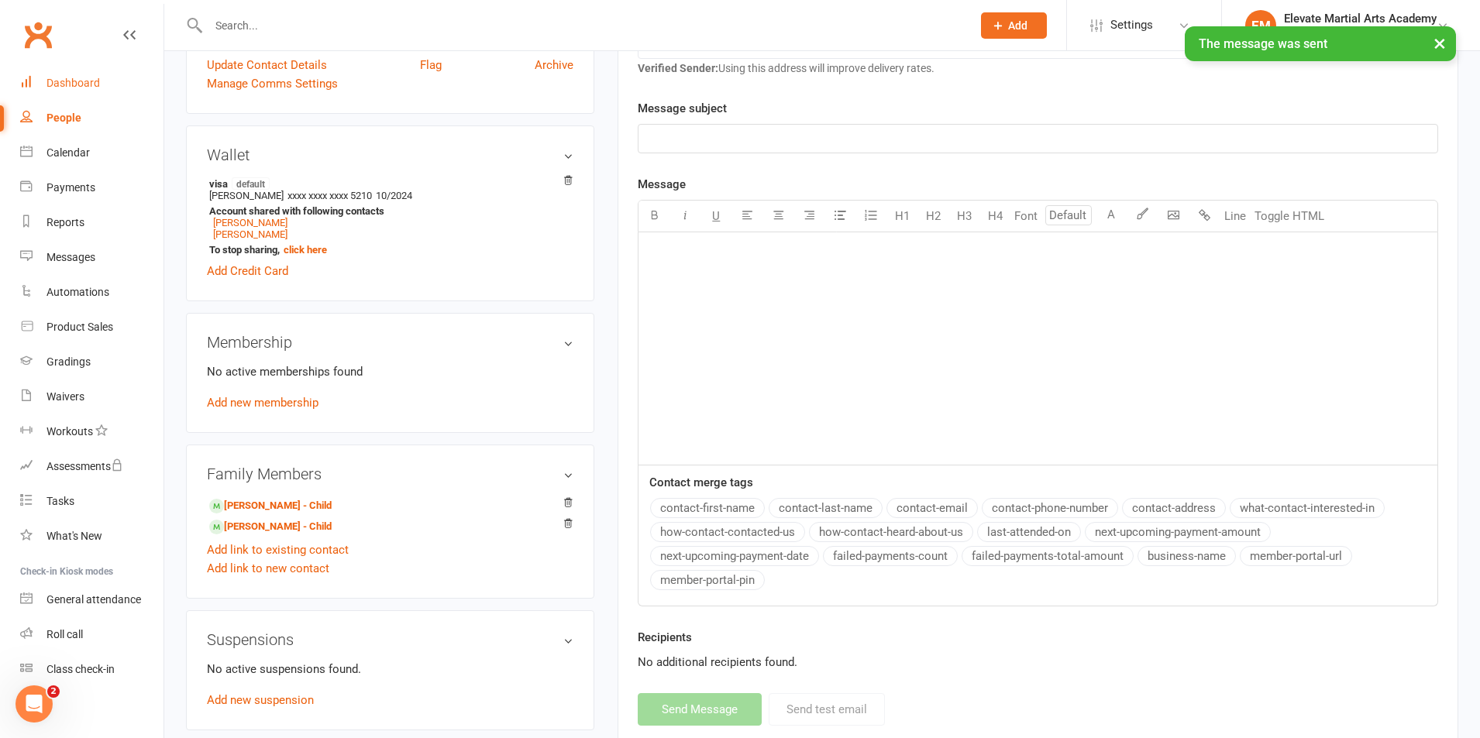
click at [76, 78] on div "Dashboard" at bounding box center [72, 83] width 53 height 12
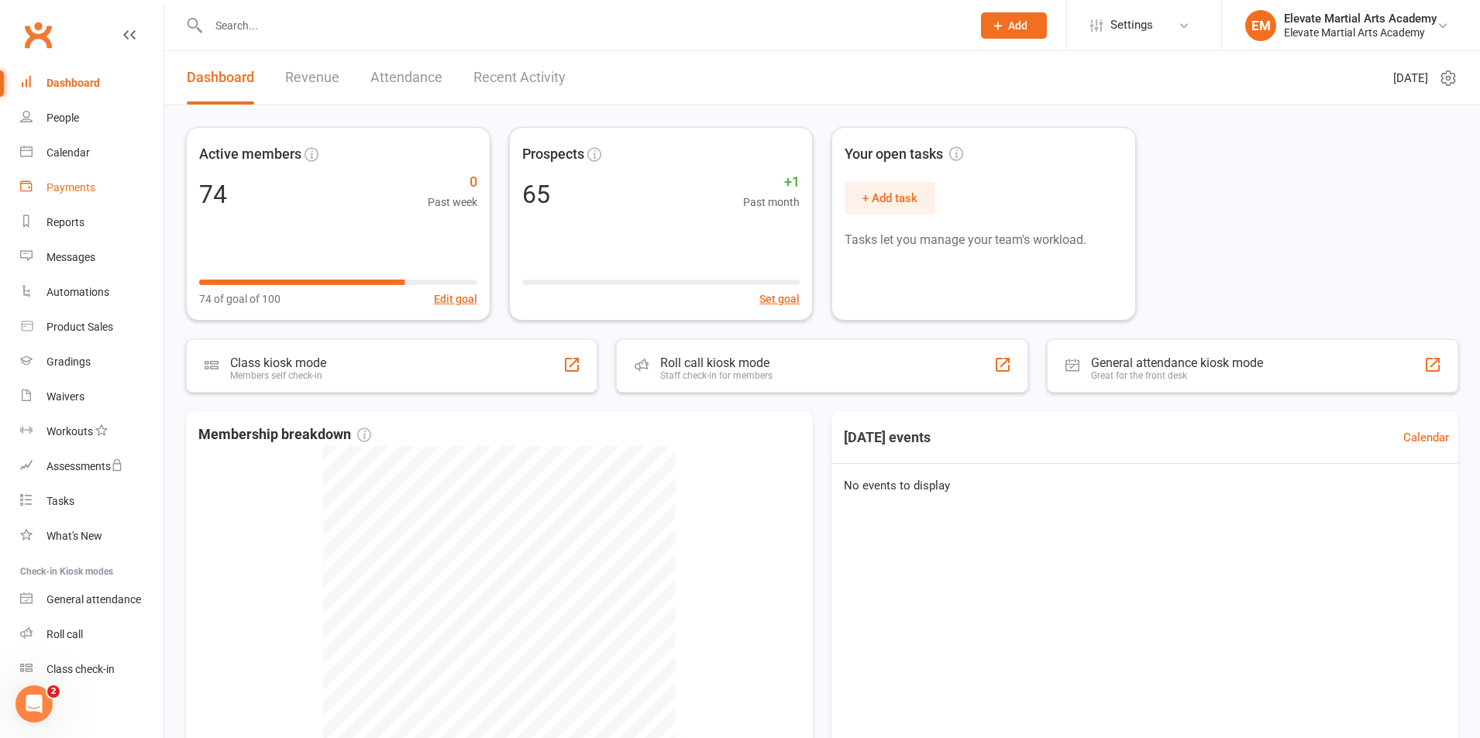
click at [78, 192] on div "Payments" at bounding box center [70, 187] width 49 height 12
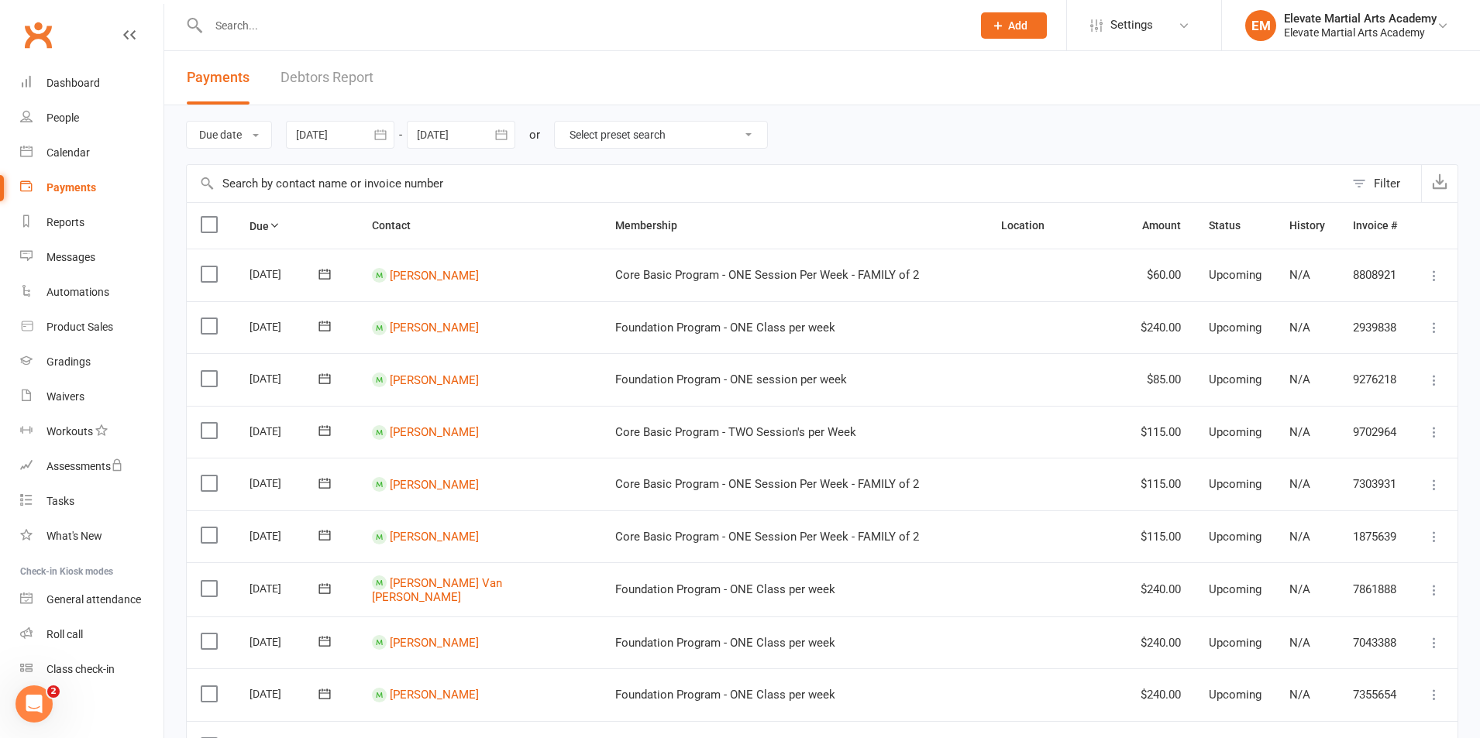
scroll to position [1090, 0]
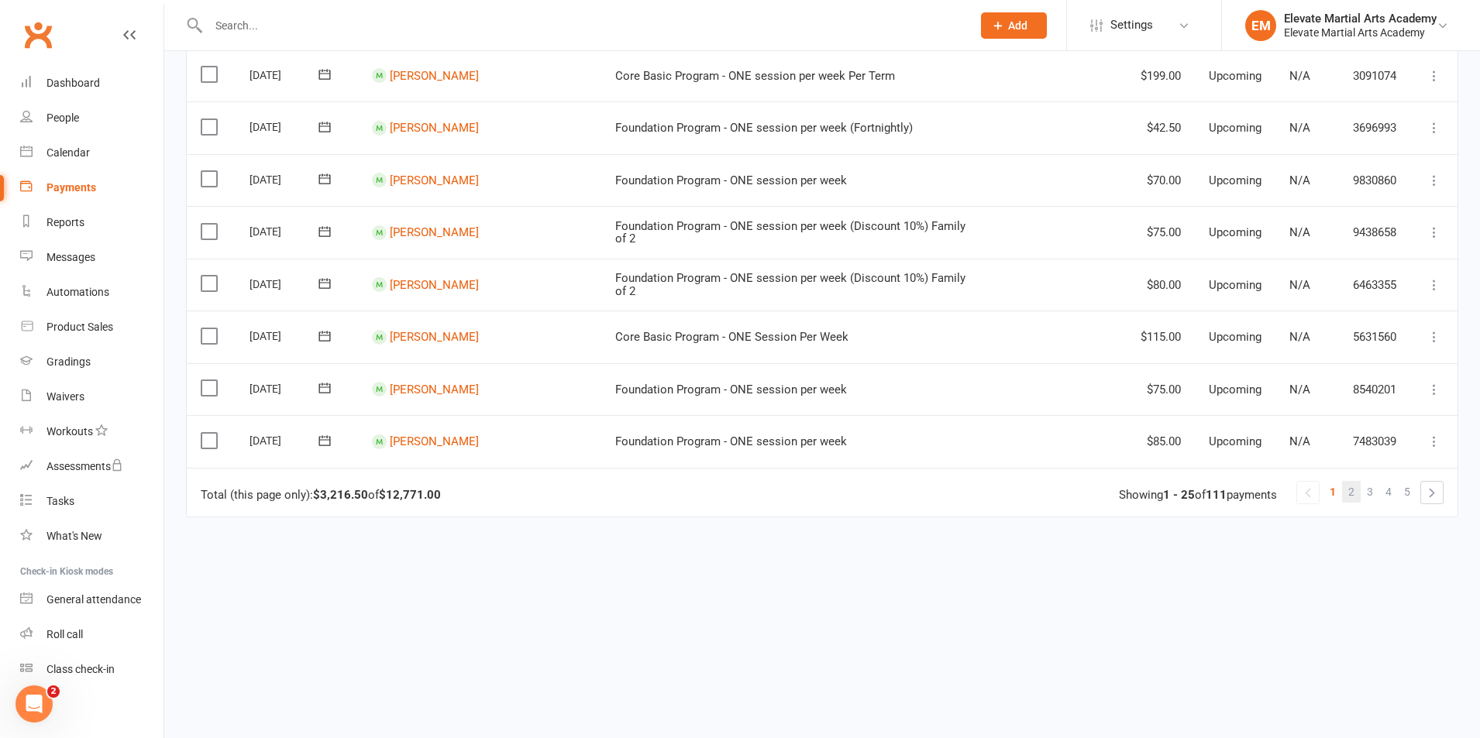
click at [1351, 490] on span "2" at bounding box center [1351, 492] width 6 height 22
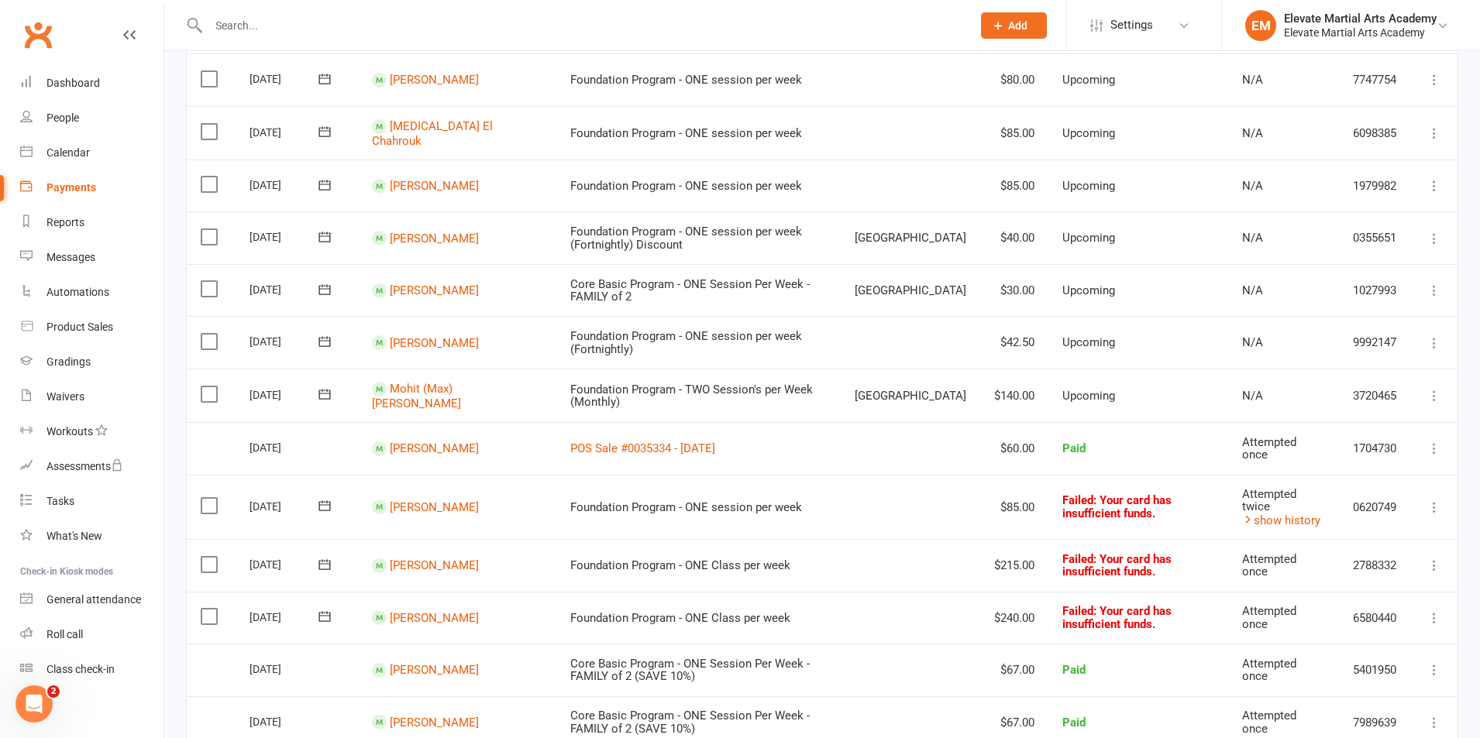
scroll to position [723, 0]
